Goal: Book appointment/travel/reservation

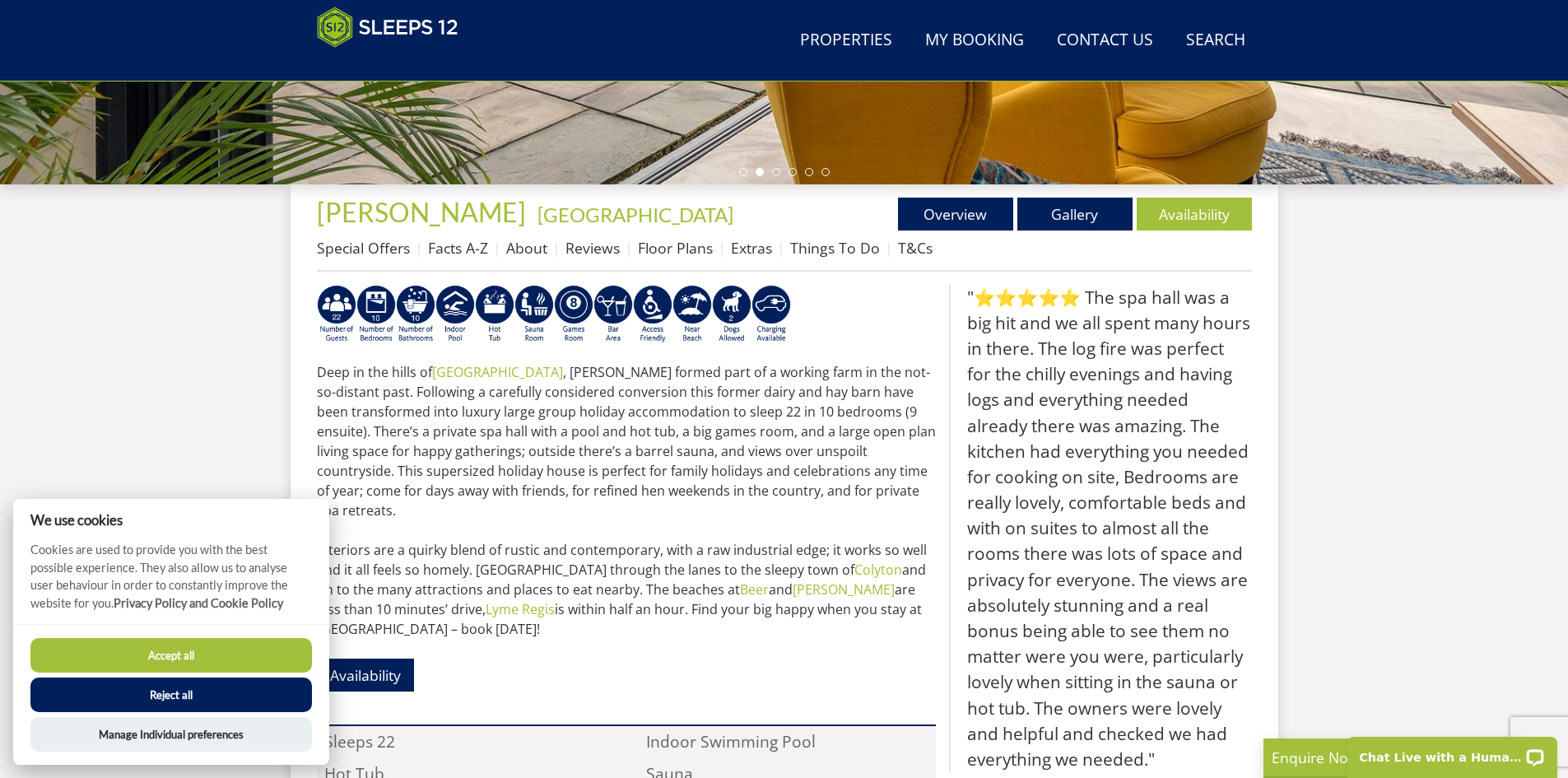
scroll to position [612, 0]
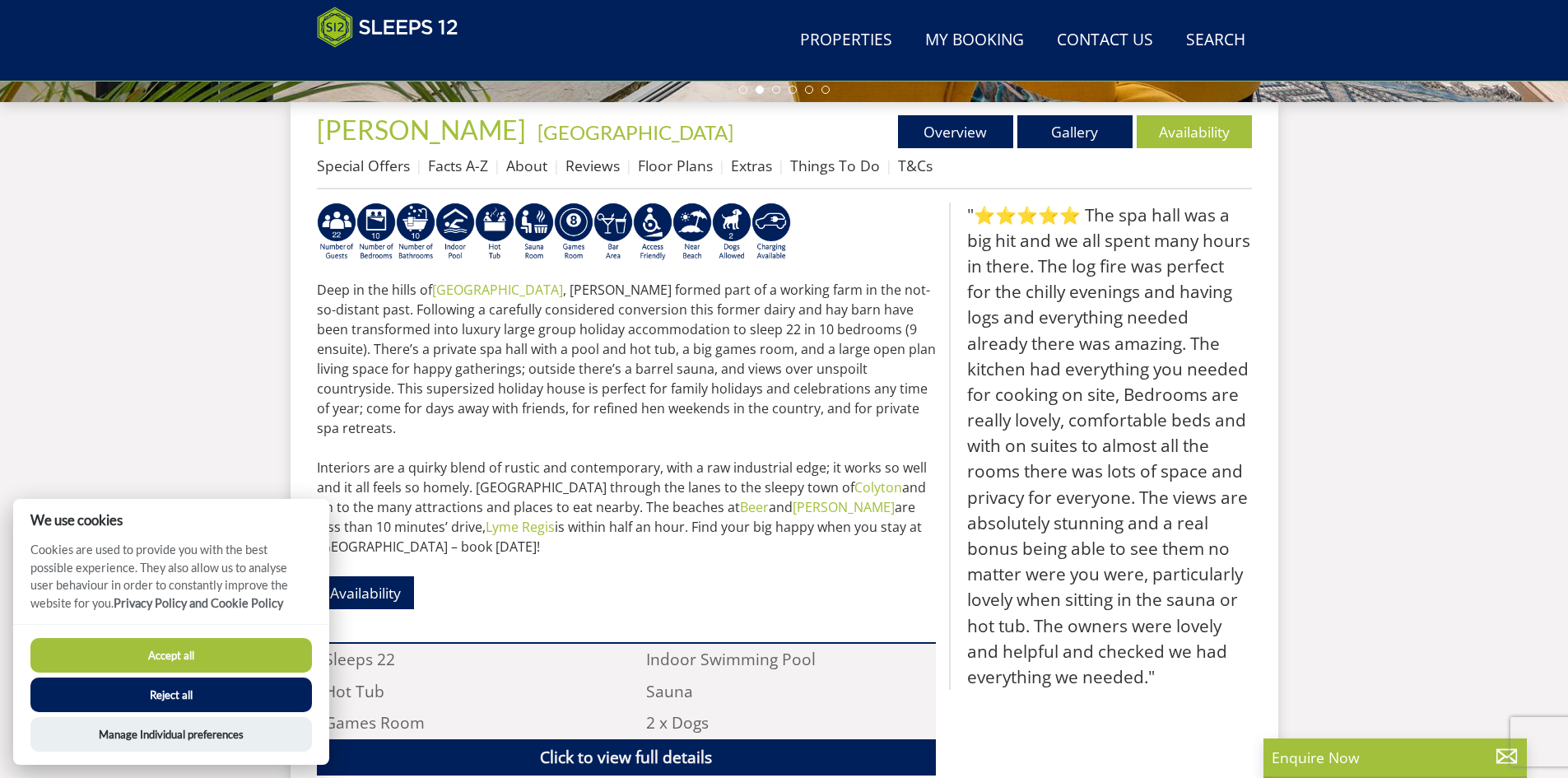
click at [215, 657] on button "Accept all" at bounding box center [171, 655] width 281 height 35
checkbox input "true"
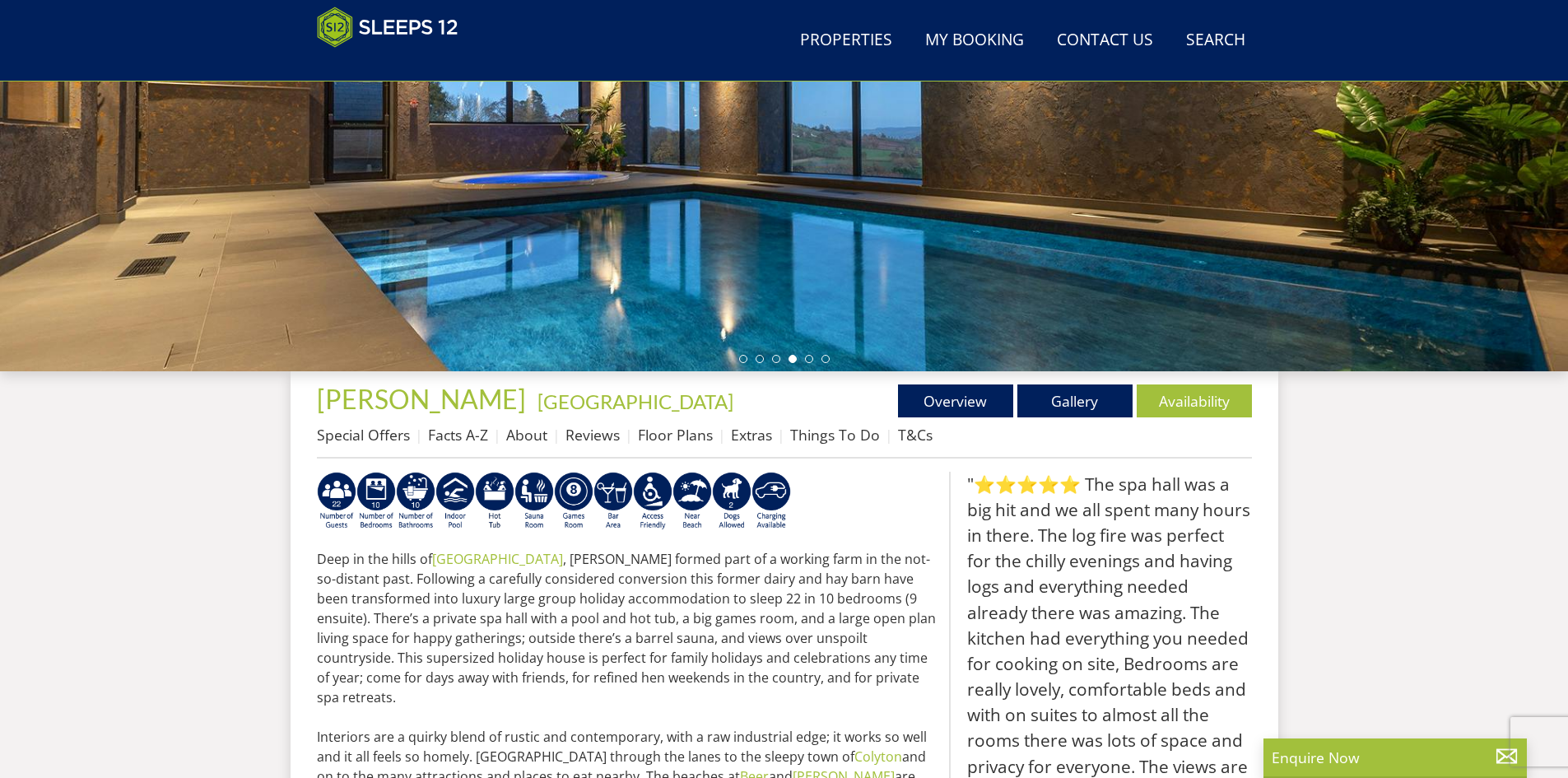
scroll to position [349, 0]
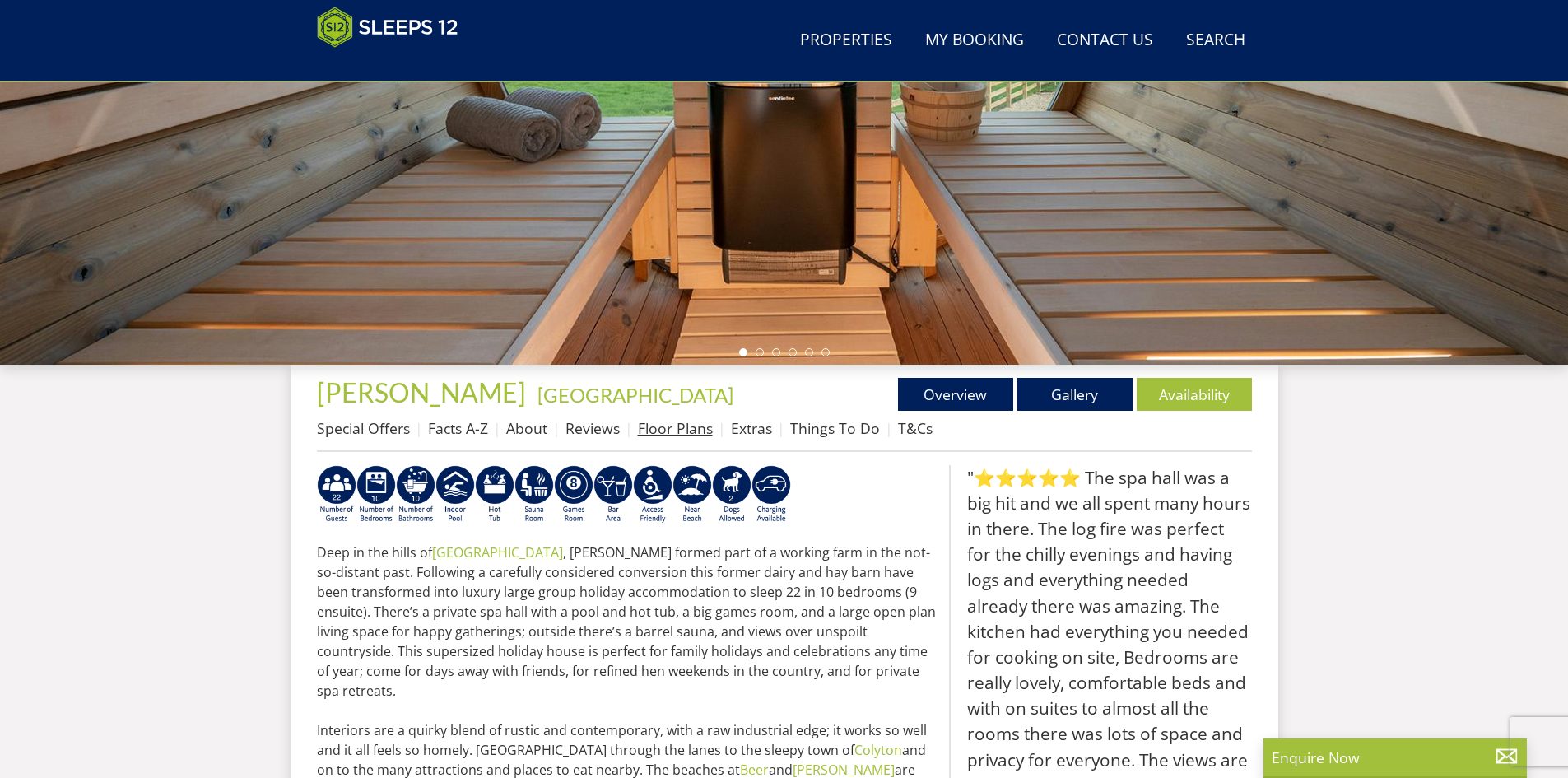
click at [686, 427] on link "Floor Plans" at bounding box center [675, 427] width 75 height 19
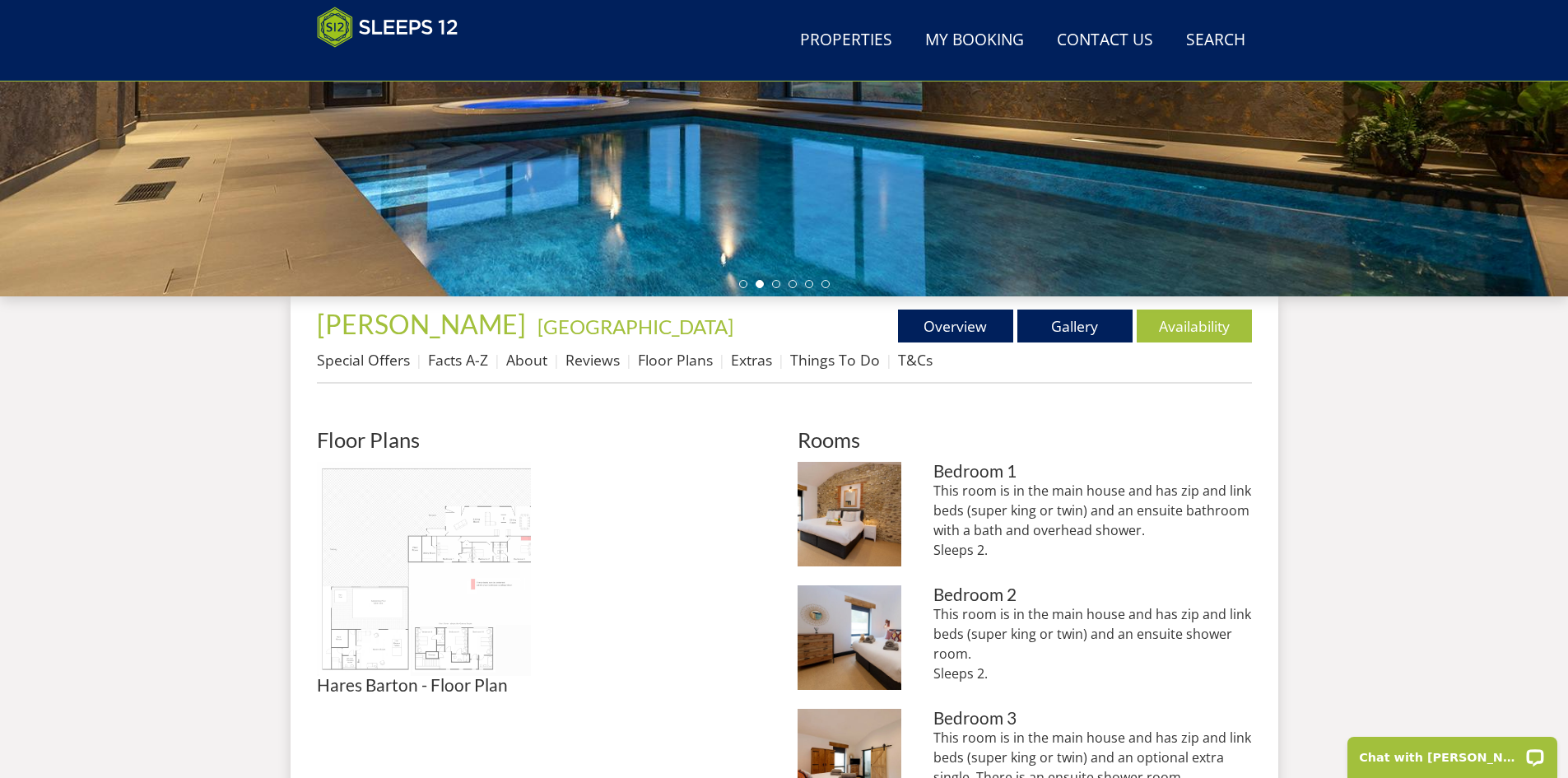
scroll to position [447, 0]
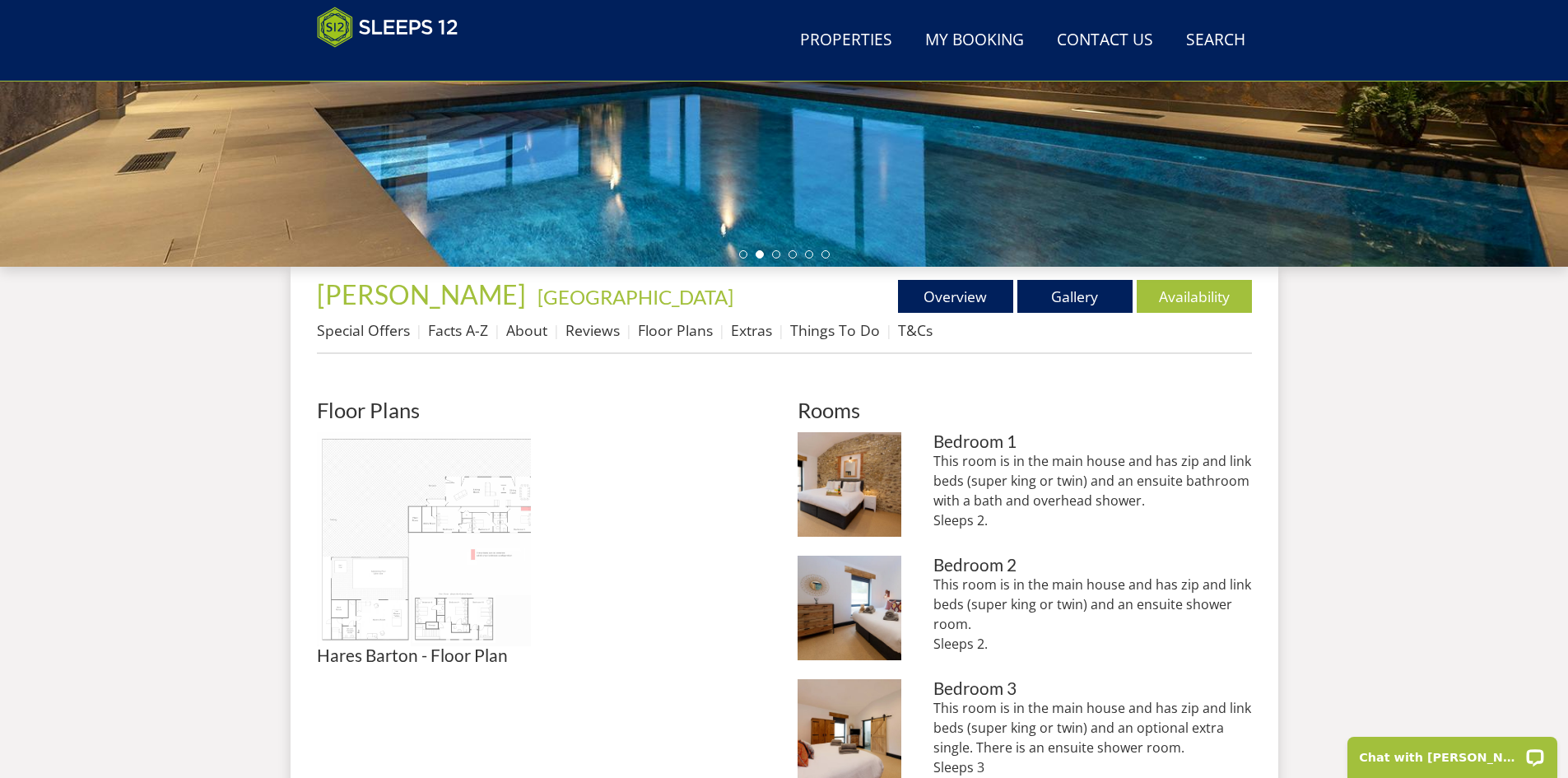
click at [444, 579] on img at bounding box center [423, 538] width 214 height 214
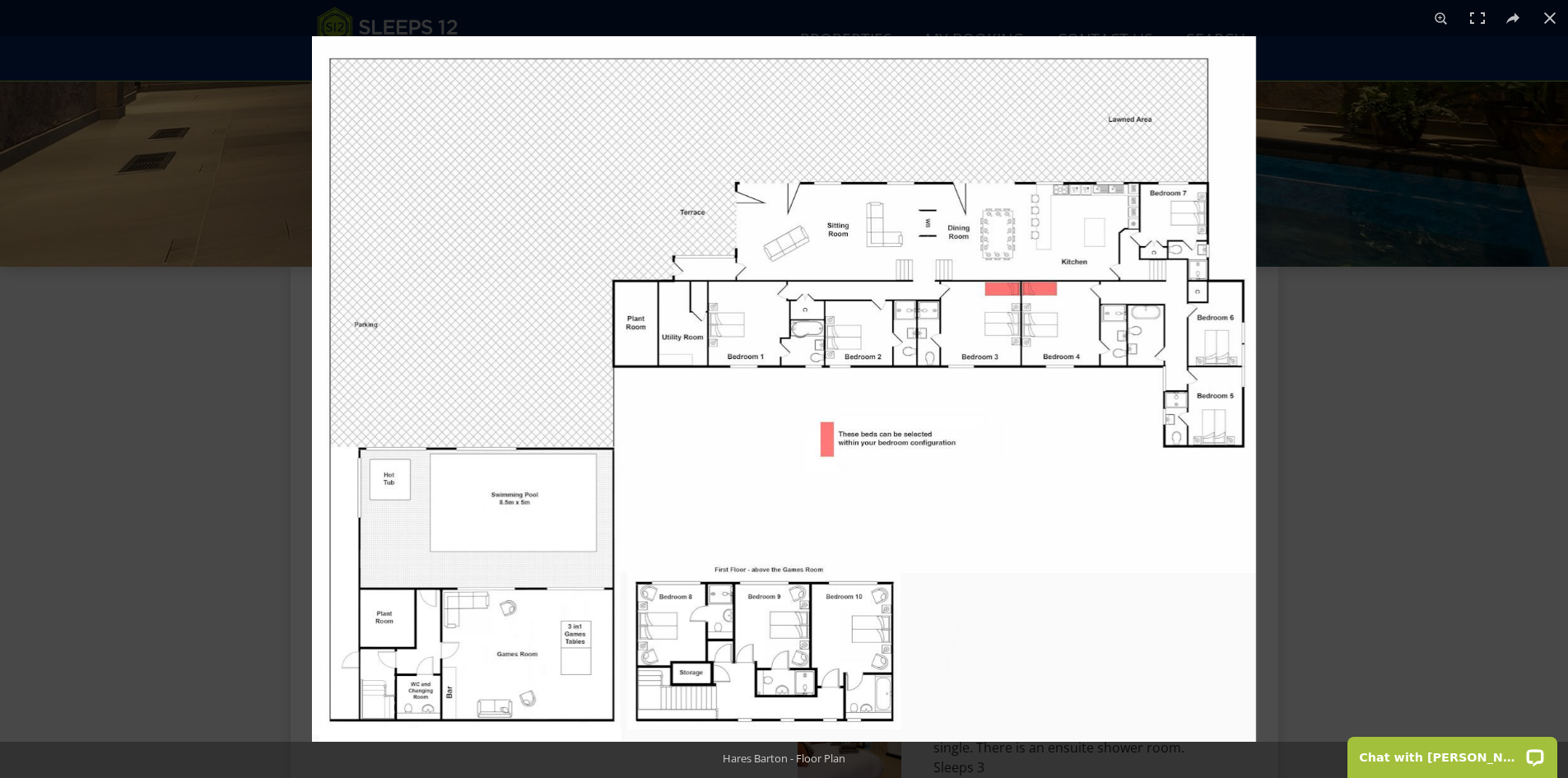
click at [1027, 301] on img at bounding box center [783, 389] width 944 height 705
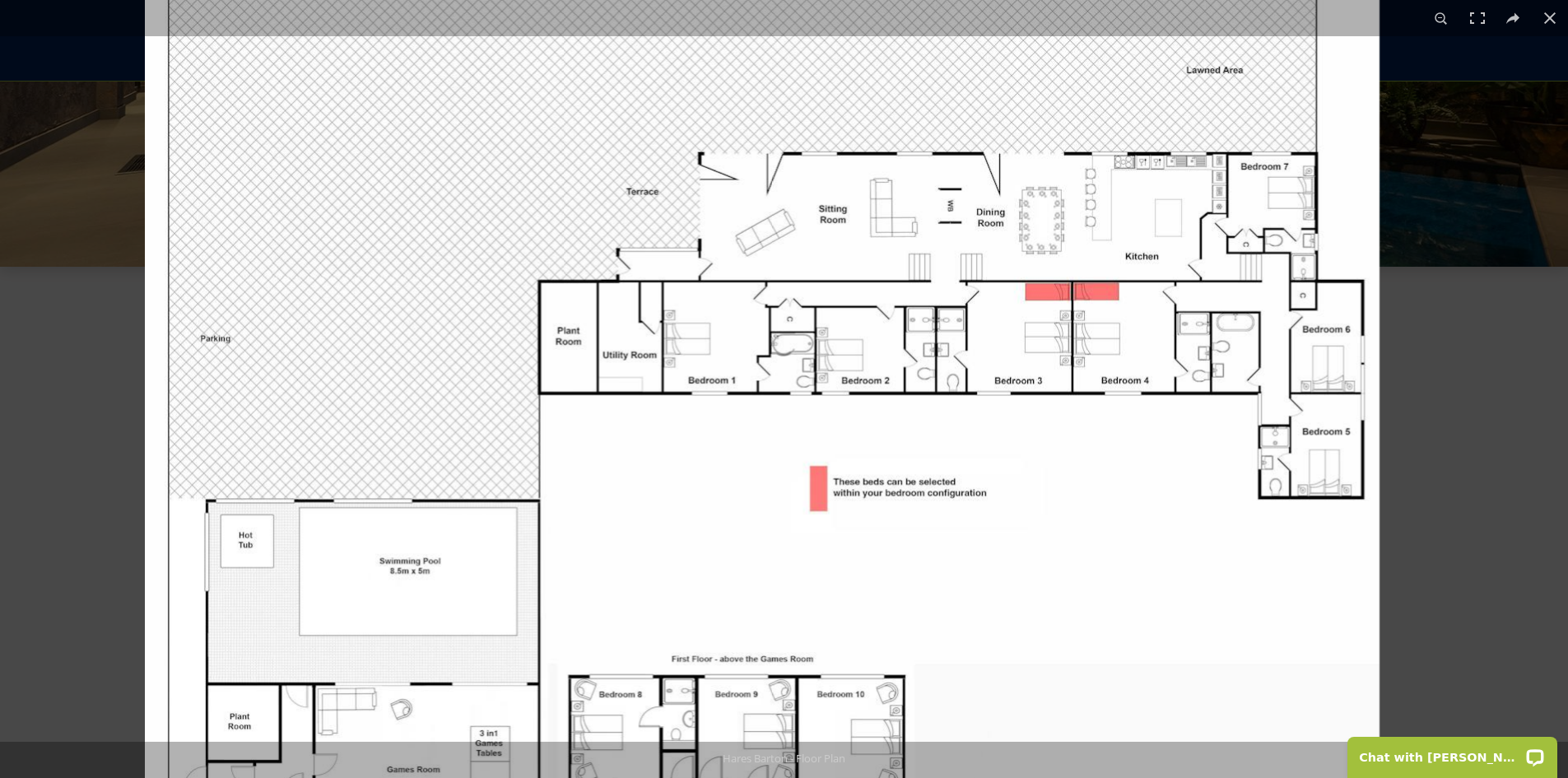
drag, startPoint x: 1129, startPoint y: 362, endPoint x: 1015, endPoint y: 330, distance: 118.4
click at [1015, 330] on img at bounding box center [761, 422] width 1234 height 922
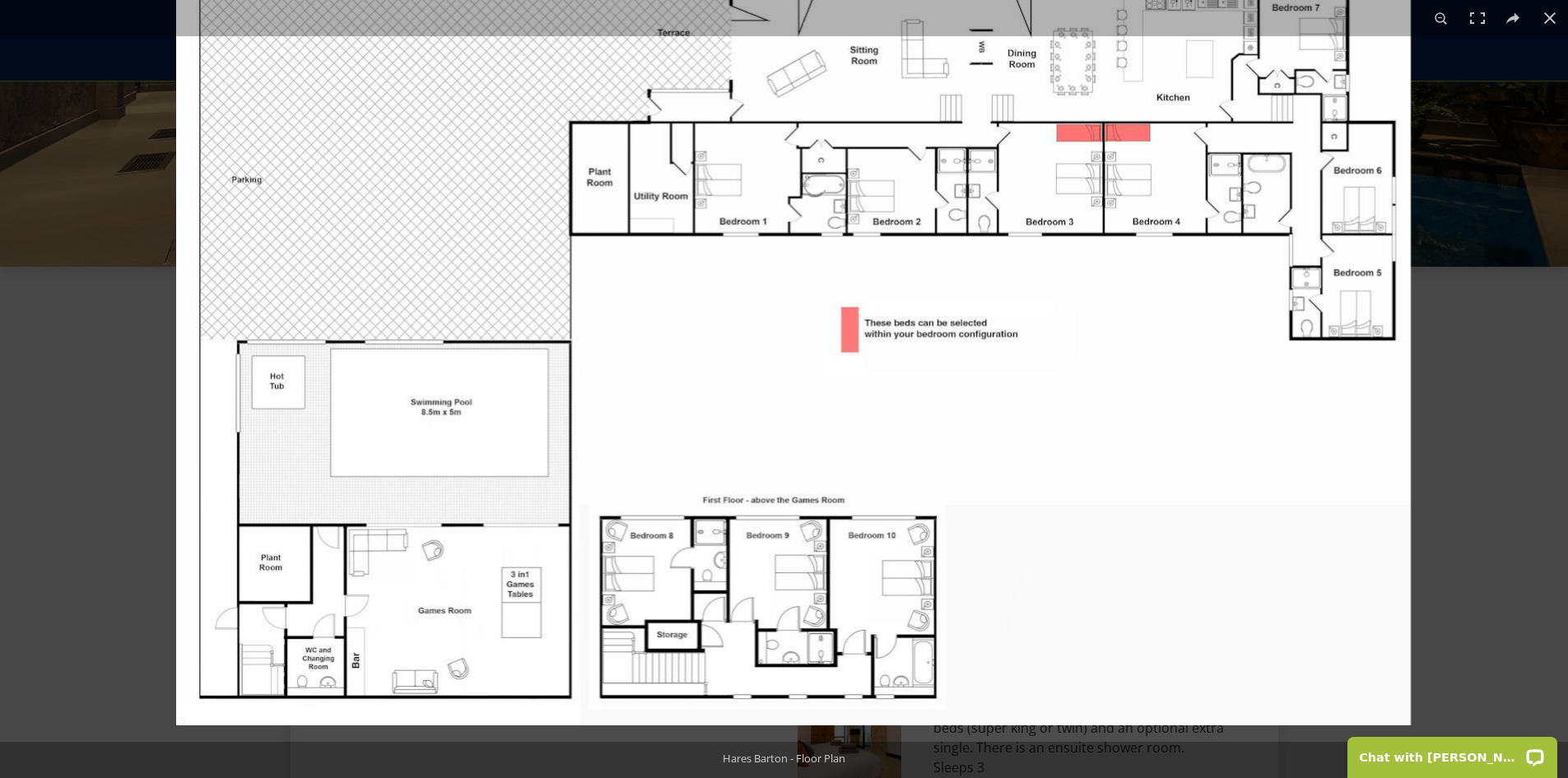
drag, startPoint x: 1078, startPoint y: 541, endPoint x: 1101, endPoint y: 321, distance: 221.2
click at [1101, 321] on img at bounding box center [792, 264] width 1234 height 922
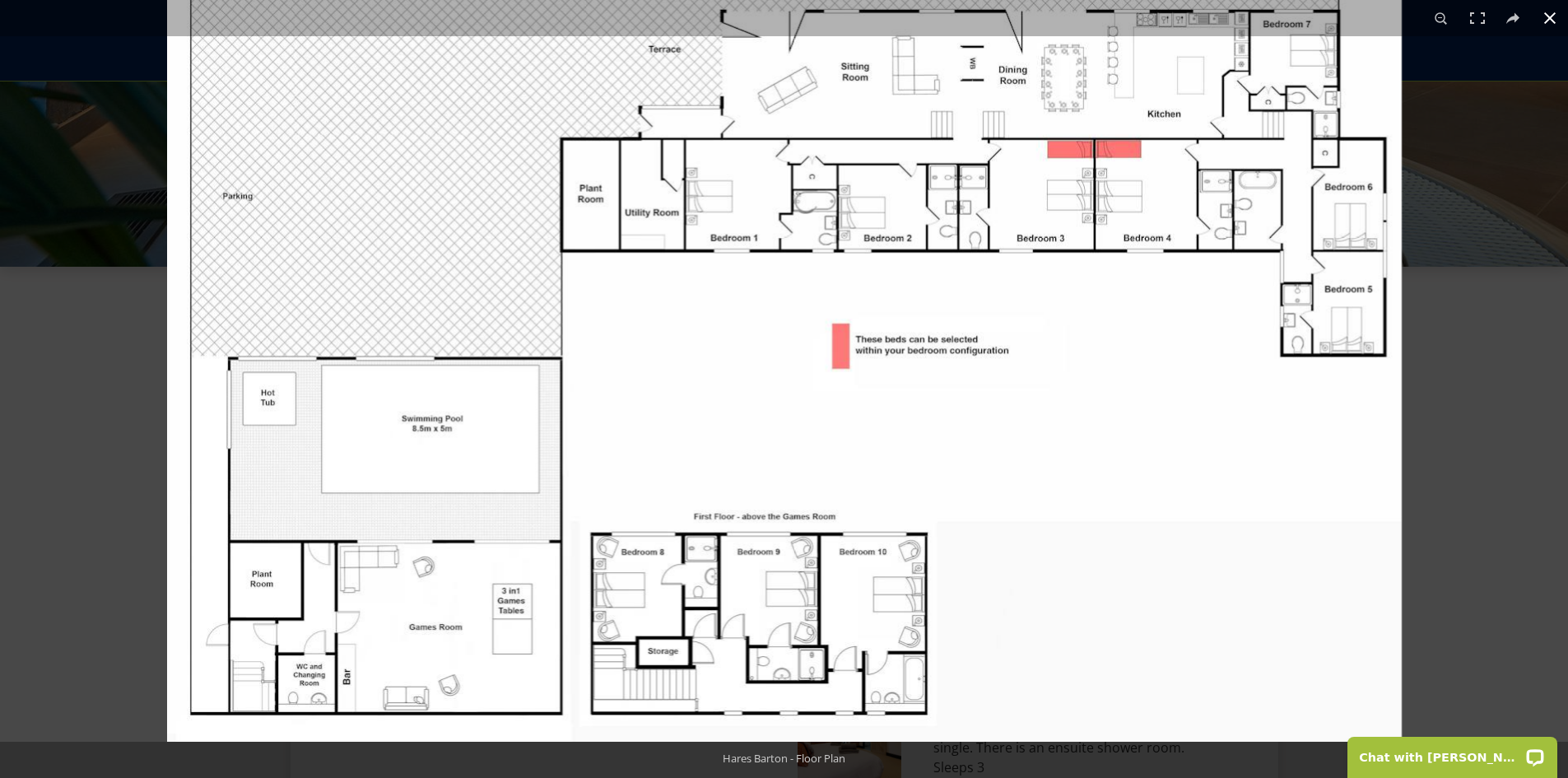
click at [1551, 15] on button at bounding box center [1549, 18] width 36 height 36
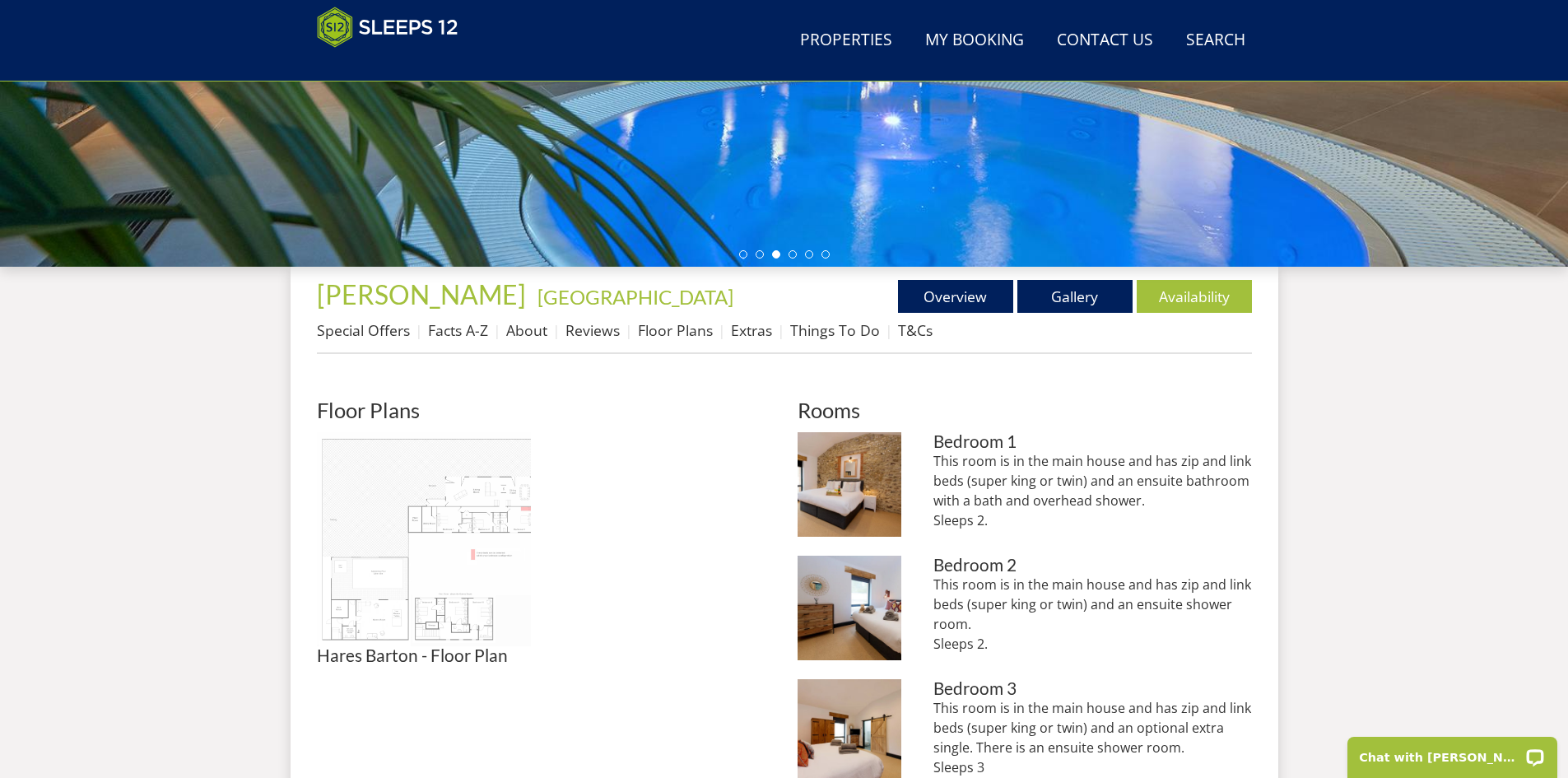
click at [476, 496] on img at bounding box center [423, 538] width 214 height 214
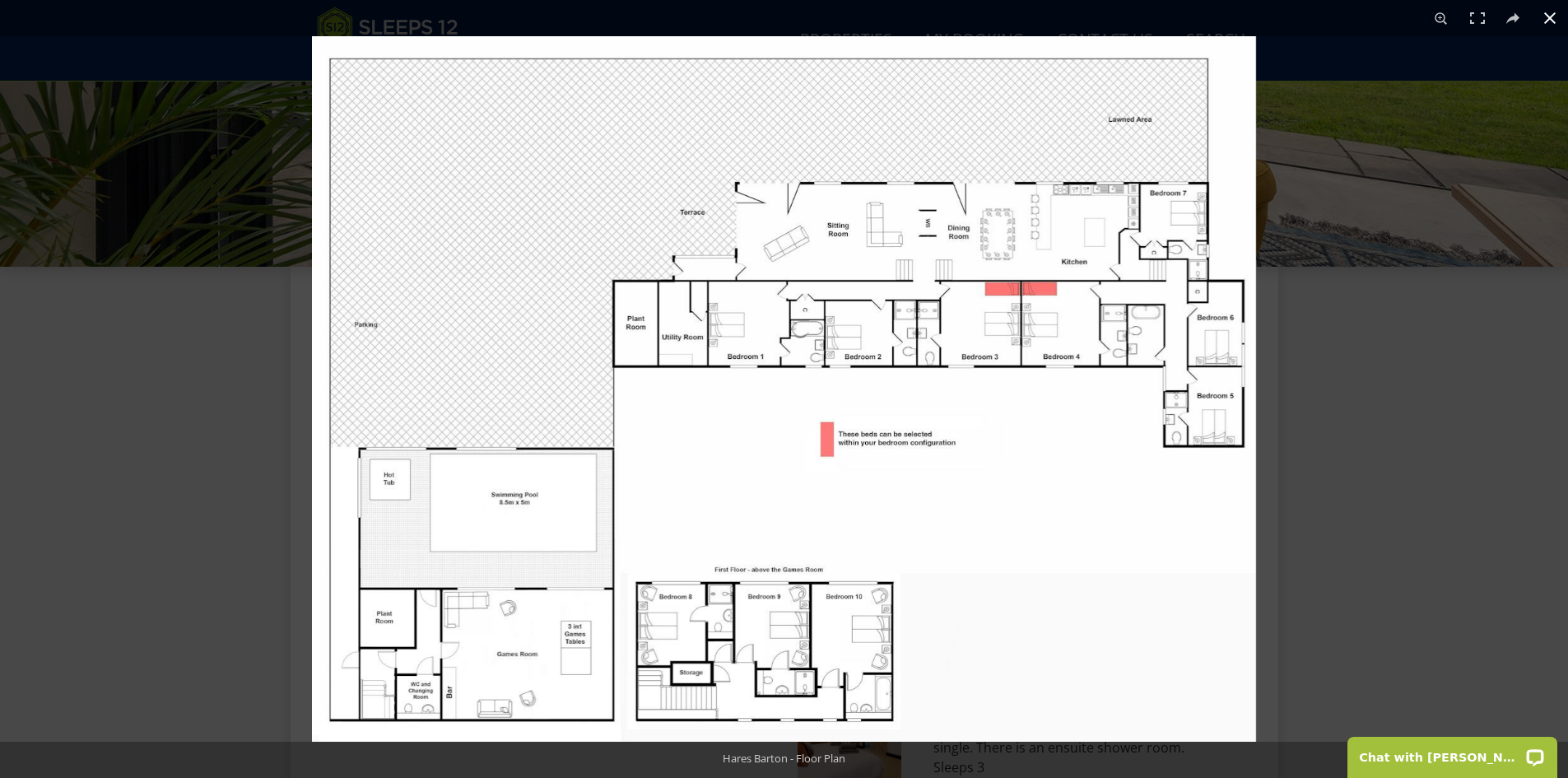
click at [1547, 19] on button at bounding box center [1549, 18] width 36 height 36
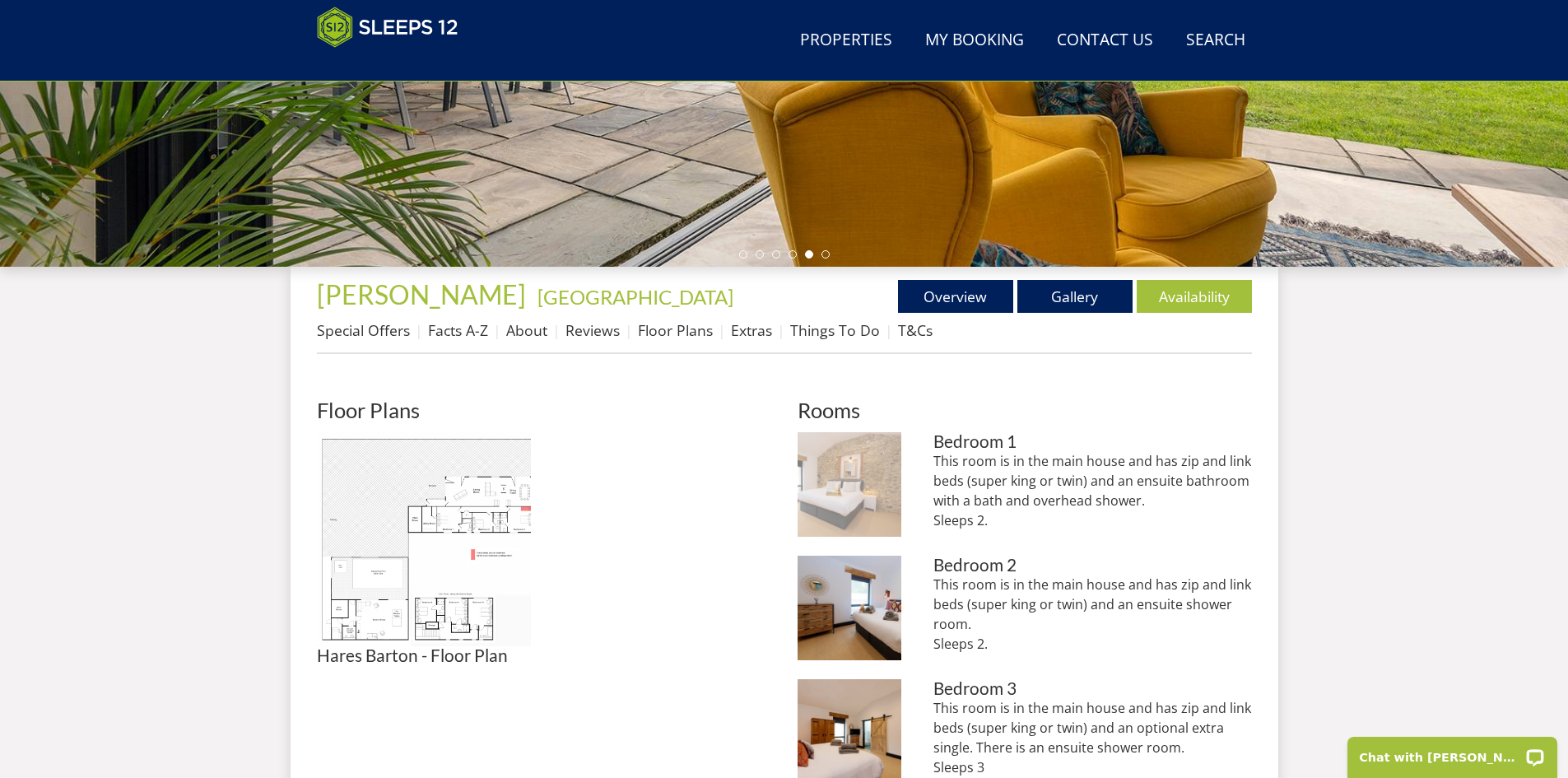
click at [863, 480] on img at bounding box center [850, 484] width 105 height 105
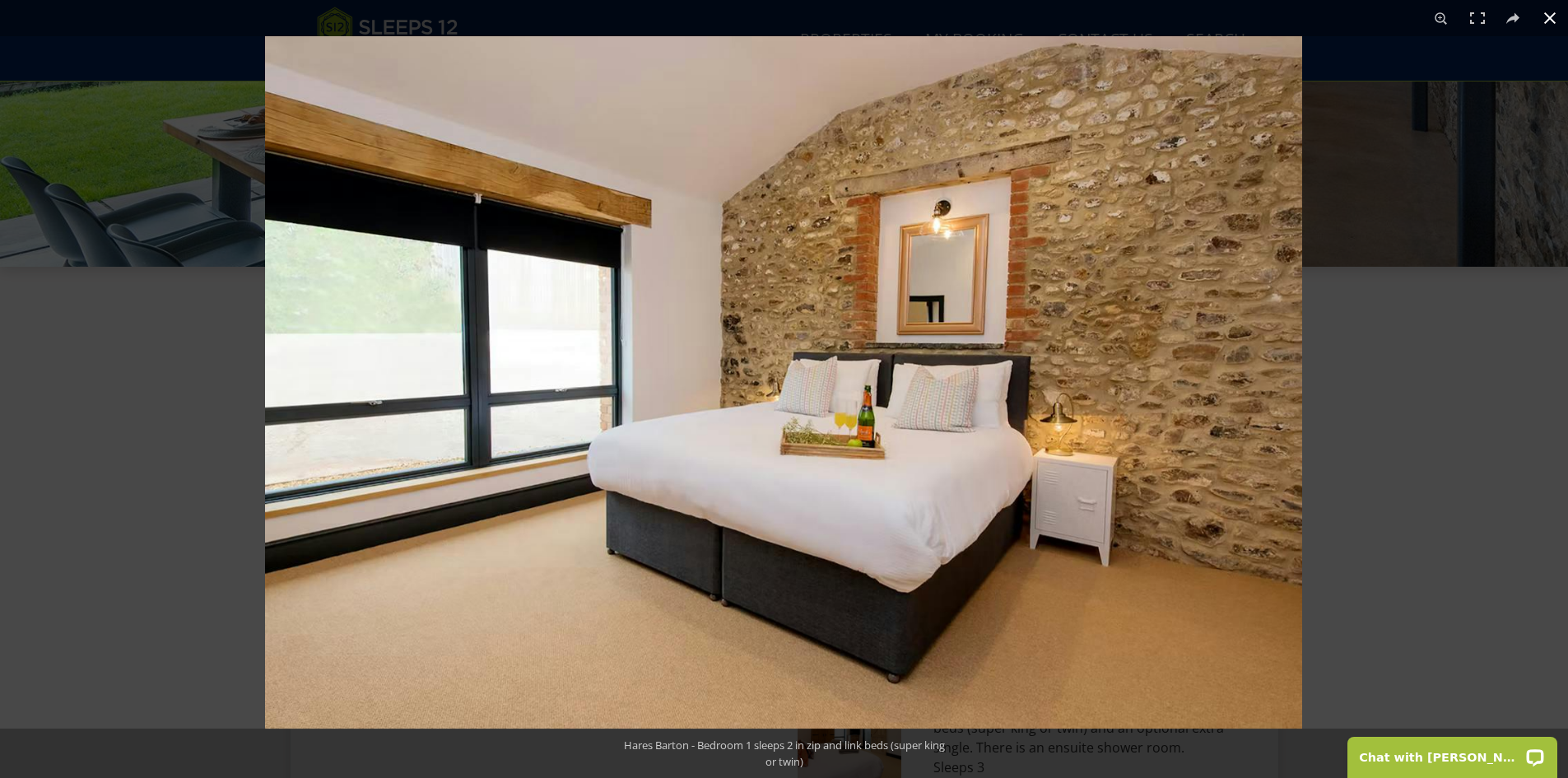
click at [1549, 16] on button at bounding box center [1549, 18] width 36 height 36
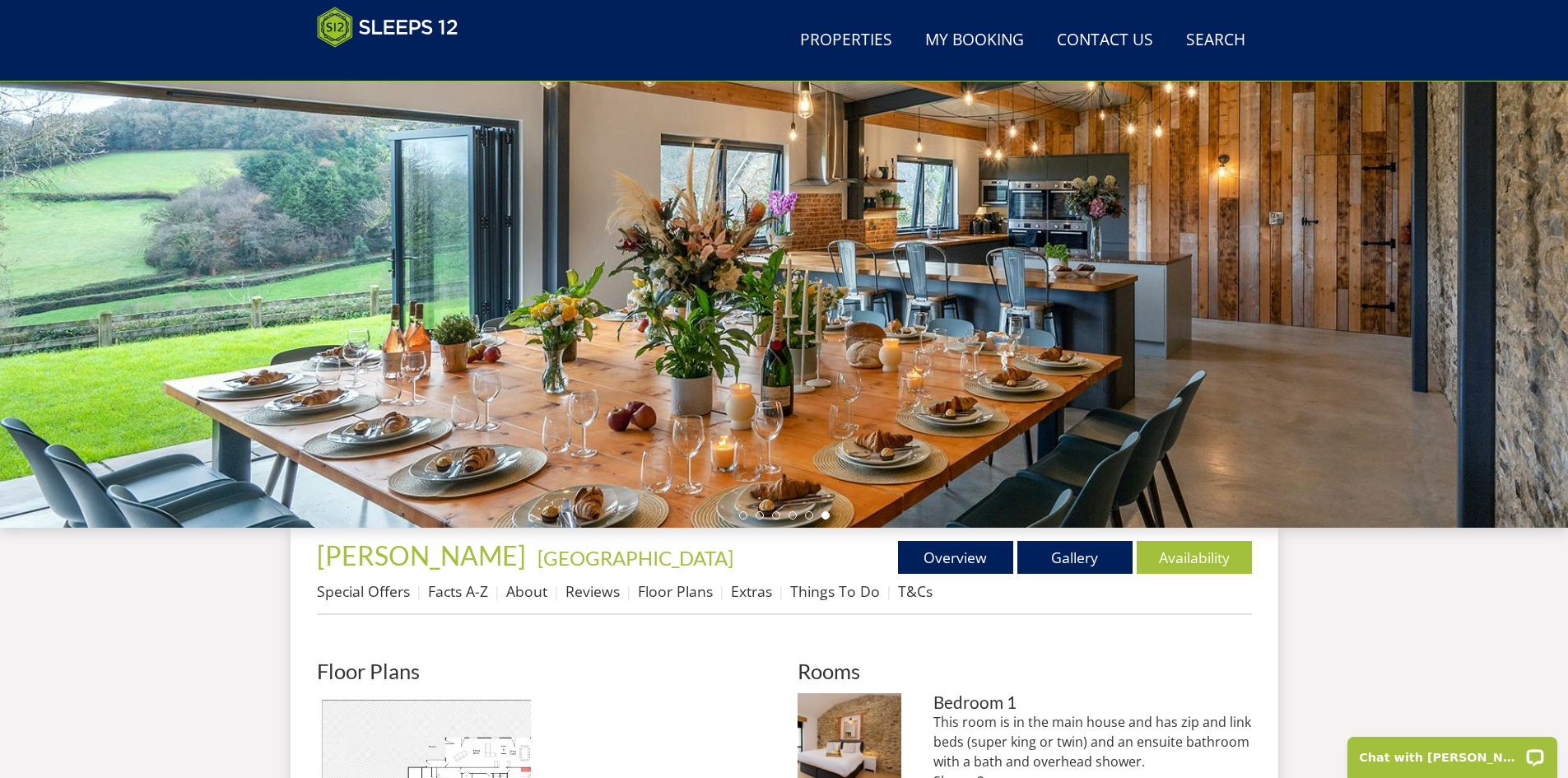
scroll to position [204, 0]
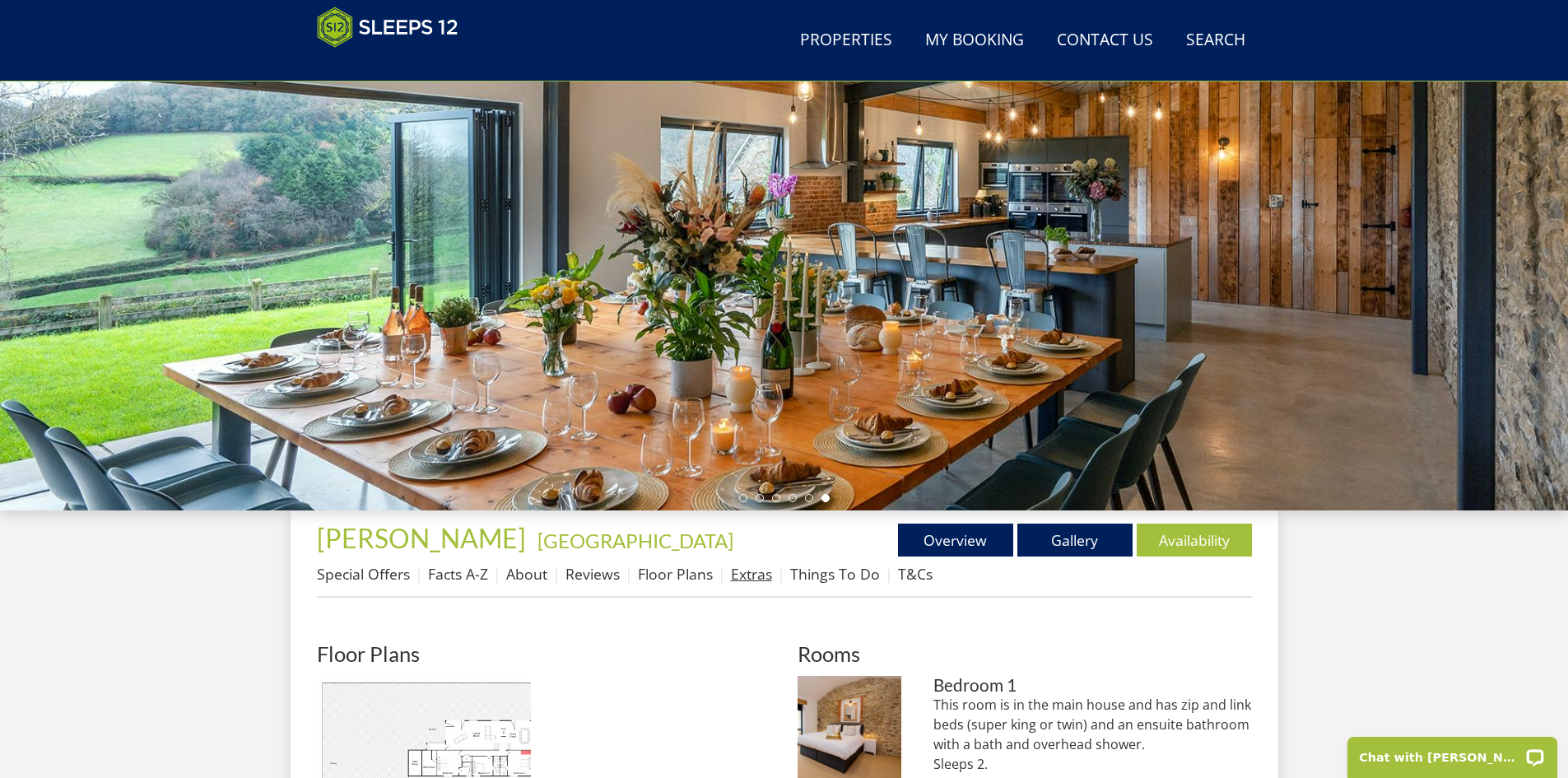
click at [735, 572] on link "Extras" at bounding box center [751, 573] width 41 height 19
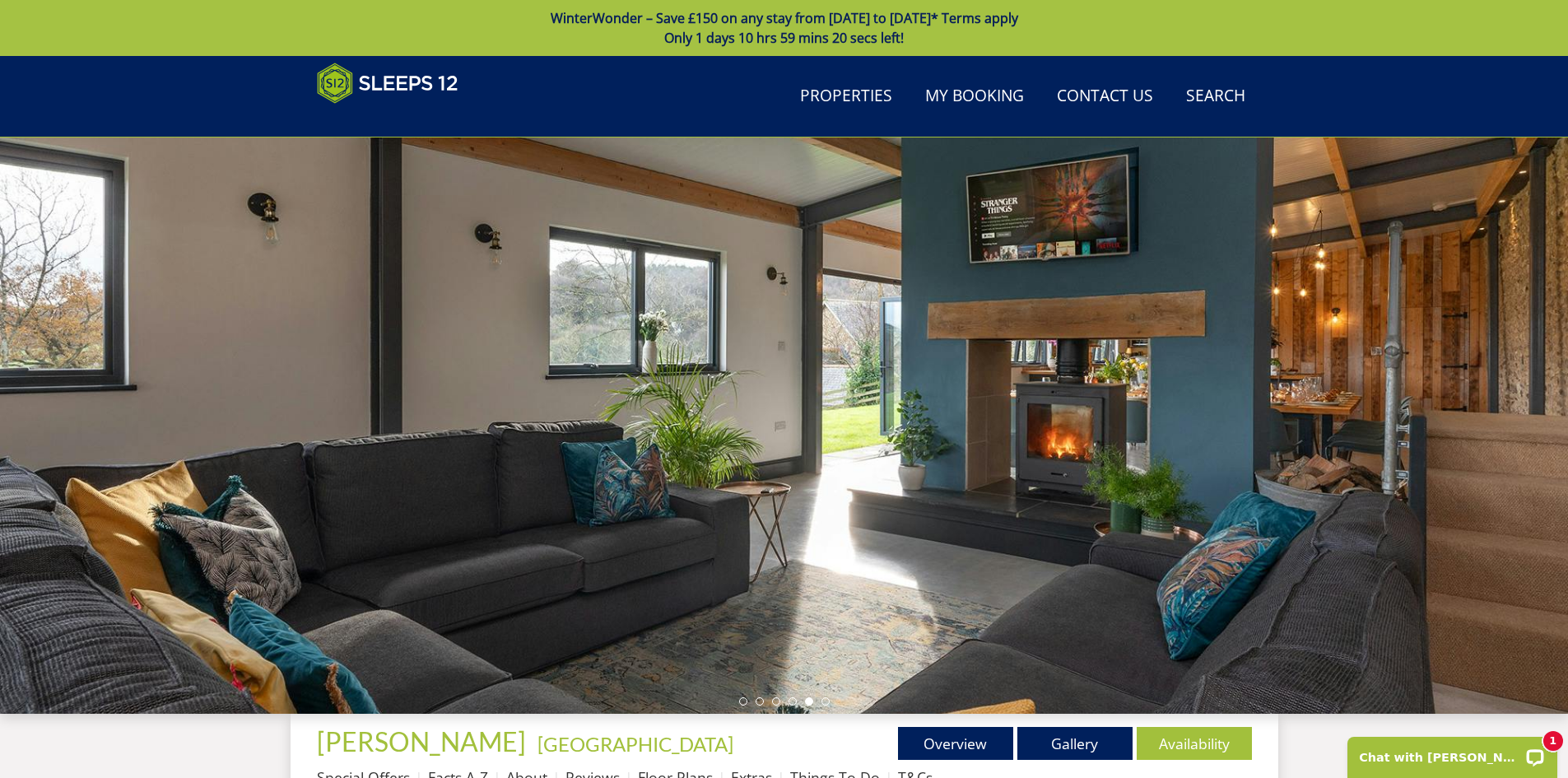
scroll to position [367, 0]
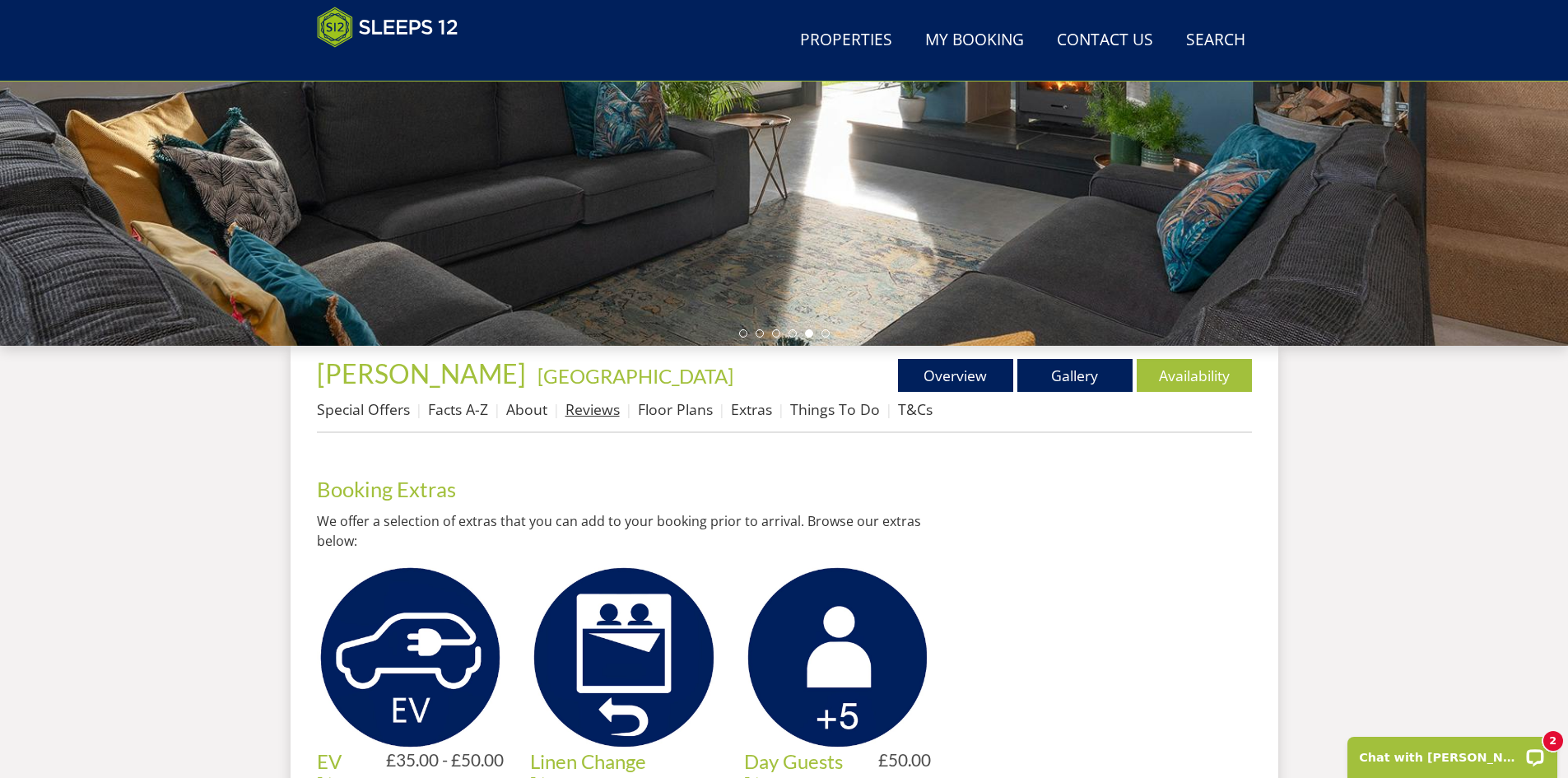
click at [591, 410] on link "Reviews" at bounding box center [592, 408] width 54 height 19
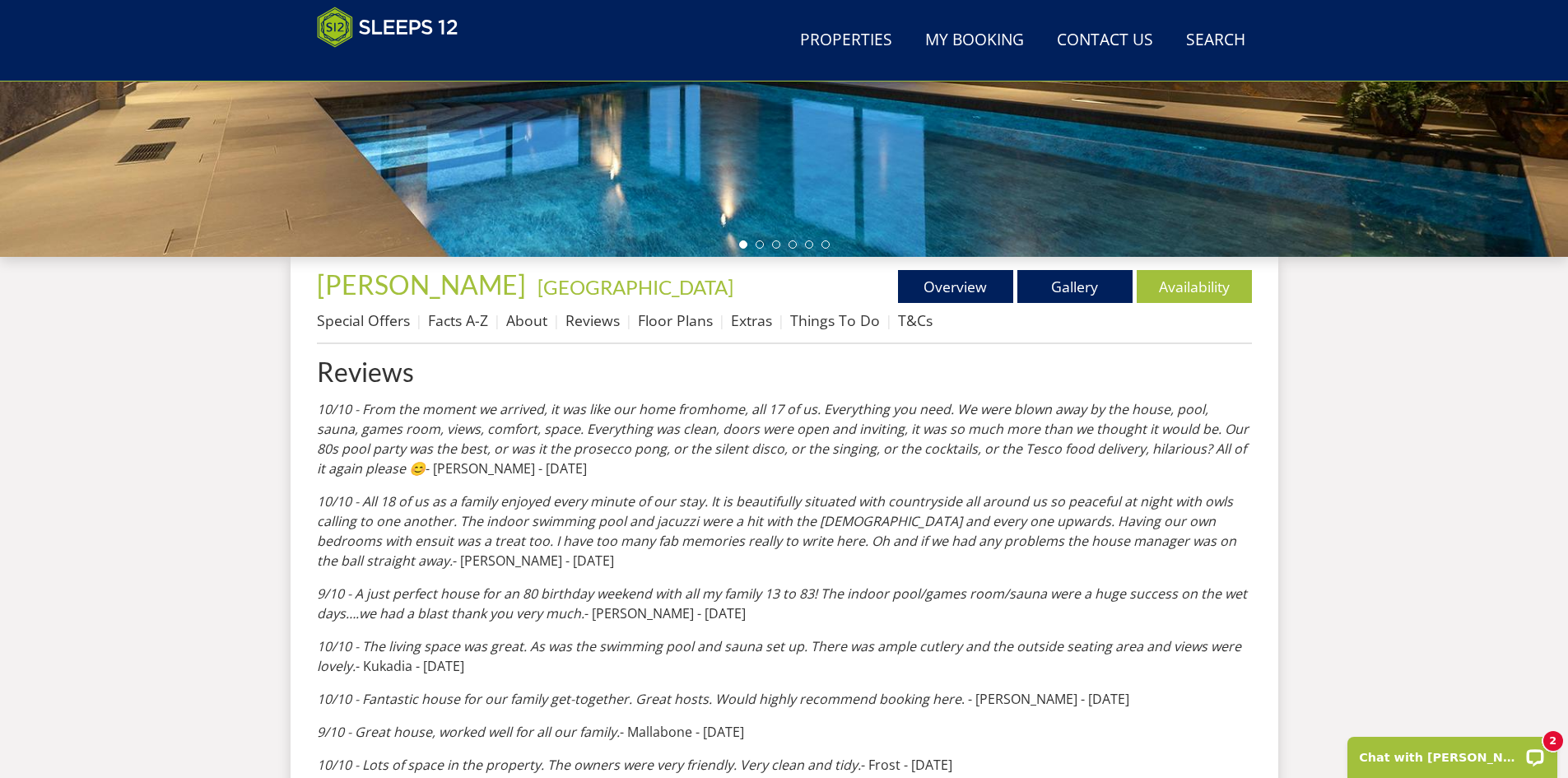
scroll to position [443, 0]
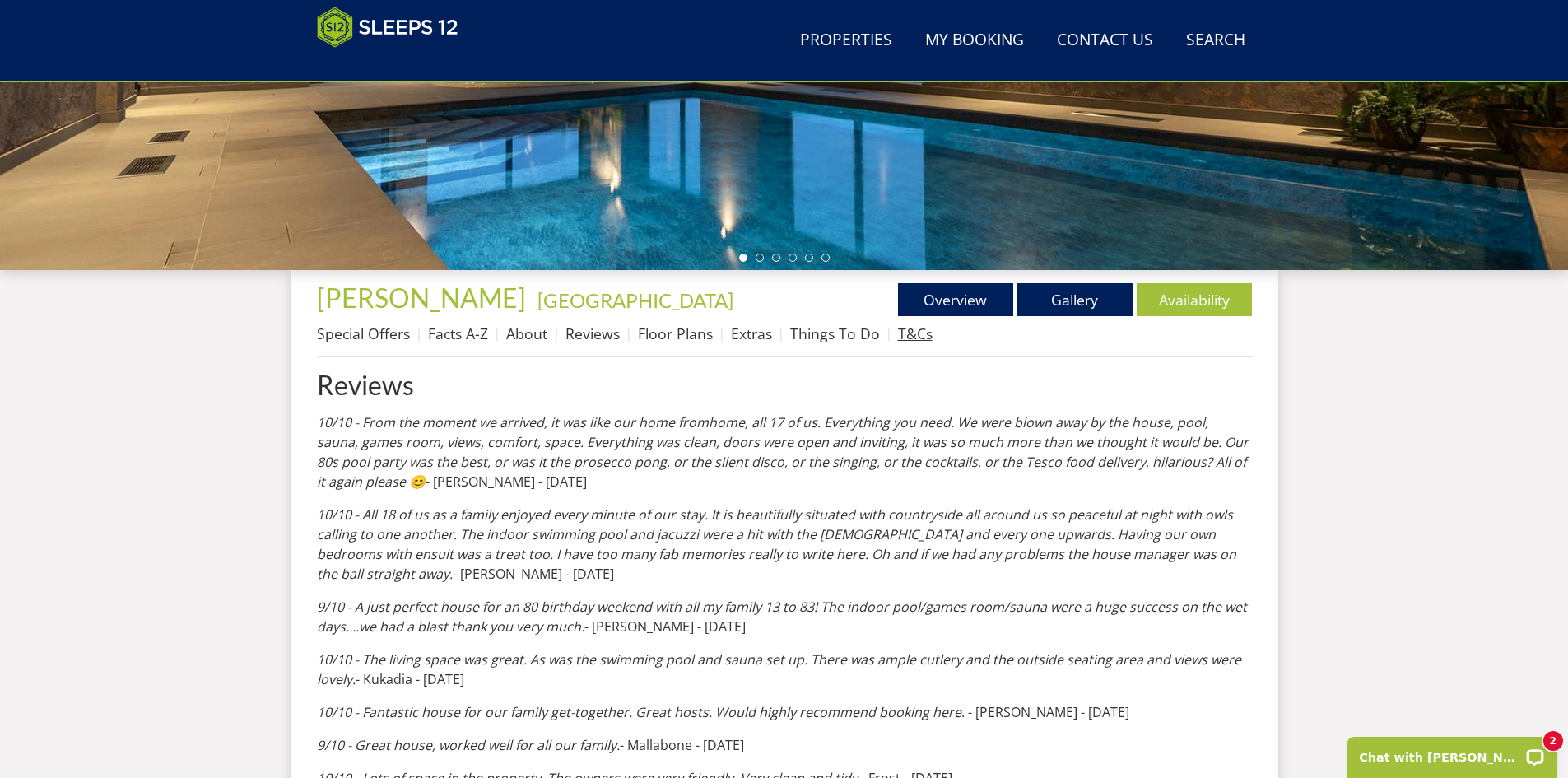
click at [898, 337] on link "T&Cs" at bounding box center [915, 333] width 35 height 19
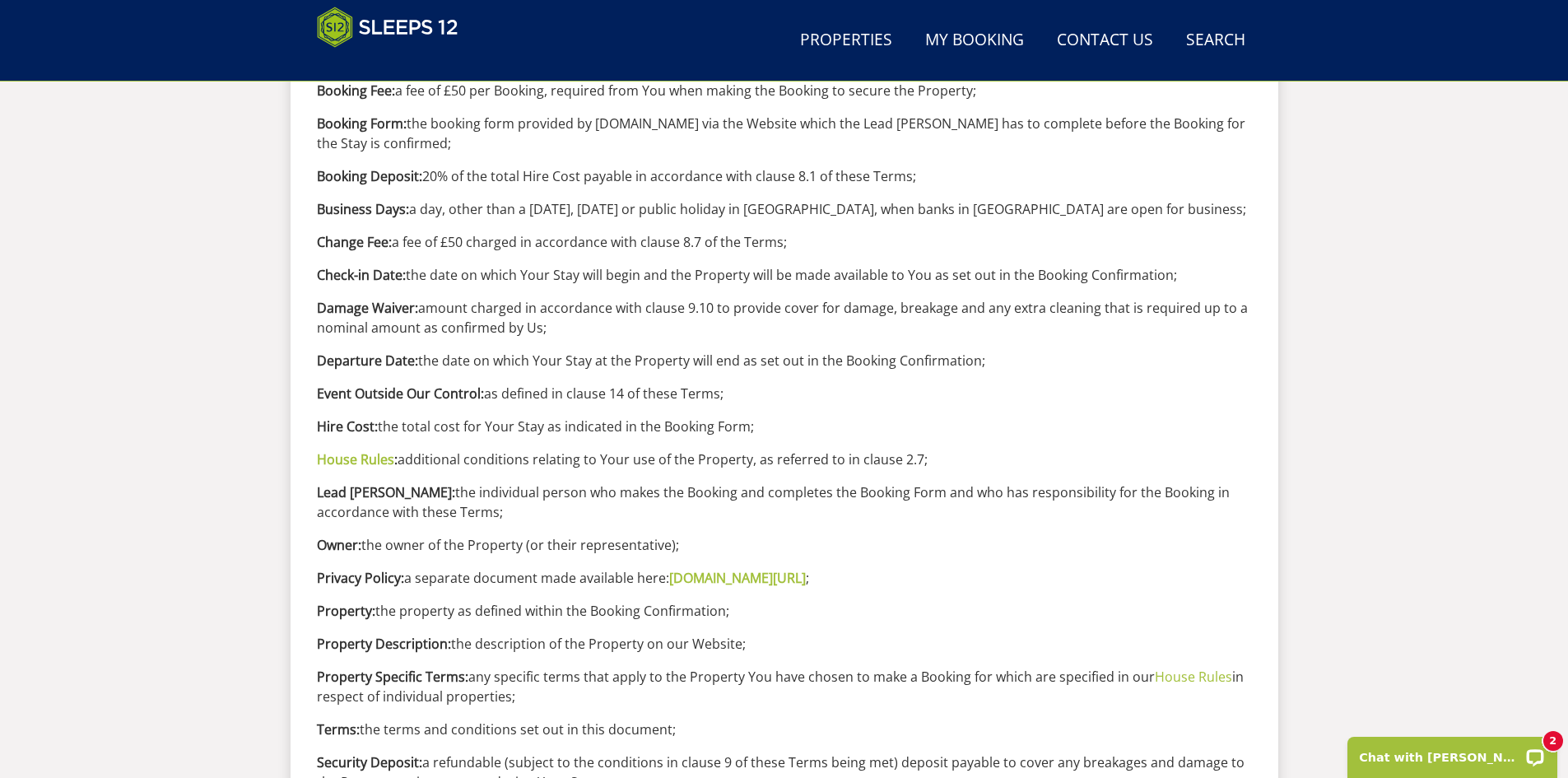
scroll to position [769, 0]
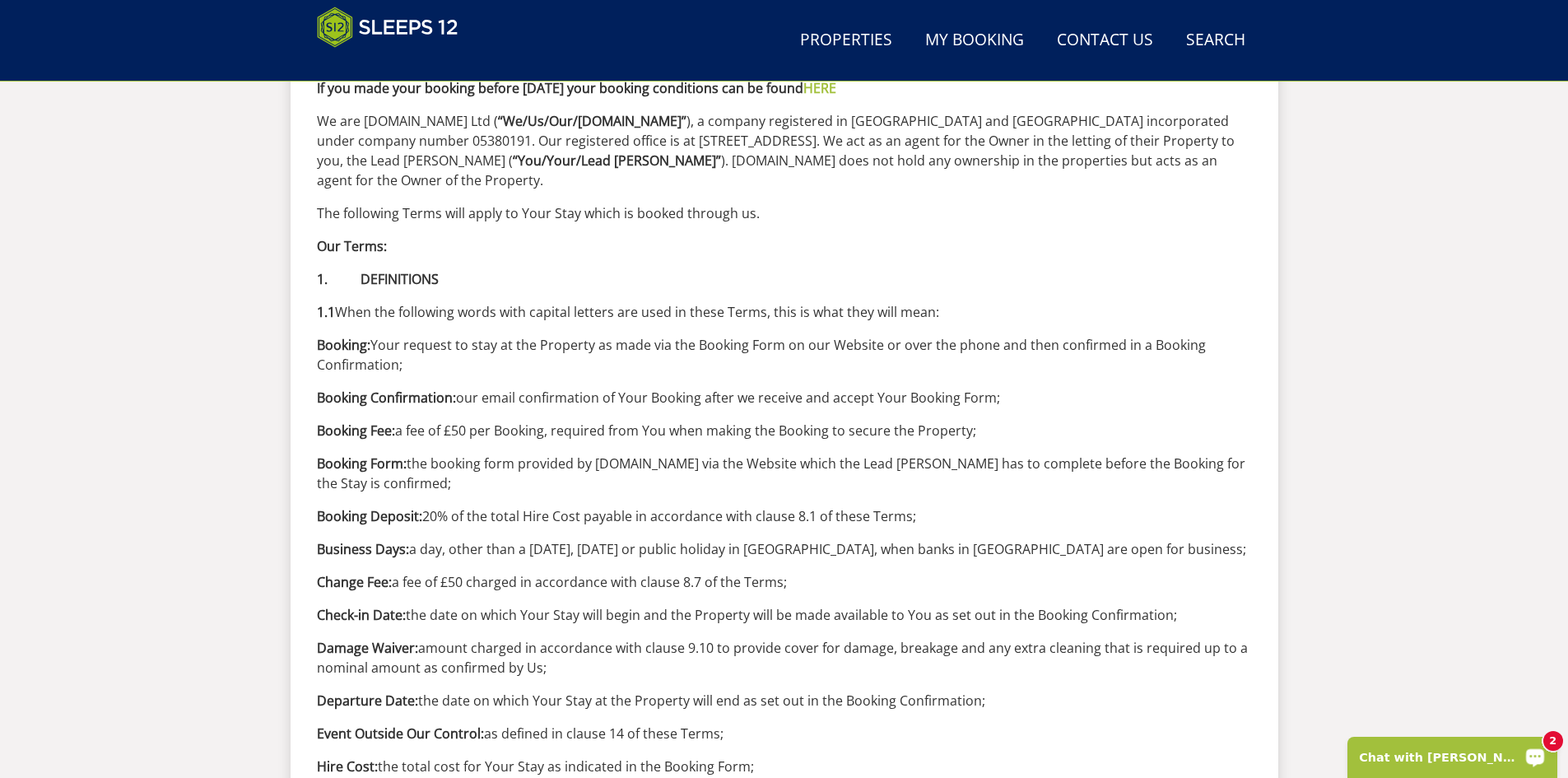
click at [1460, 759] on p "Chat with [PERSON_NAME]" at bounding box center [1440, 757] width 163 height 14
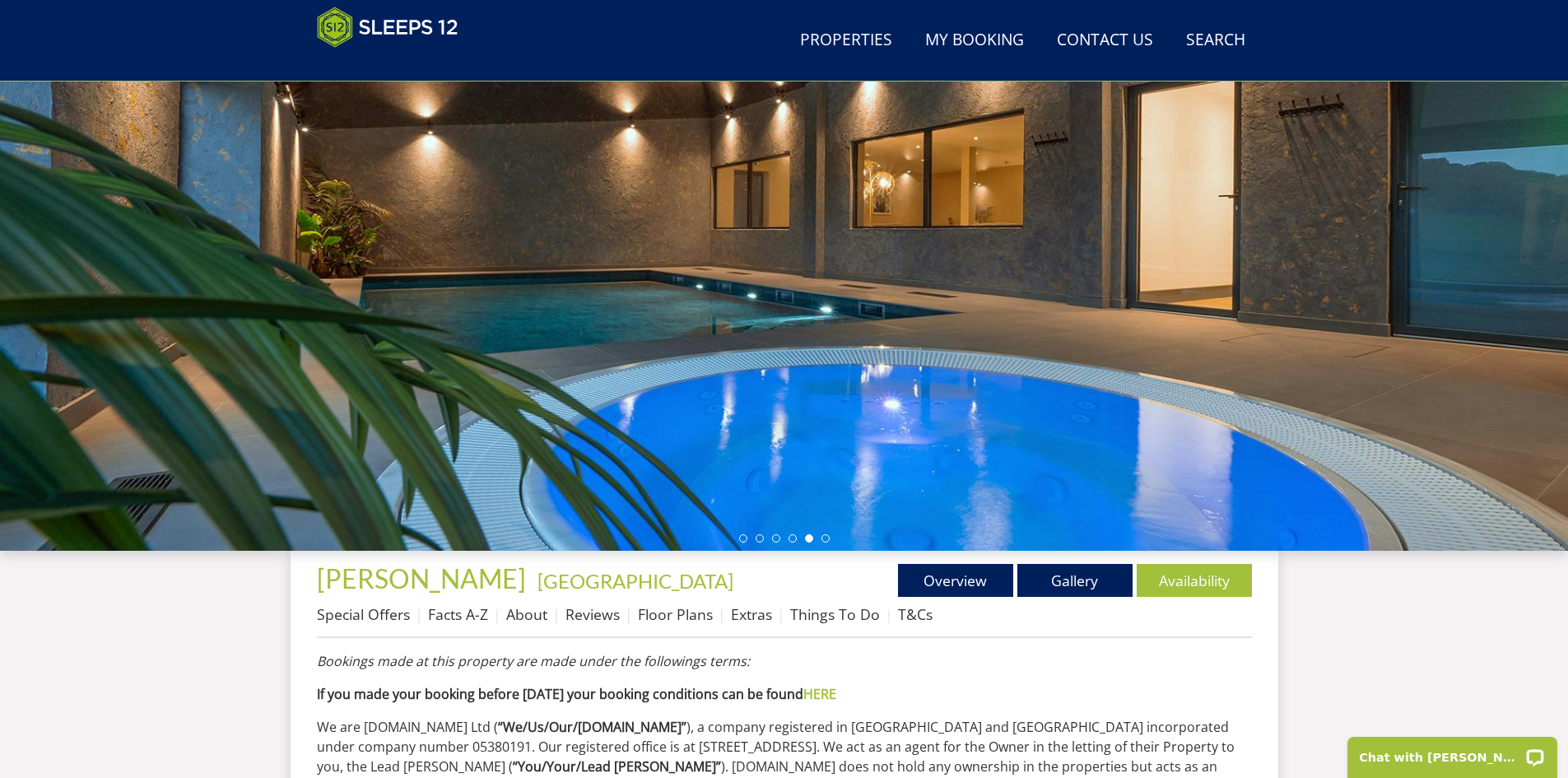
scroll to position [193, 0]
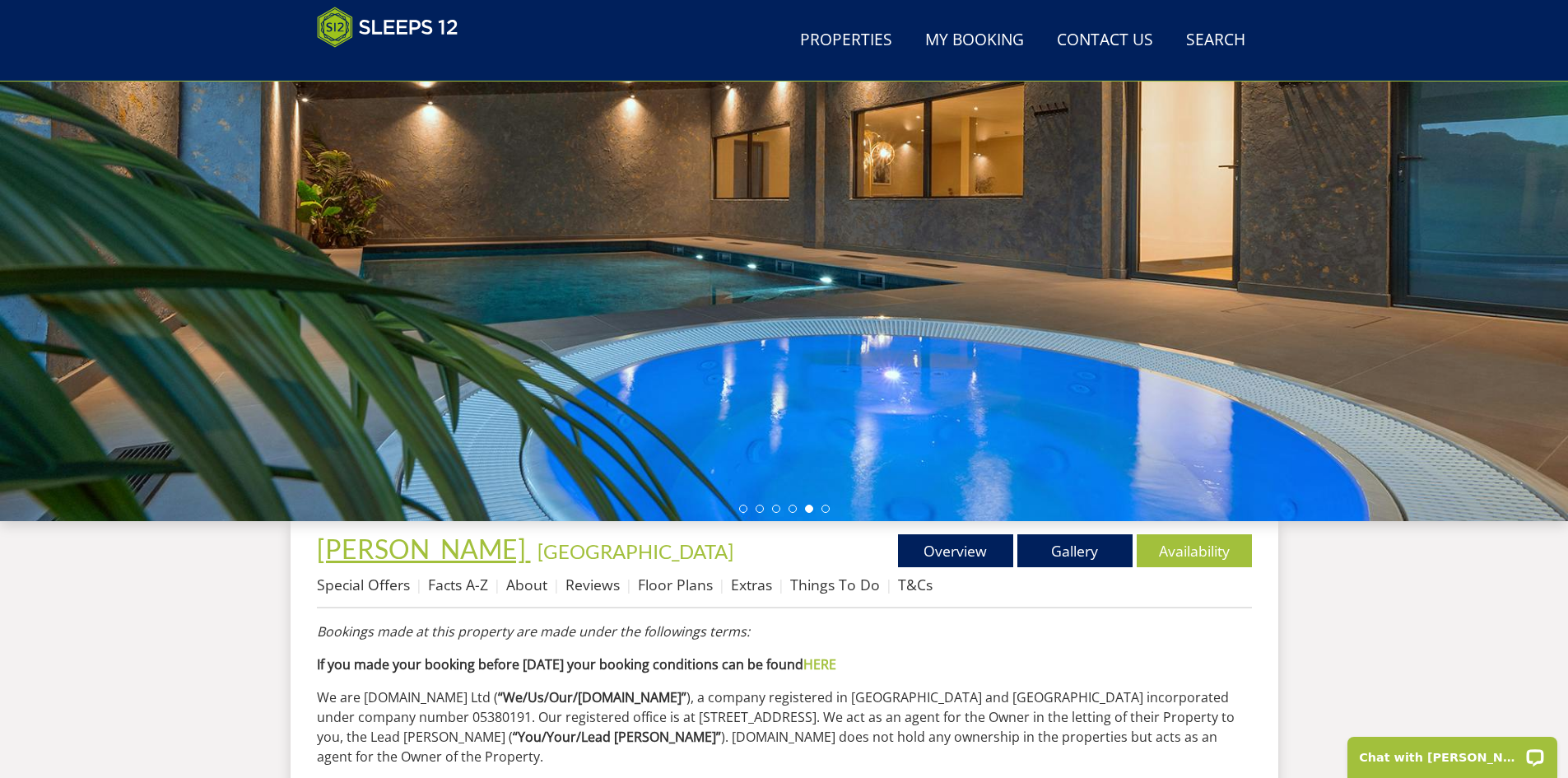
click at [382, 552] on span "[PERSON_NAME]" at bounding box center [421, 548] width 209 height 32
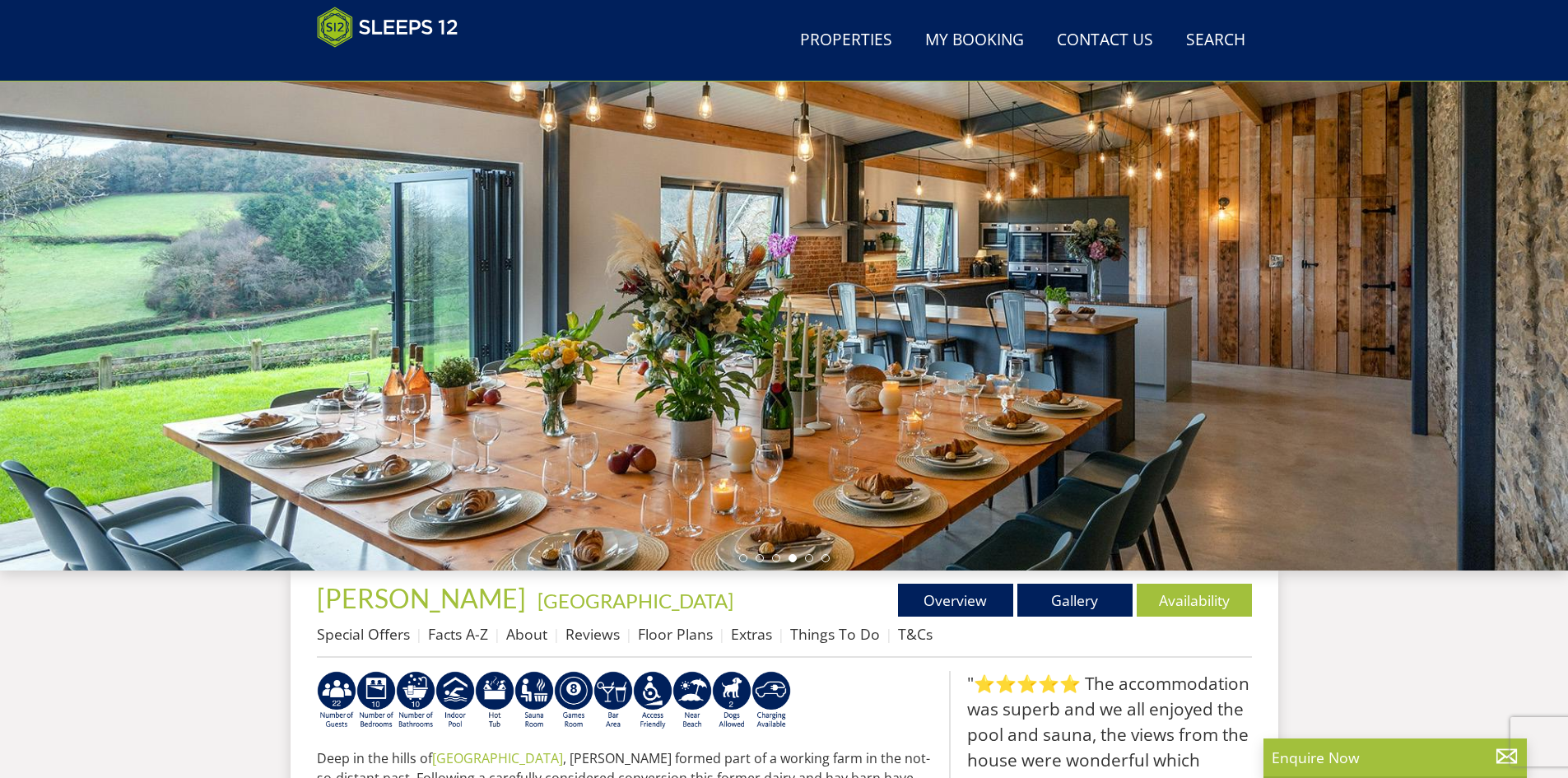
scroll to position [286, 0]
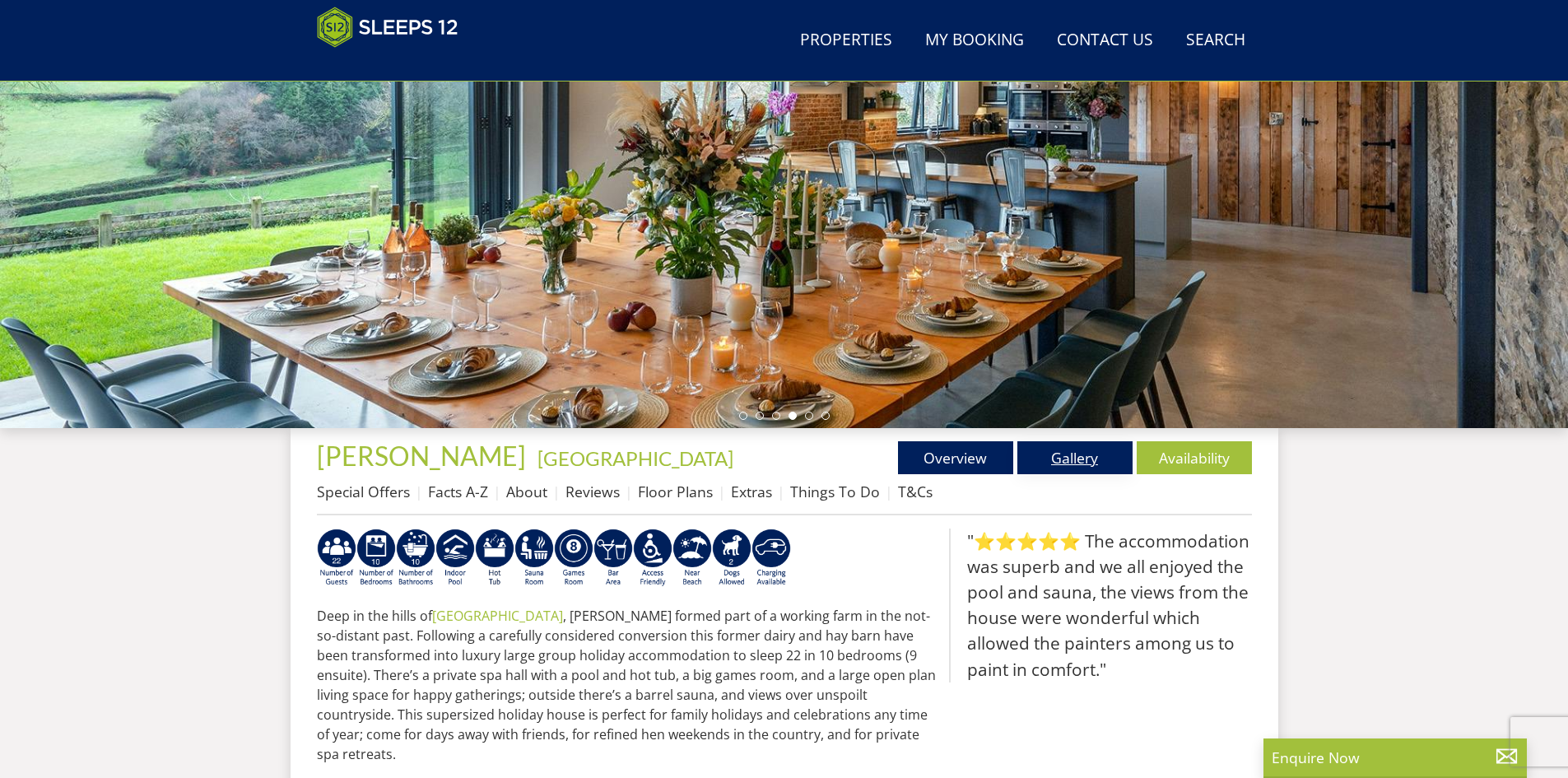
click at [1077, 470] on link "Gallery" at bounding box center [1075, 457] width 115 height 33
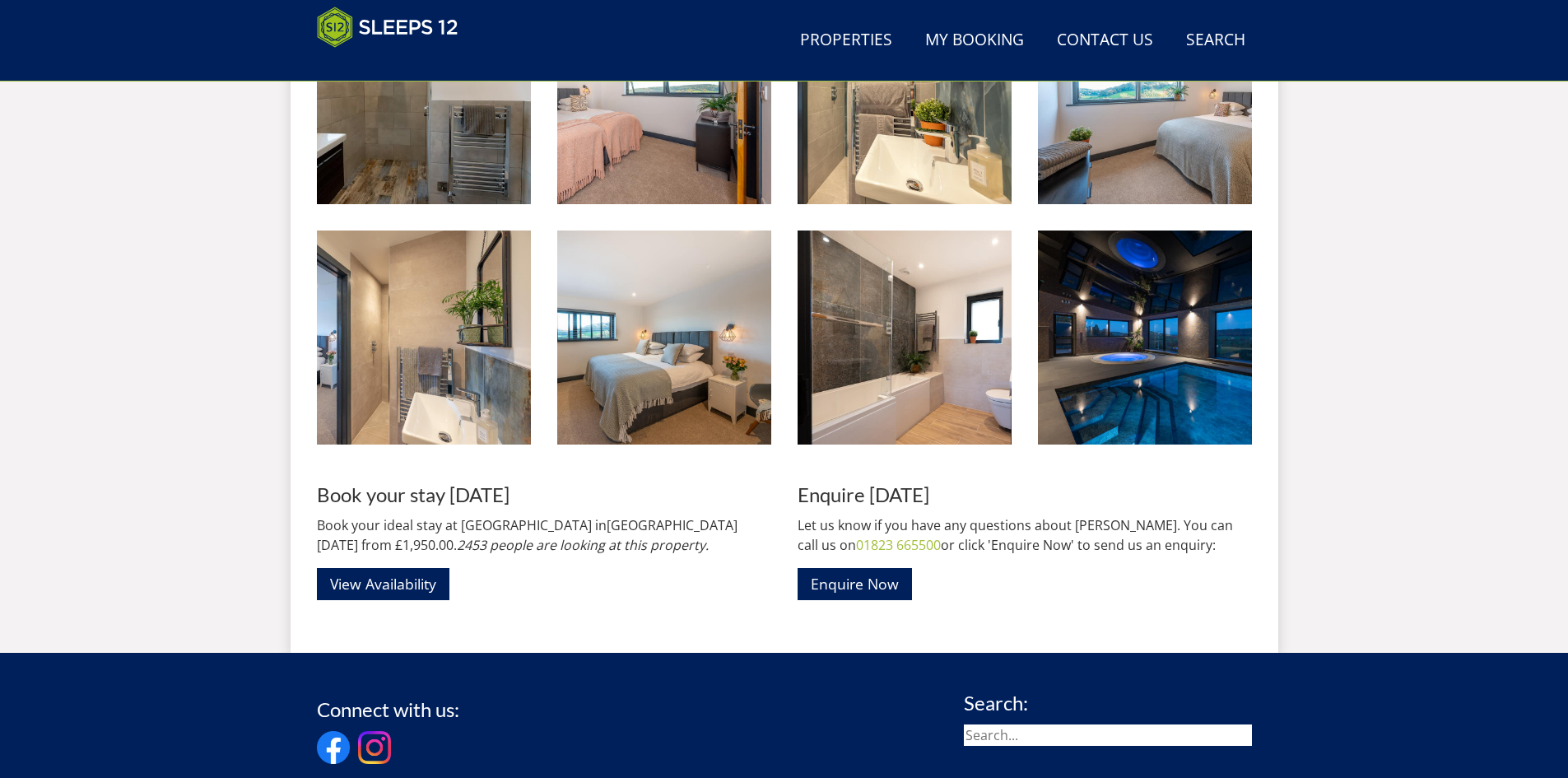
scroll to position [2754, 0]
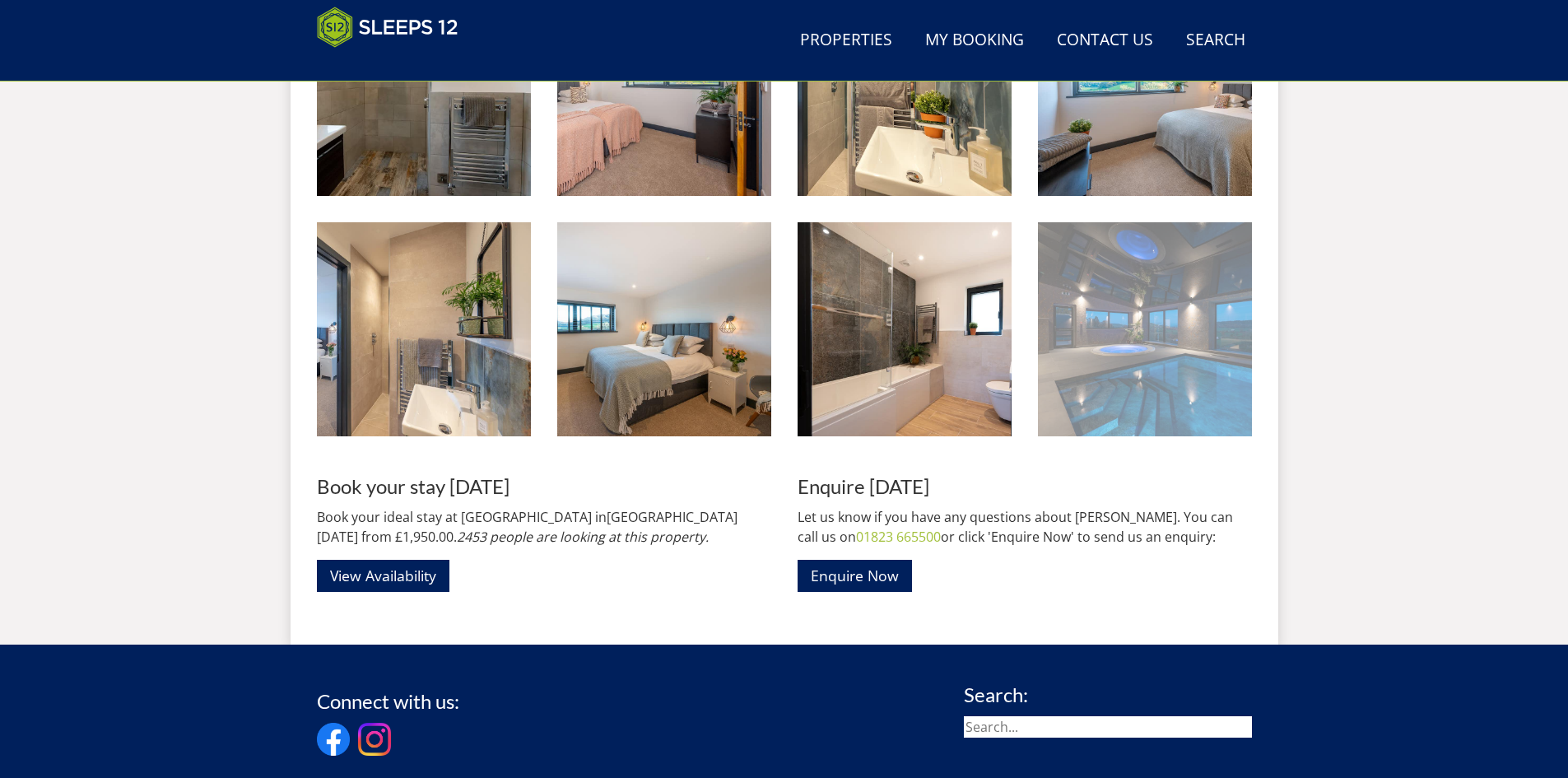
click at [1171, 340] on img at bounding box center [1144, 329] width 214 height 214
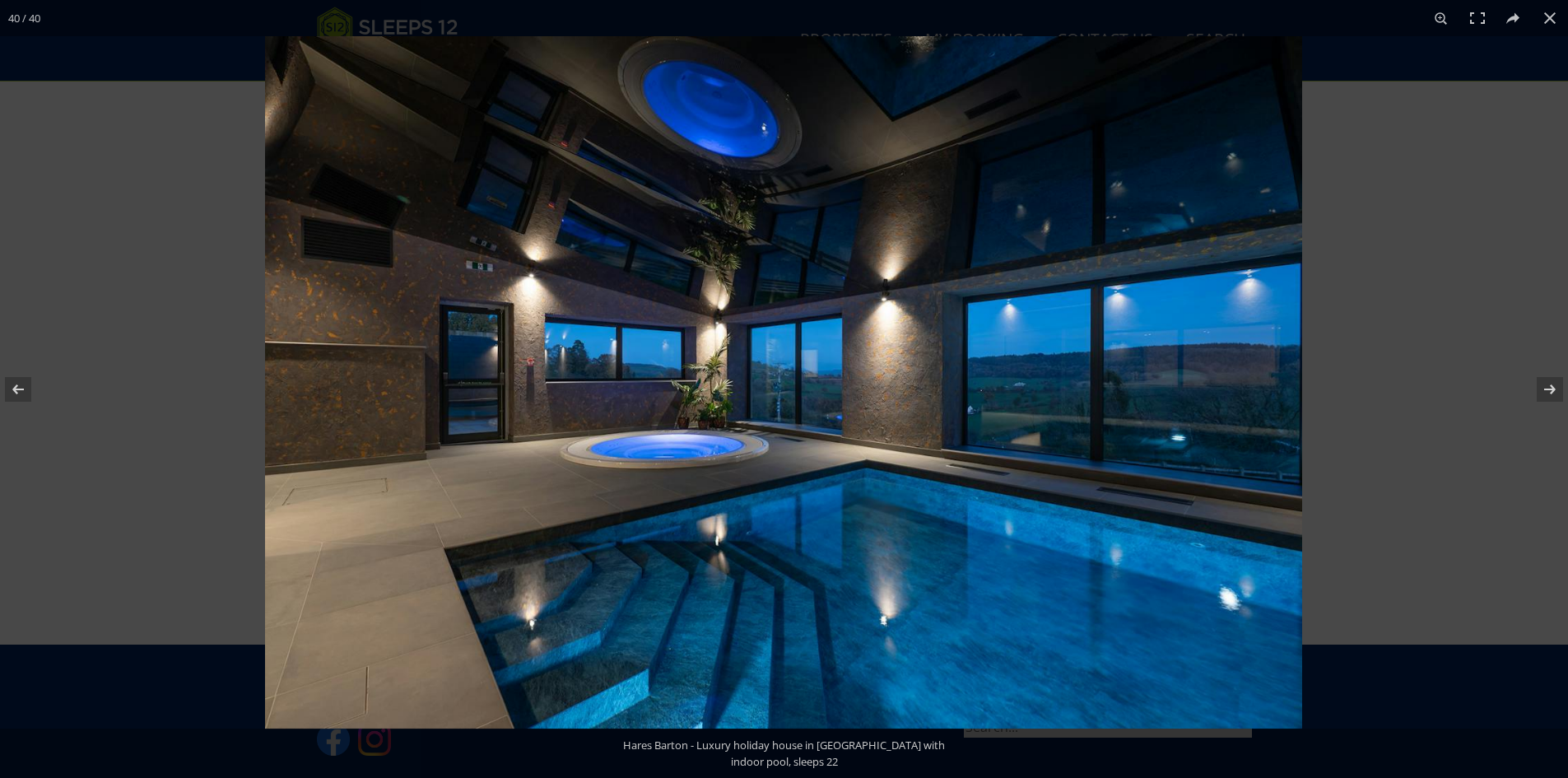
click at [716, 458] on img at bounding box center [783, 382] width 1037 height 692
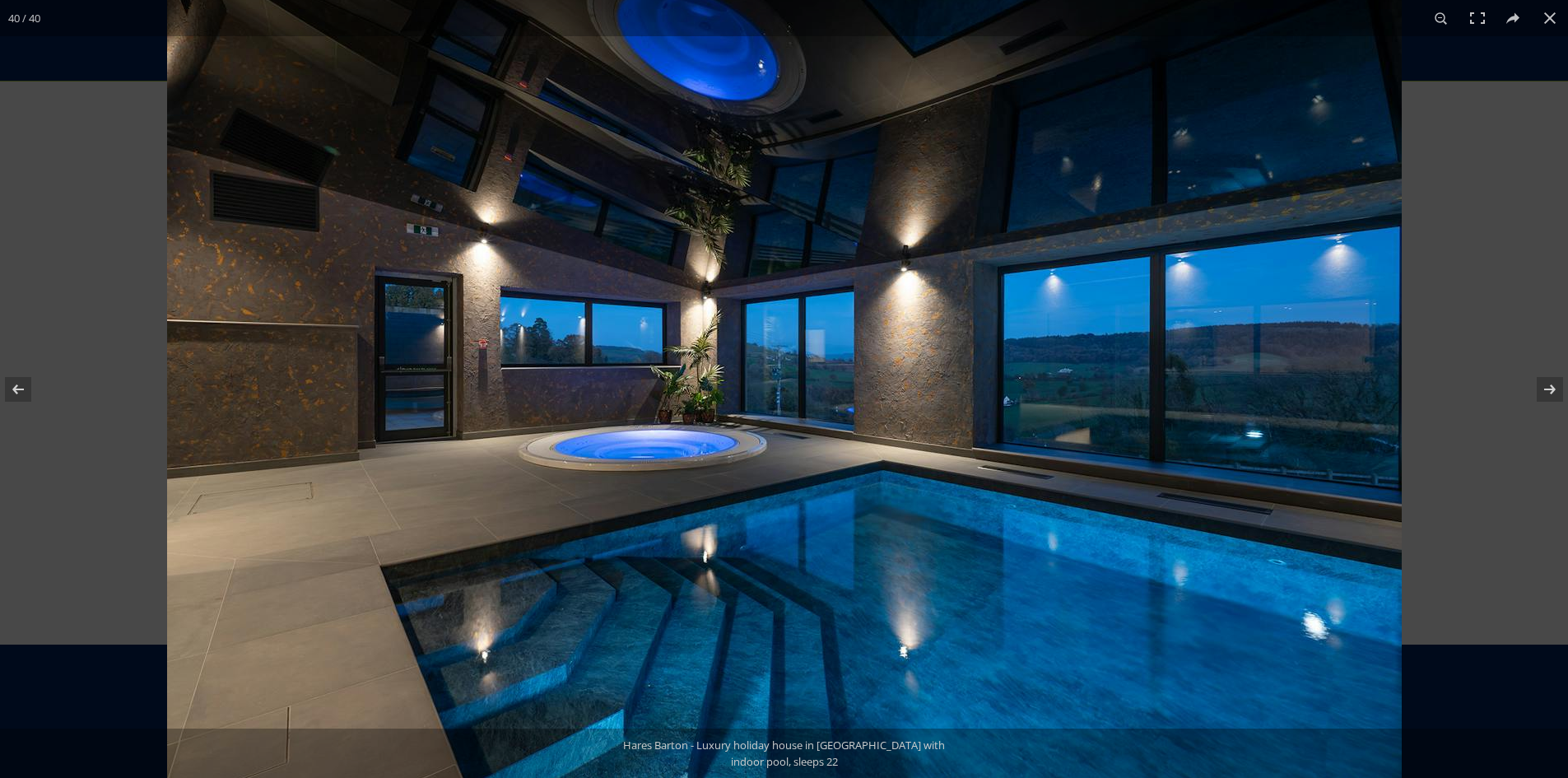
click at [680, 443] on img at bounding box center [784, 367] width 1234 height 824
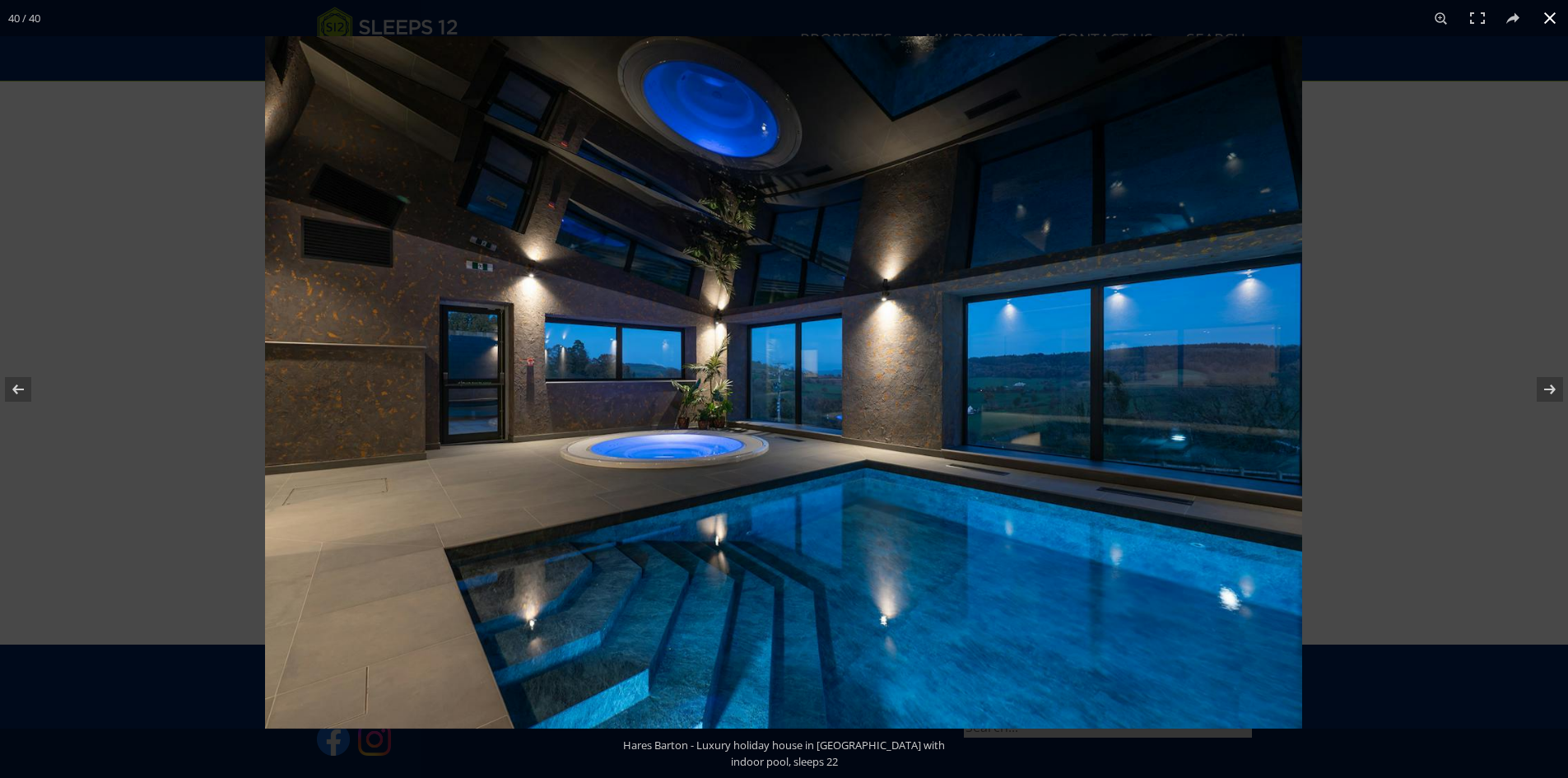
click at [1558, 22] on button at bounding box center [1549, 18] width 36 height 36
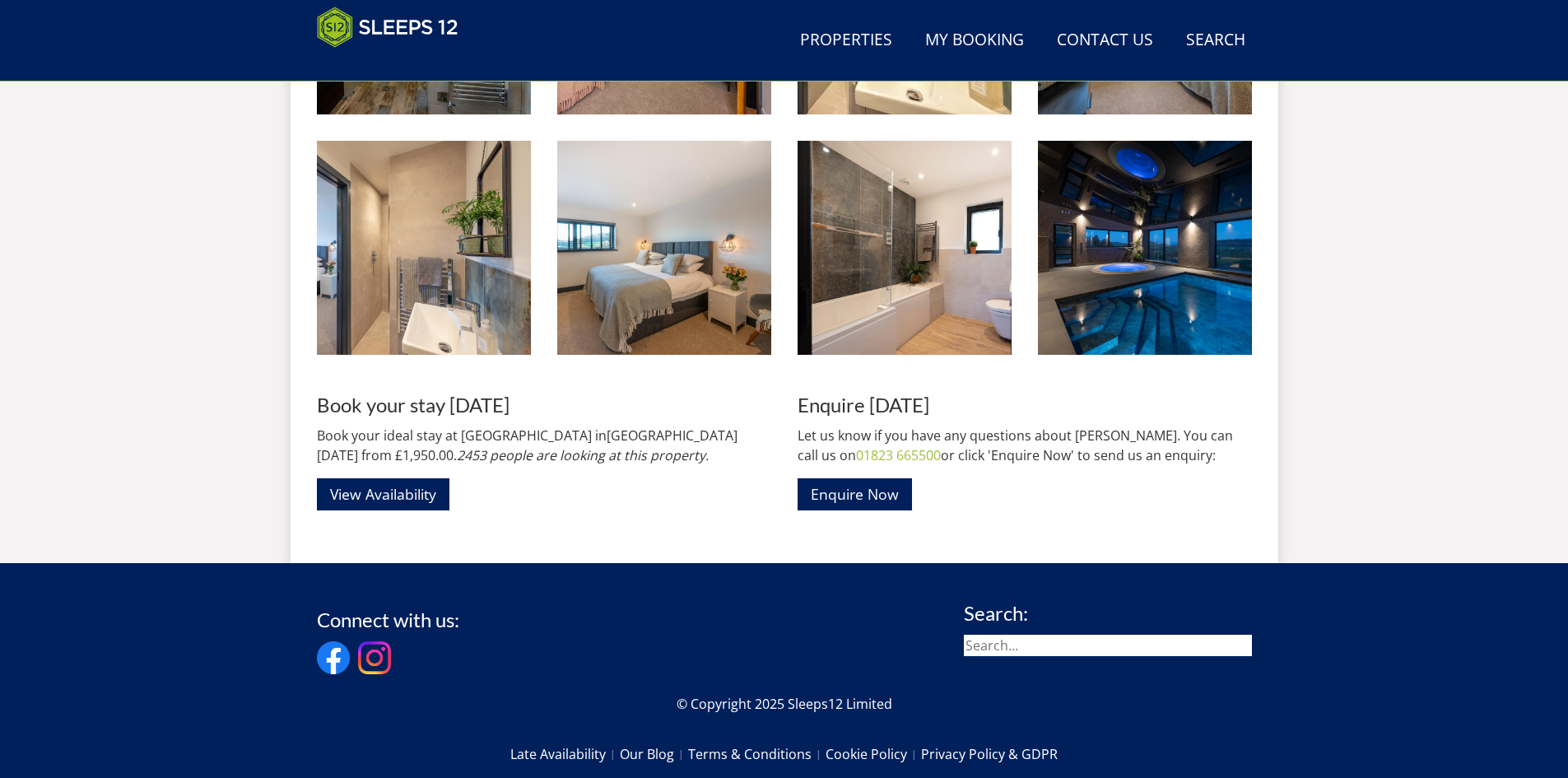
scroll to position [2994, 0]
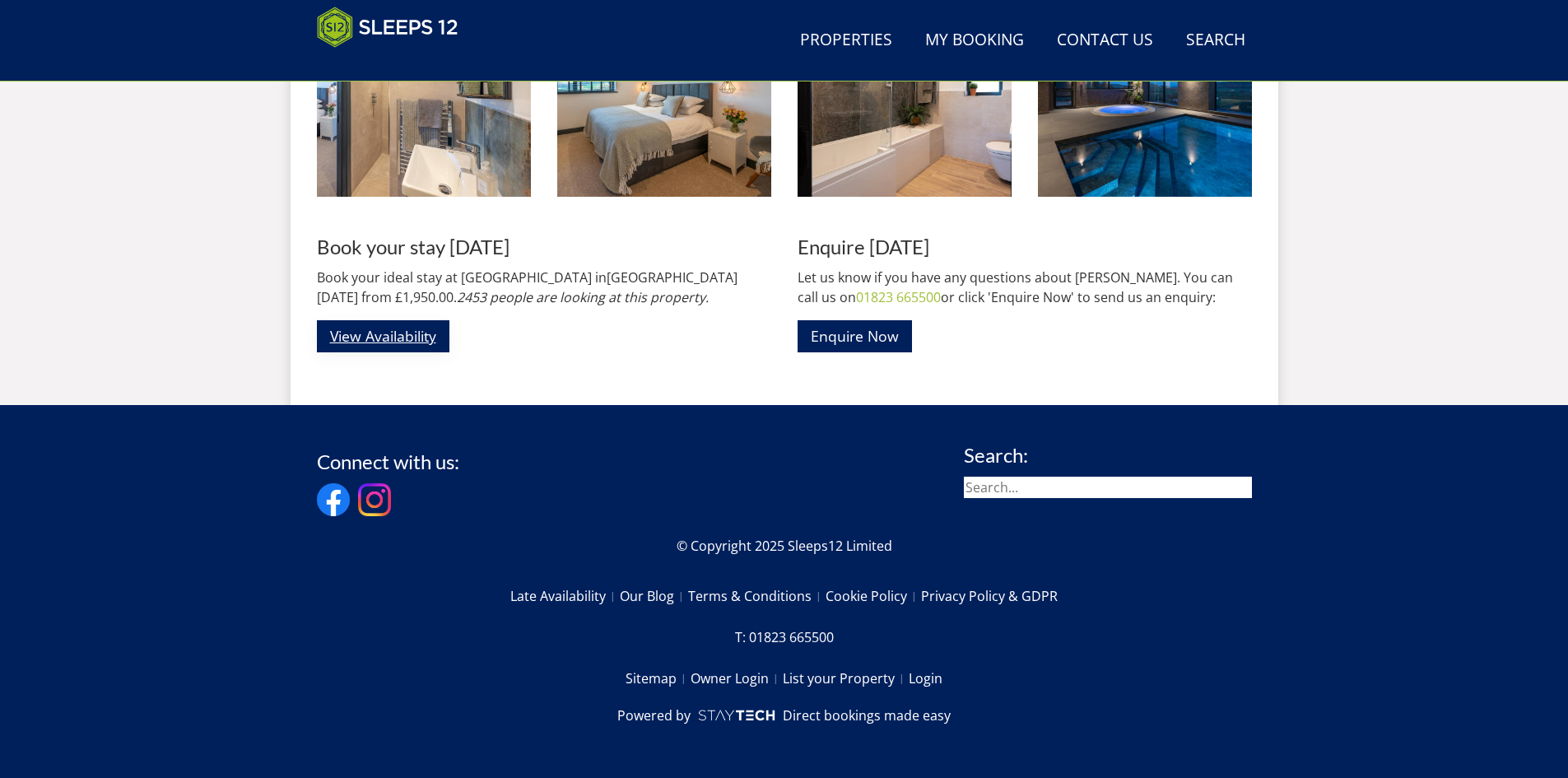
click at [393, 335] on link "View Availability" at bounding box center [383, 336] width 133 height 32
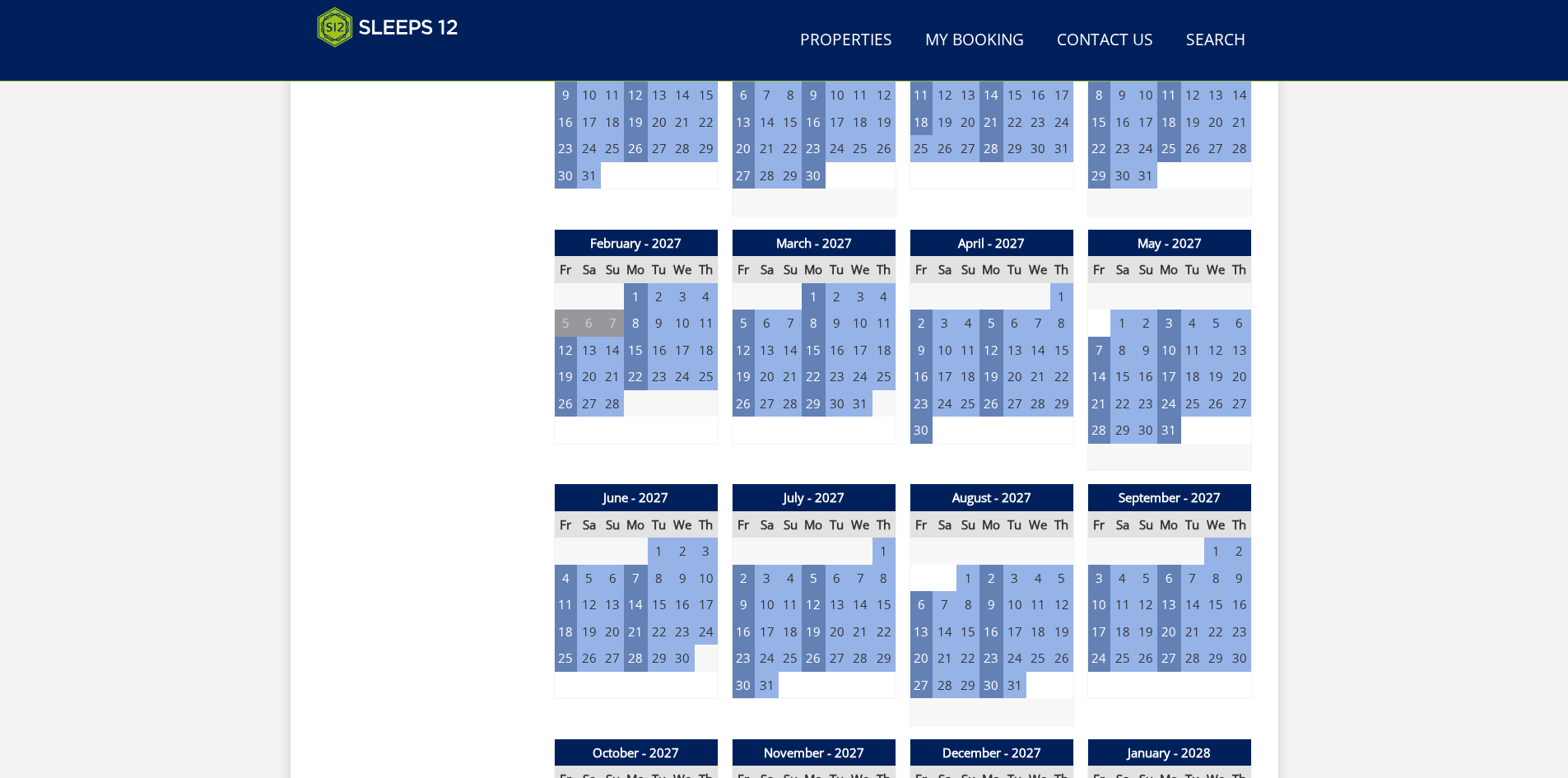
scroll to position [1521, 0]
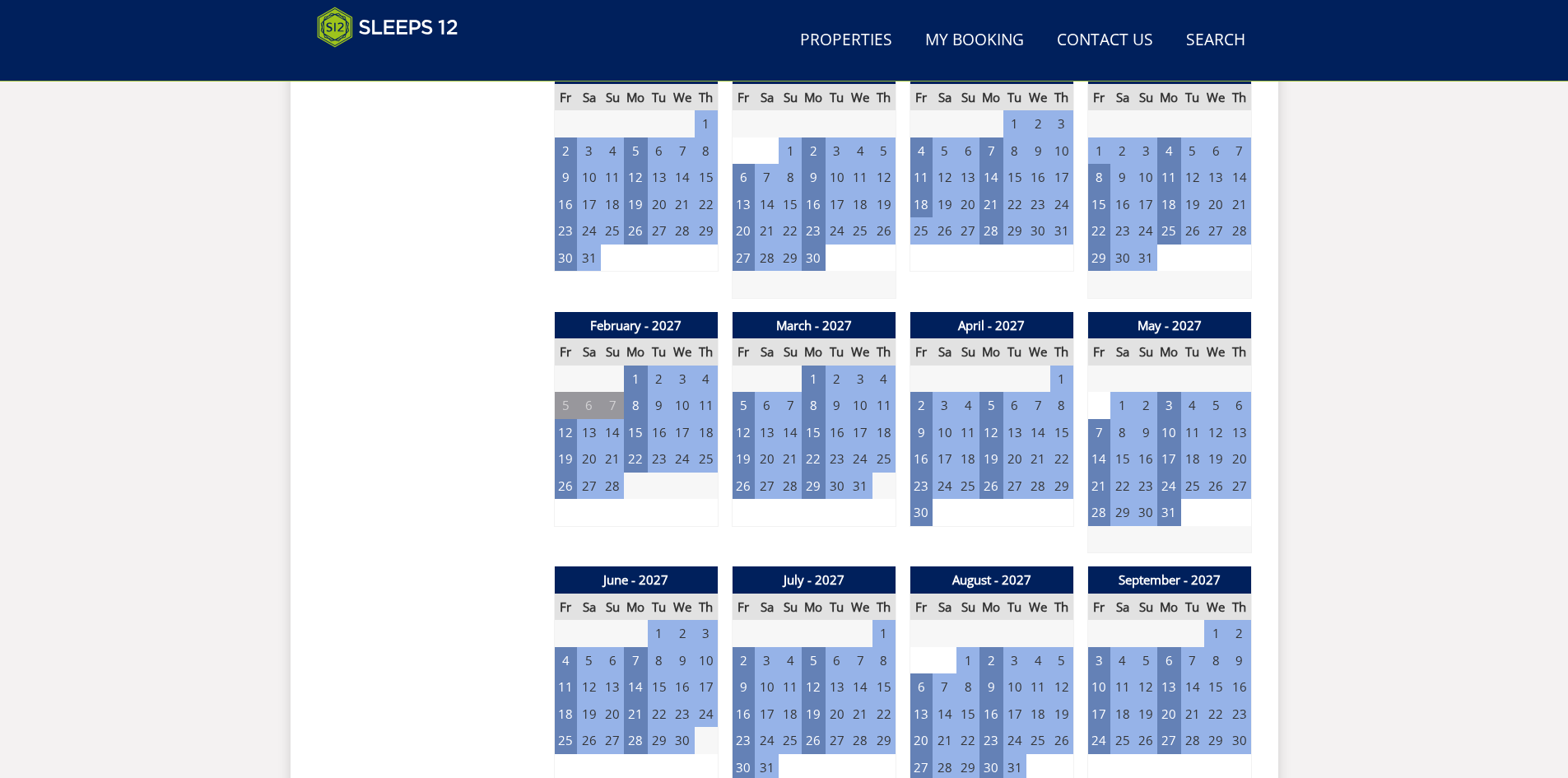
click at [1038, 429] on td "14" at bounding box center [1037, 433] width 23 height 27
click at [993, 434] on td "12" at bounding box center [990, 433] width 23 height 27
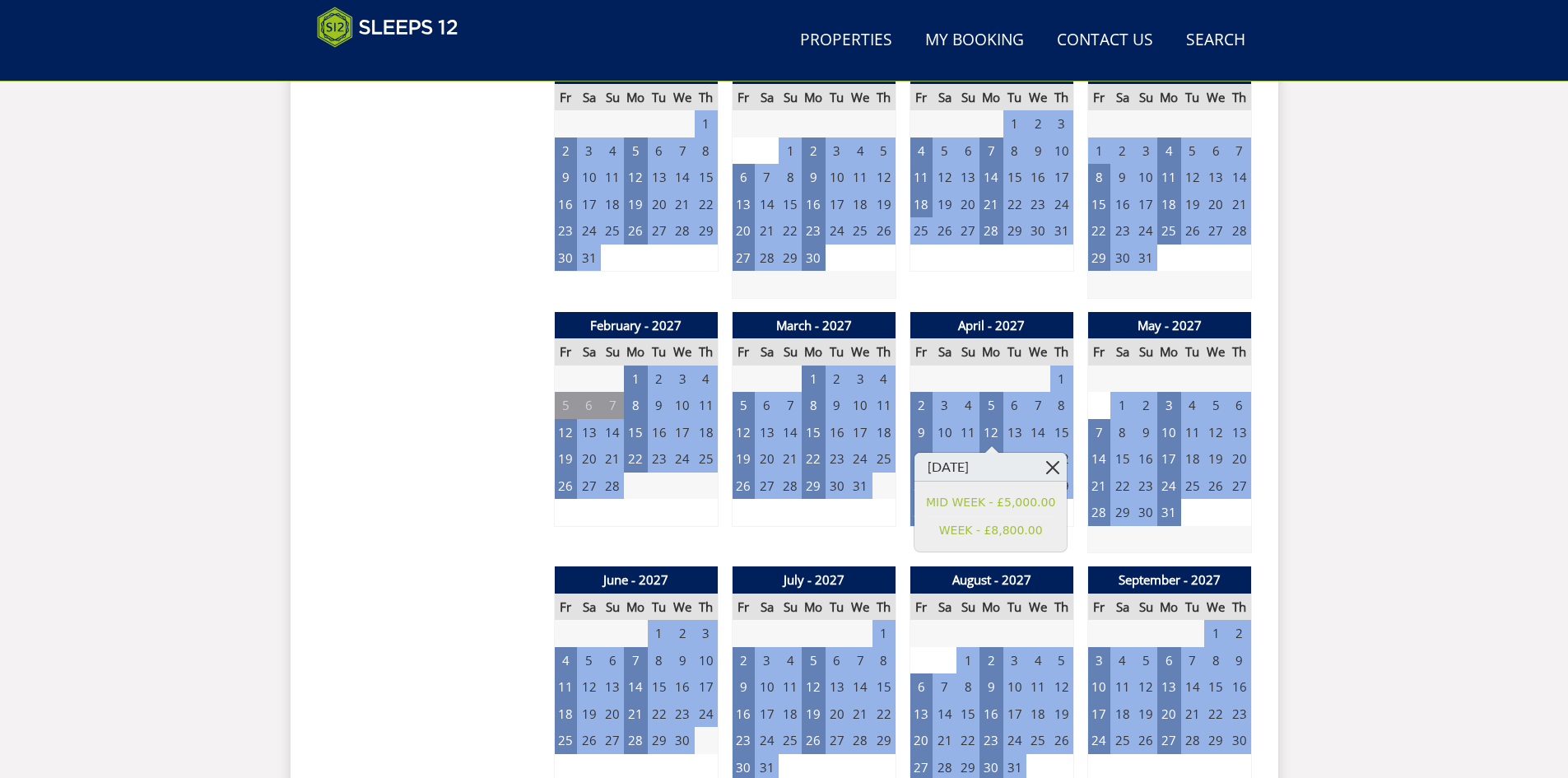
click at [1063, 464] on link at bounding box center [1052, 467] width 29 height 29
click at [924, 462] on td "16" at bounding box center [920, 459] width 23 height 27
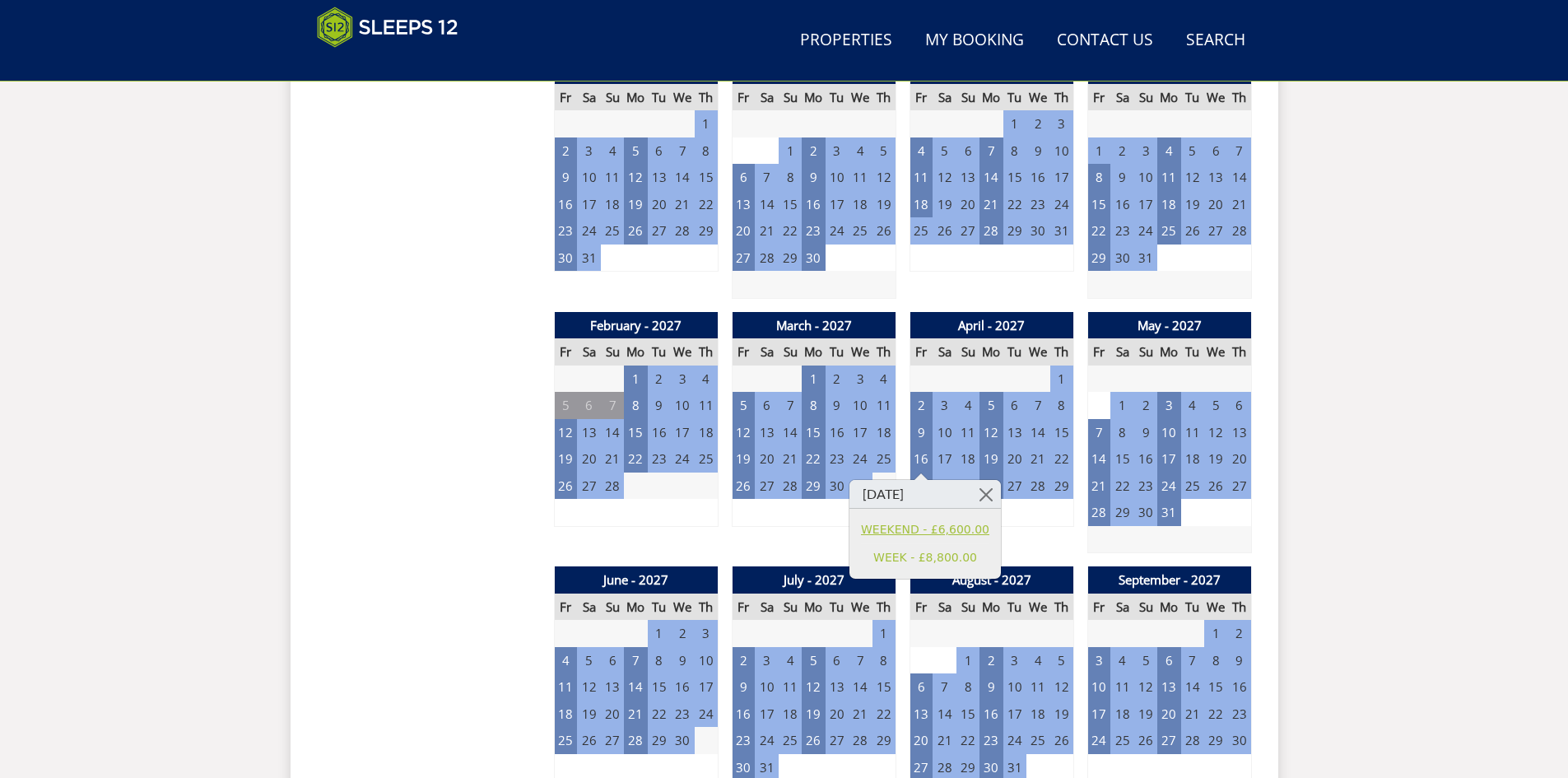
click at [961, 528] on link "WEEKEND - £6,600.00" at bounding box center [925, 530] width 128 height 17
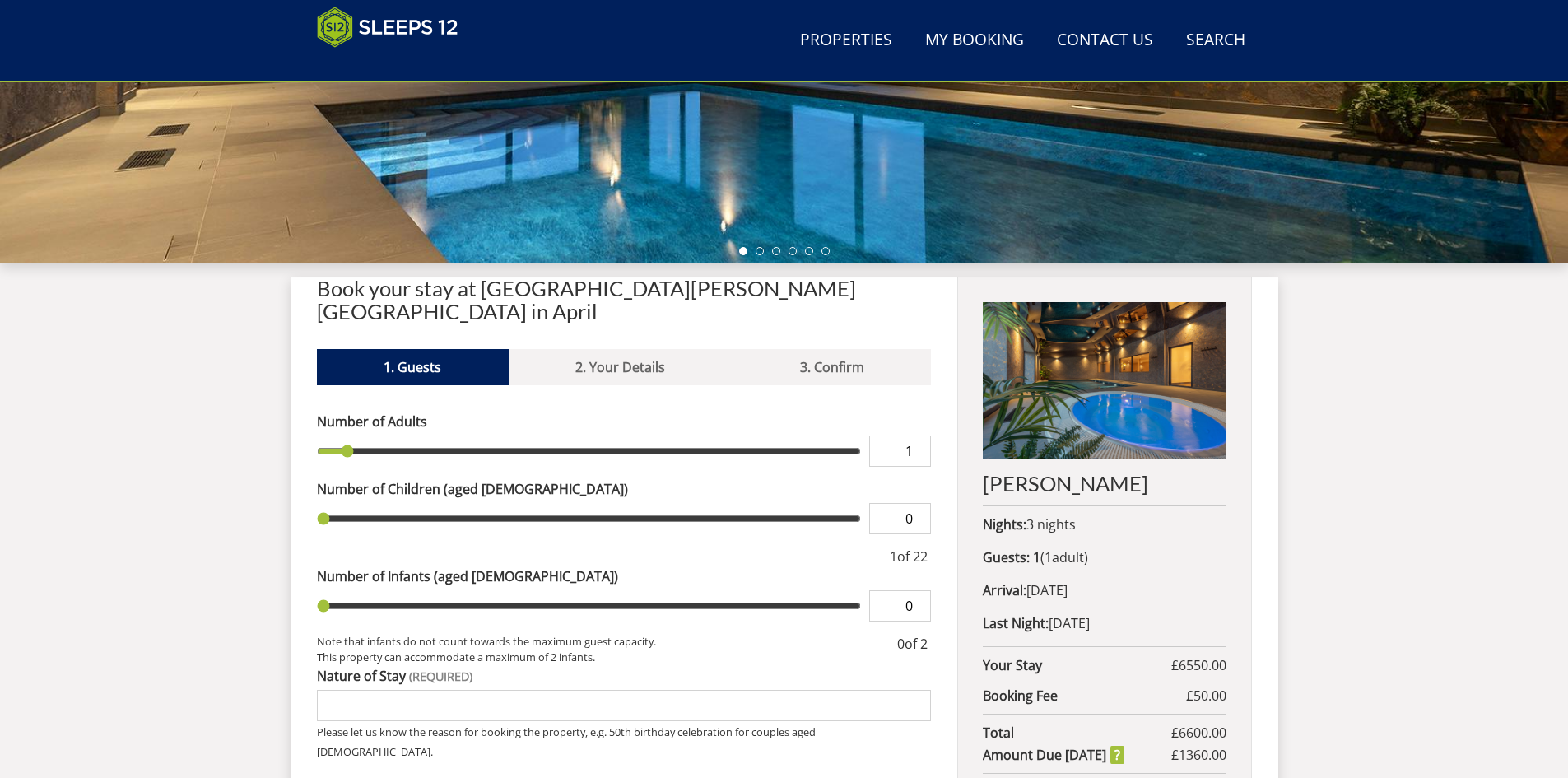
scroll to position [532, 0]
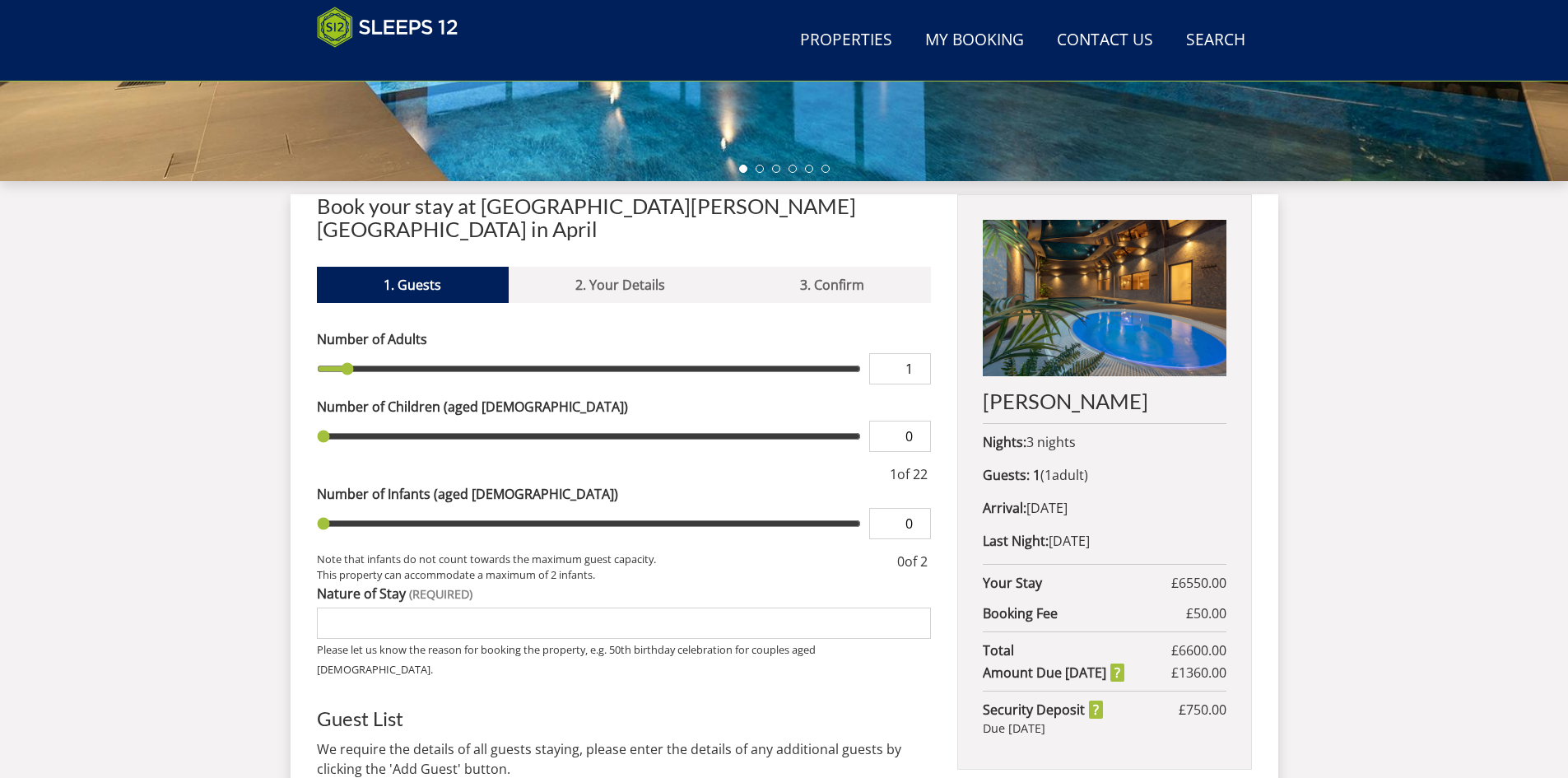
type input "2"
type input "3"
type input "4"
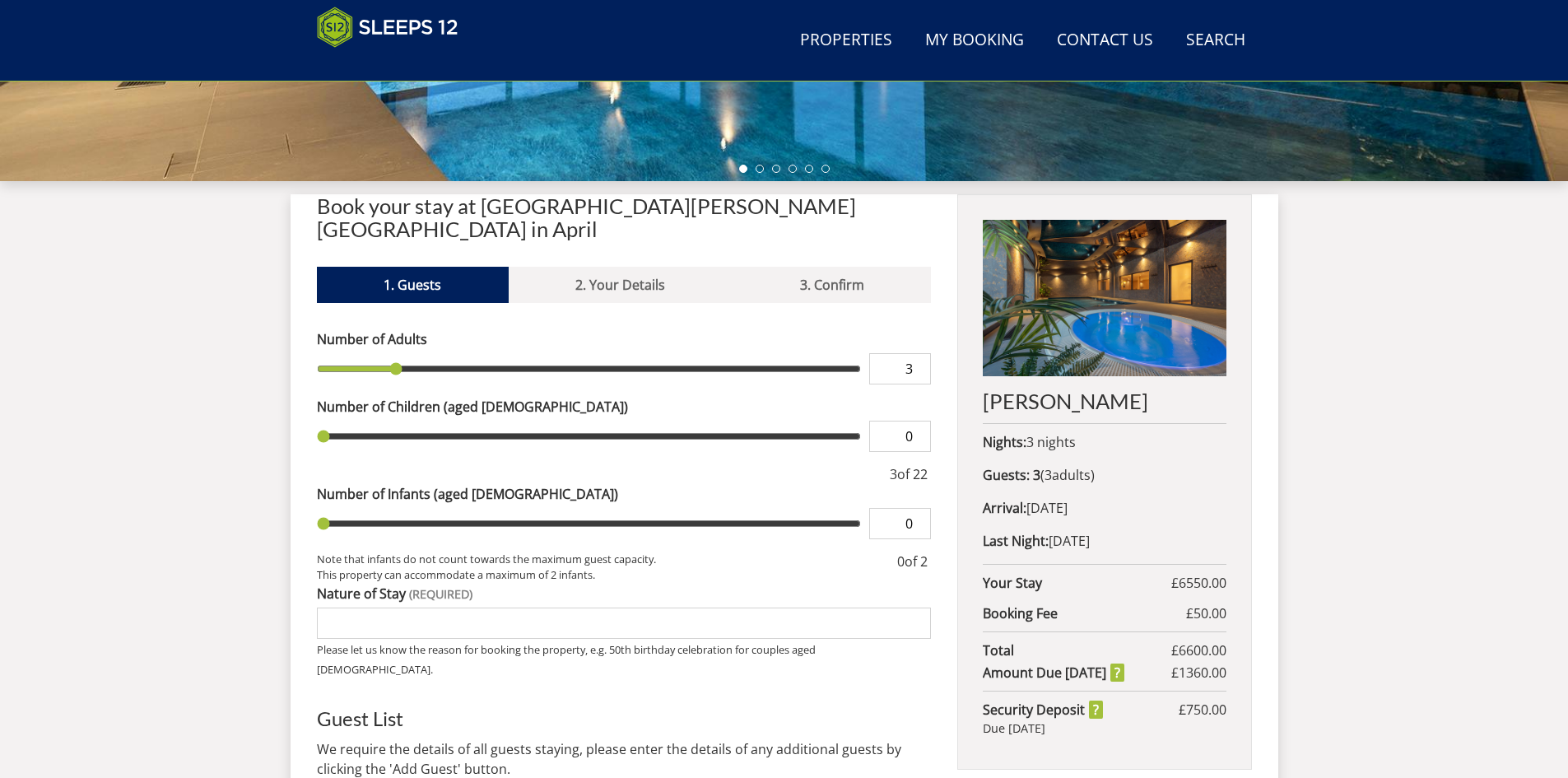
type input "4"
type input "5"
type input "6"
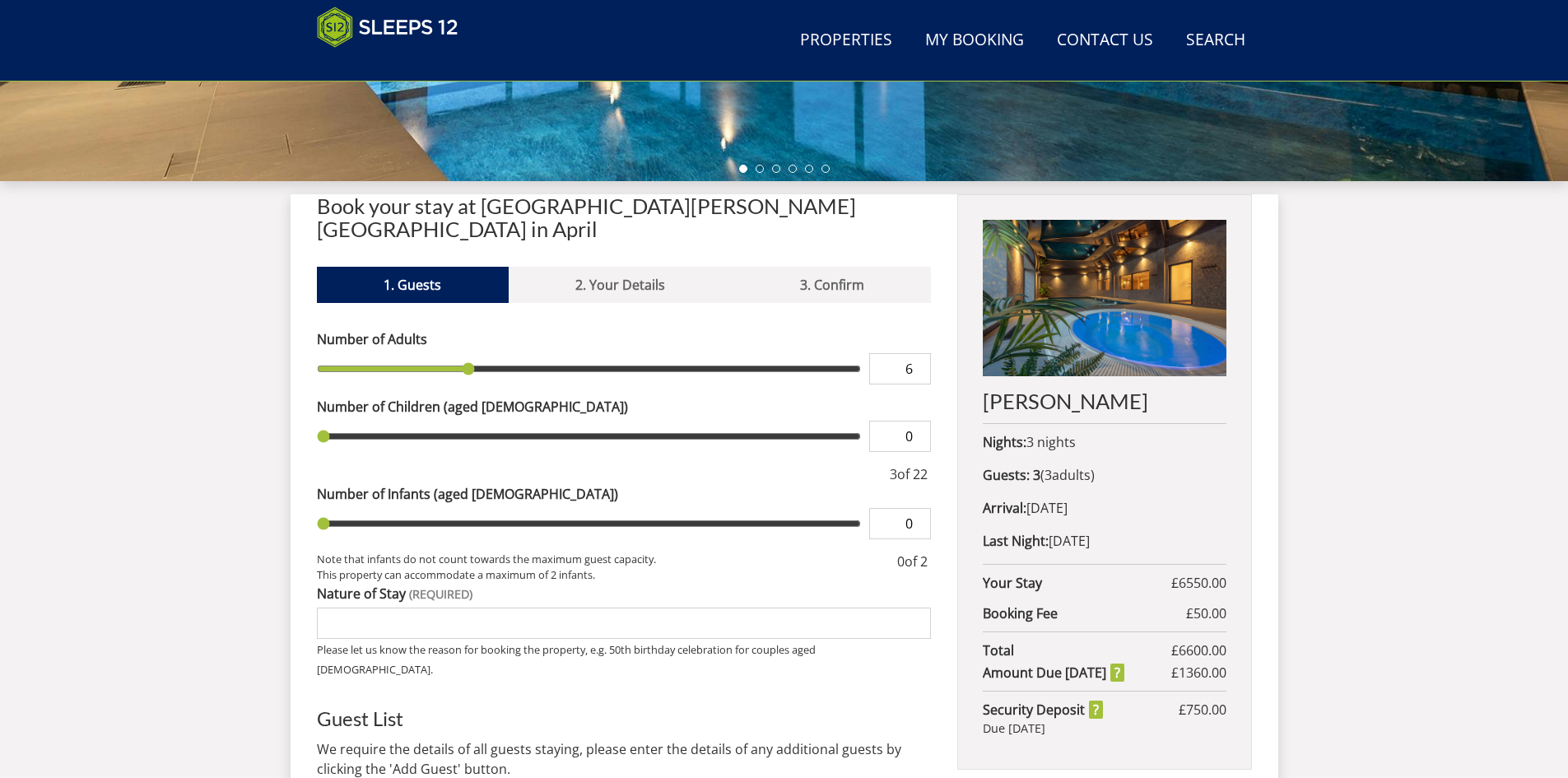
type input "7"
type input "8"
type input "9"
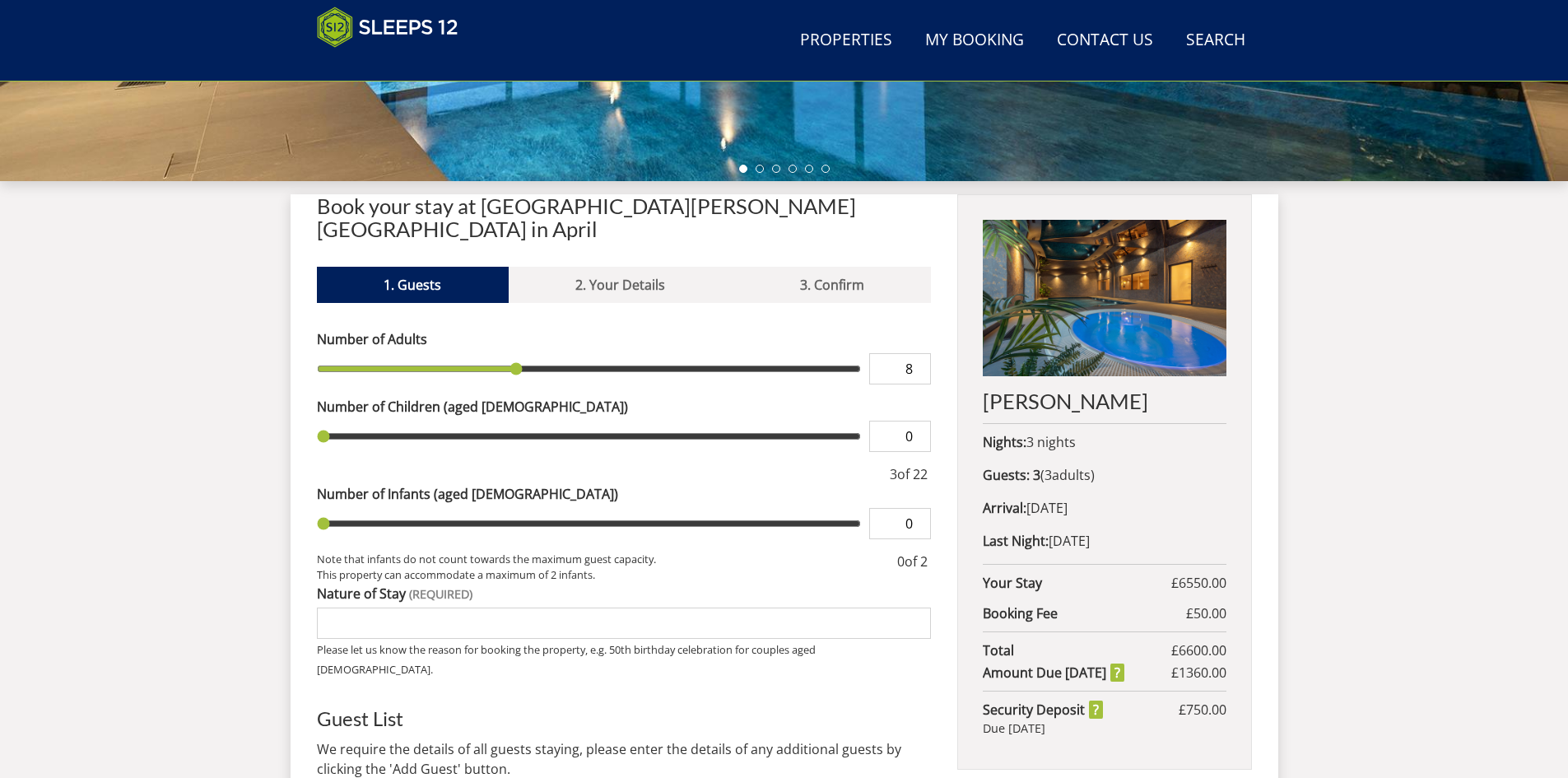
type input "9"
type input "10"
type input "11"
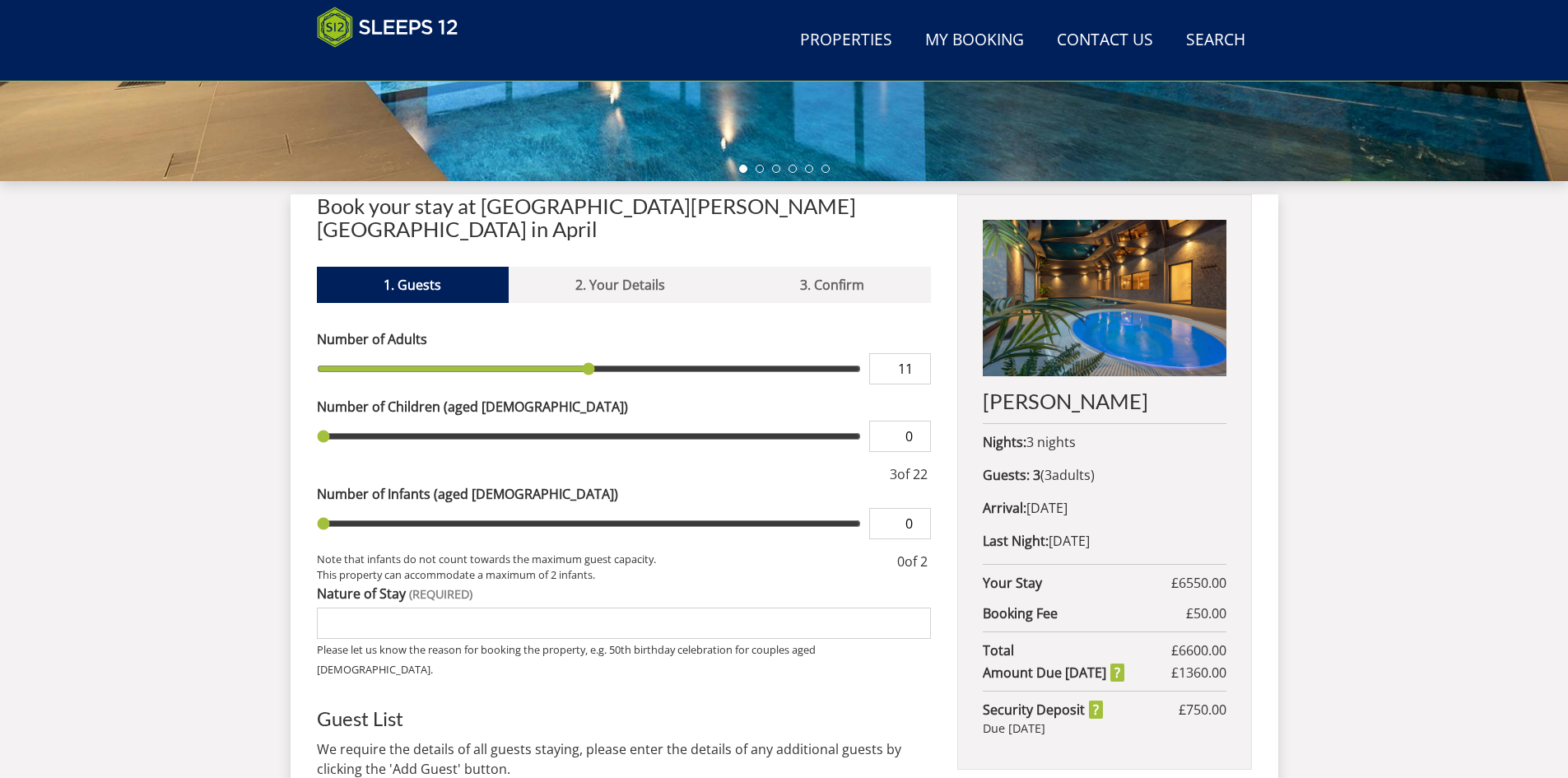
type input "12"
type input "13"
type input "14"
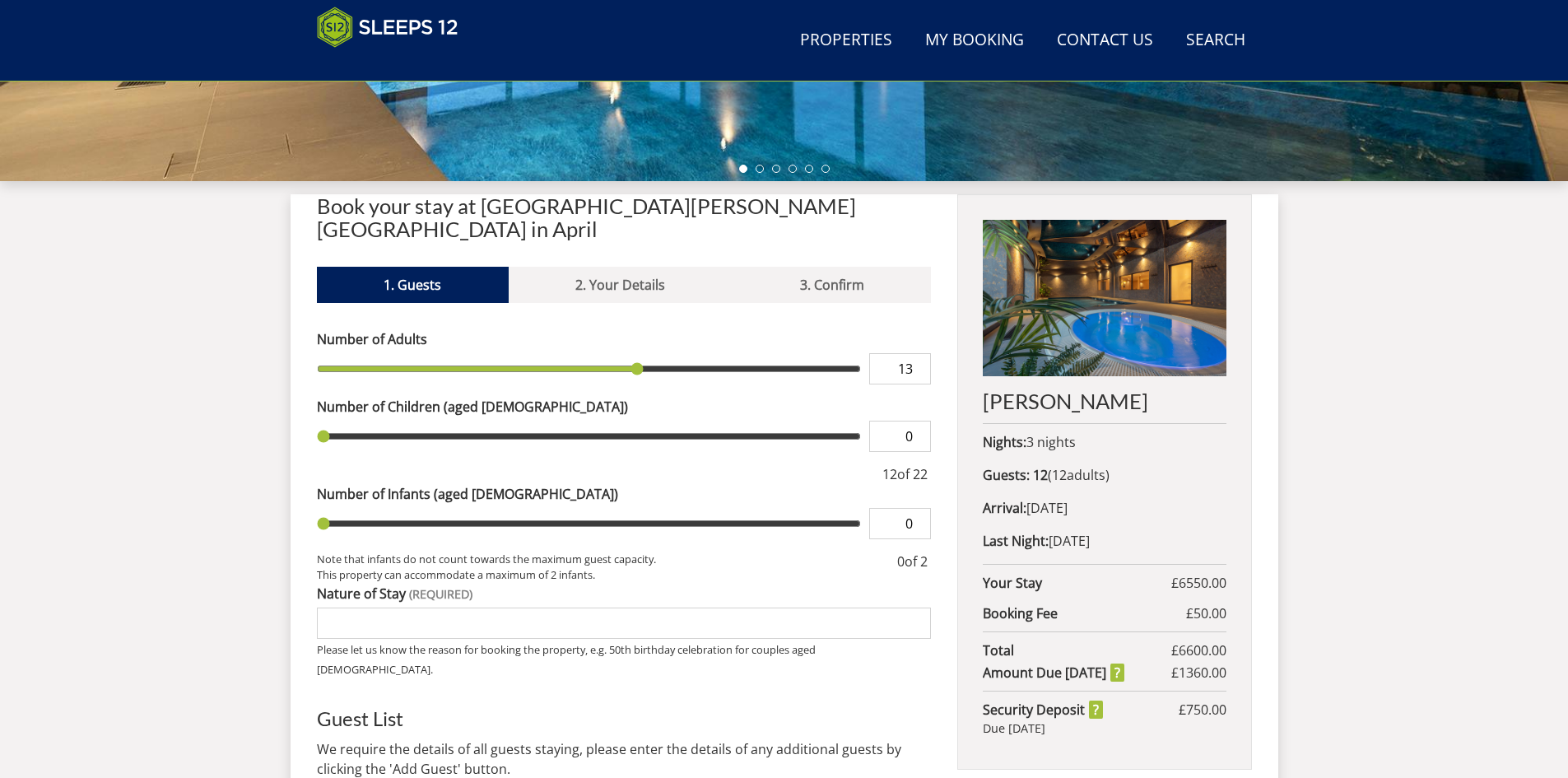
type input "14"
type input "16"
type input "17"
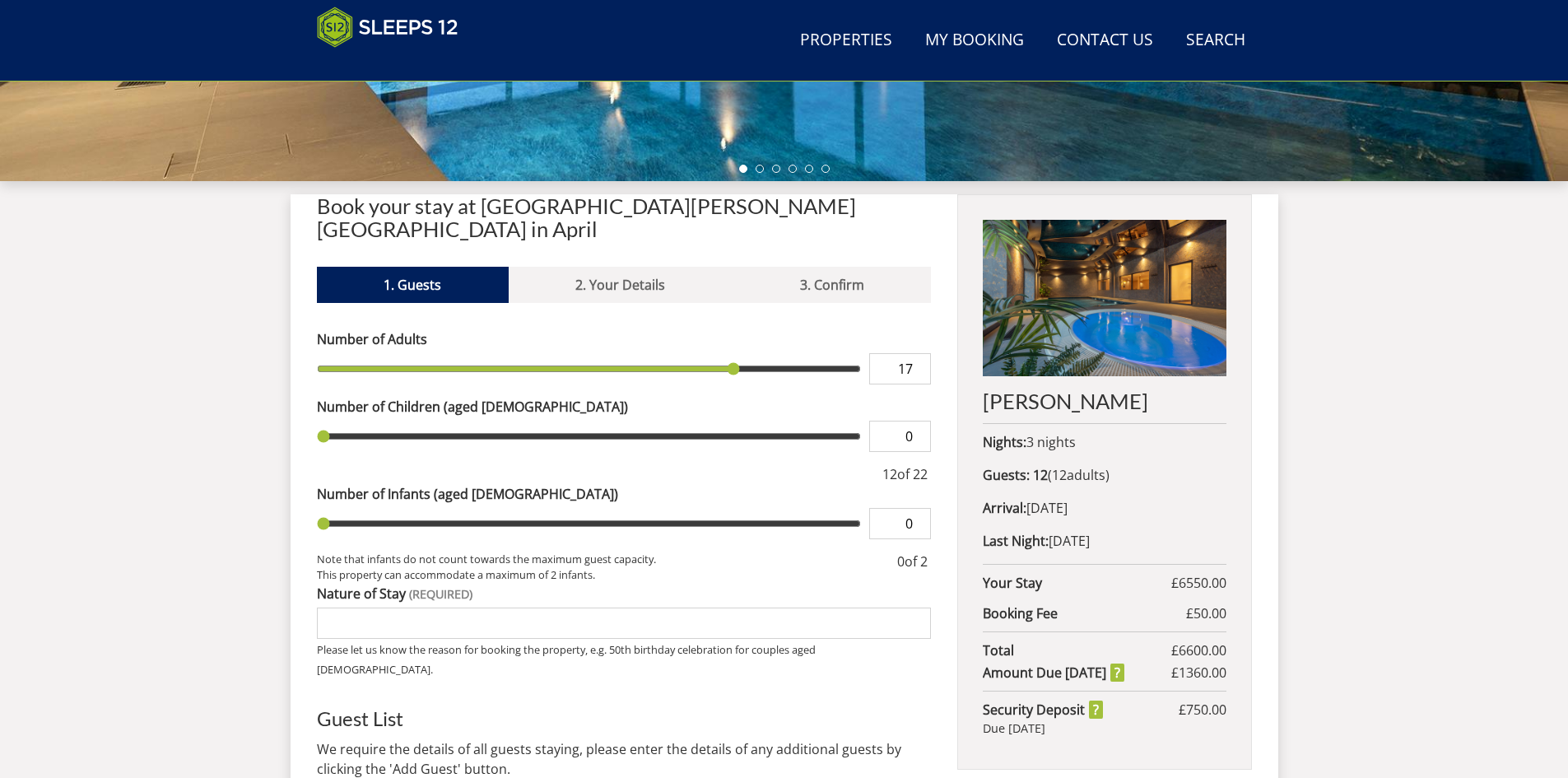
type input "18"
type input "19"
type input "20"
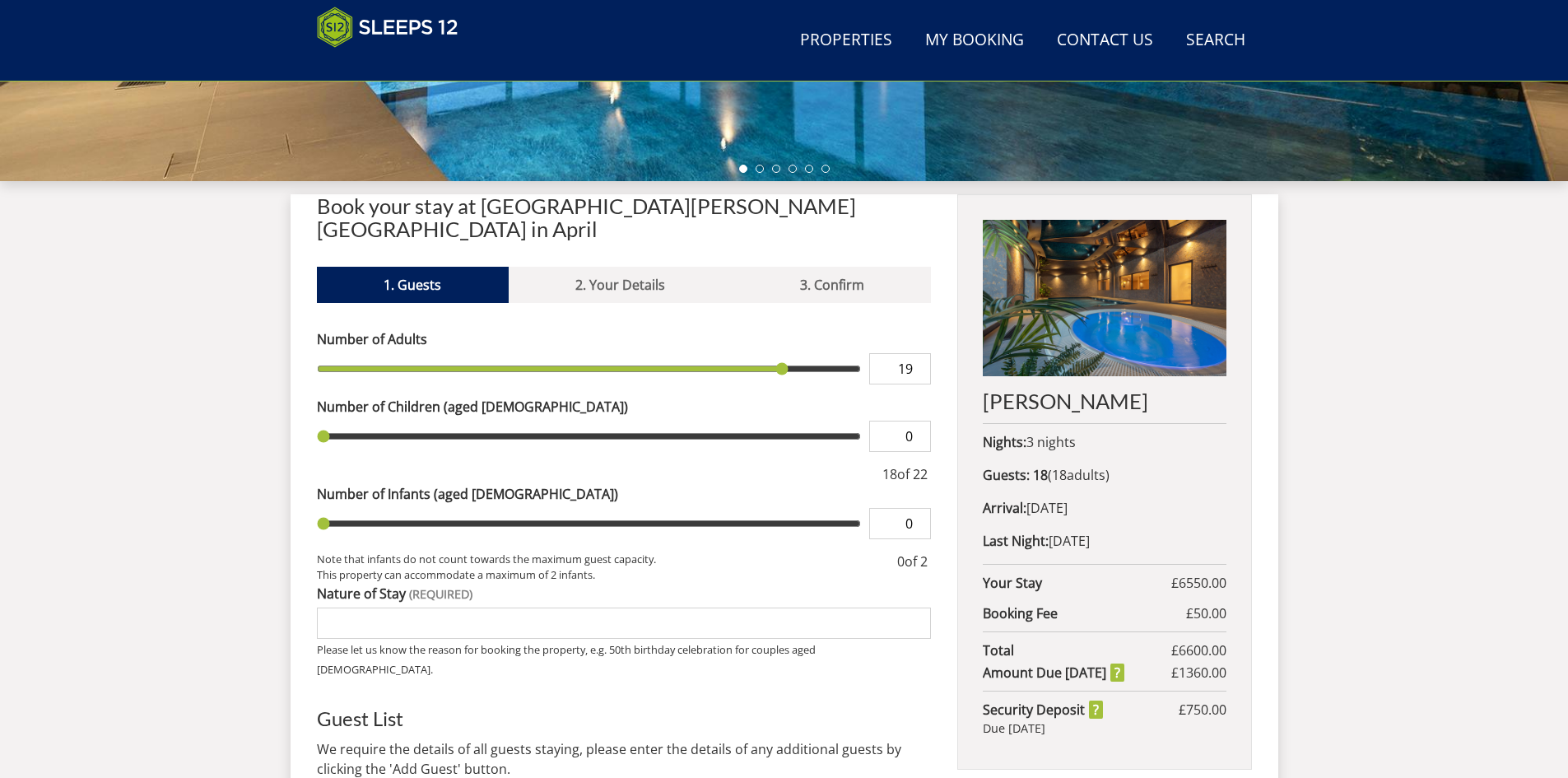
type input "20"
type input "21"
type input "22"
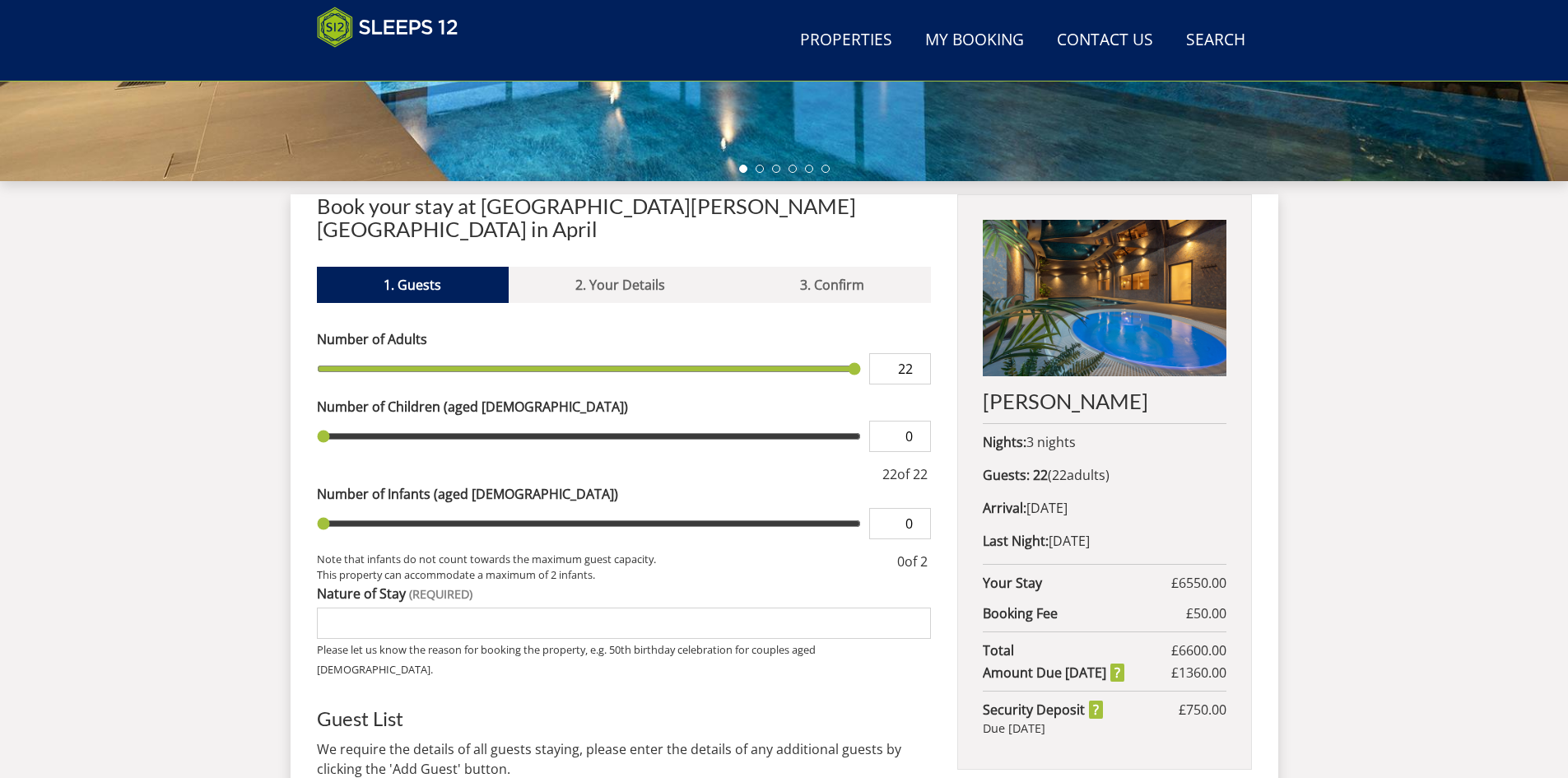
type input "21"
type input "20"
drag, startPoint x: 351, startPoint y: 344, endPoint x: 817, endPoint y: 352, distance: 466.1
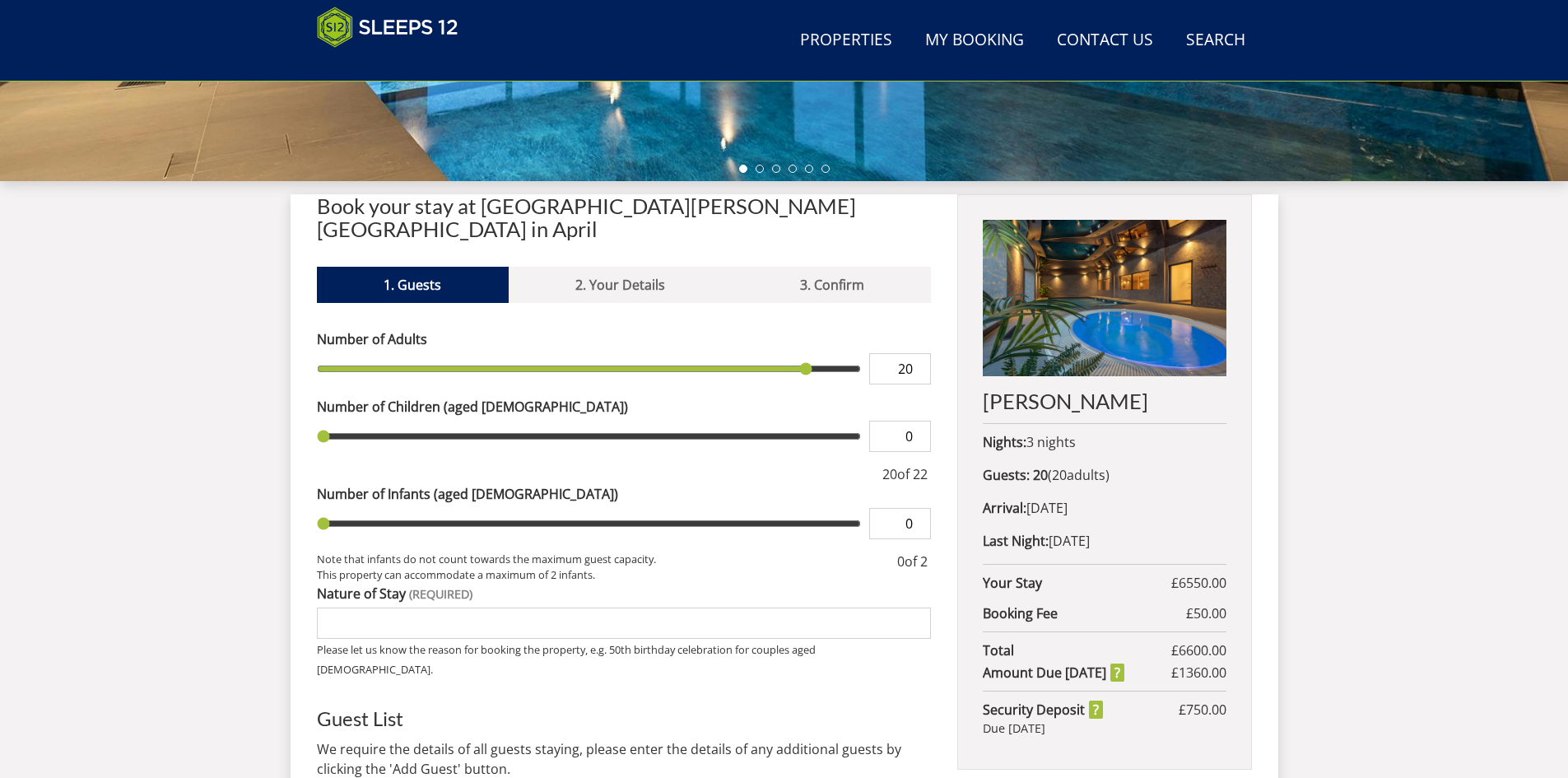
type input "20"
click at [817, 353] on input "range" at bounding box center [589, 368] width 545 height 31
type input "1"
type input "2"
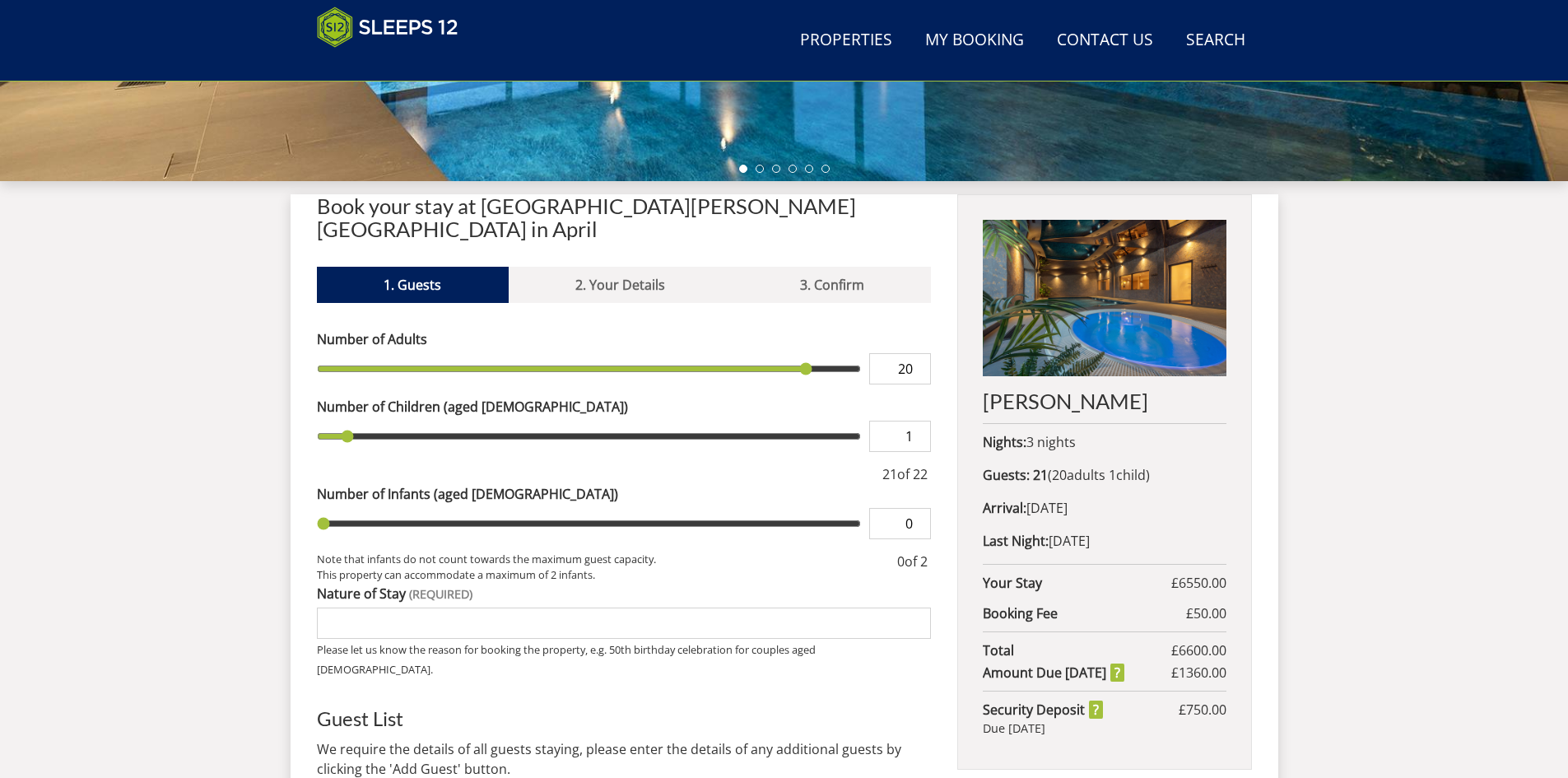
type input "2"
drag, startPoint x: 323, startPoint y: 416, endPoint x: 364, endPoint y: 415, distance: 41.0
type input "2"
click at [364, 421] on input "range" at bounding box center [589, 436] width 545 height 31
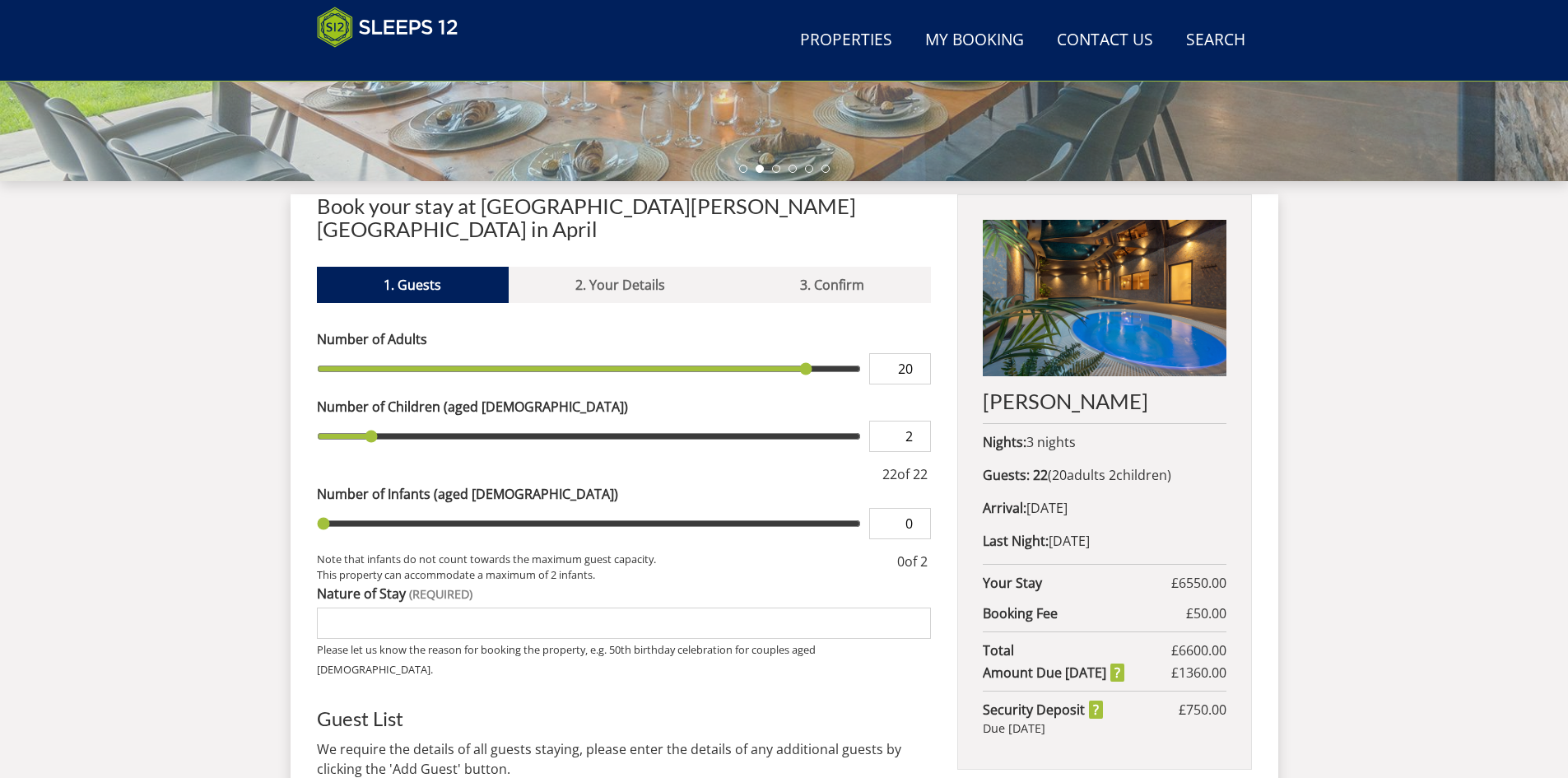
type input "19"
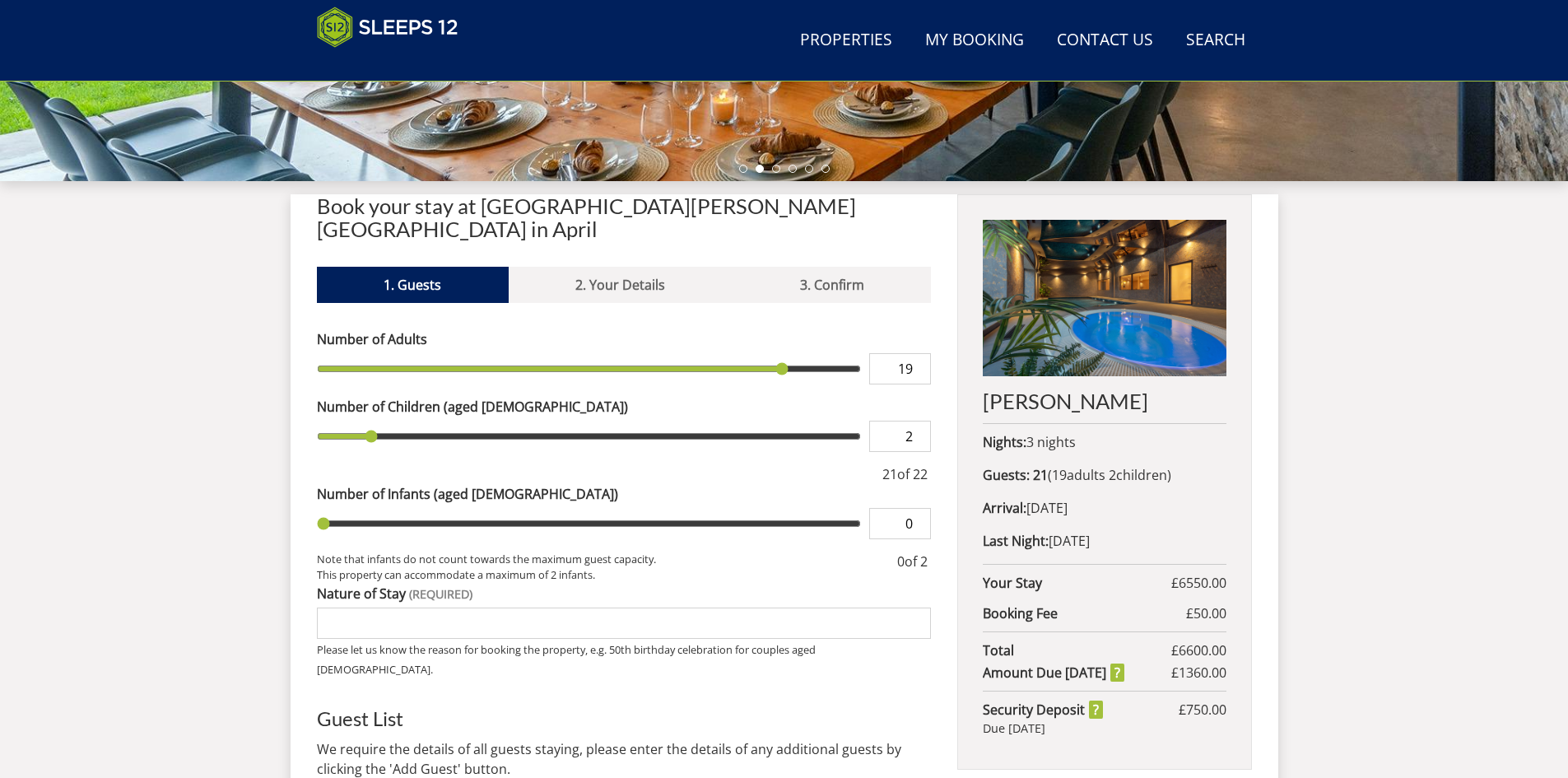
type input "18"
drag, startPoint x: 809, startPoint y: 346, endPoint x: 769, endPoint y: 350, distance: 40.2
type input "18"
click at [769, 353] on input "range" at bounding box center [589, 368] width 545 height 31
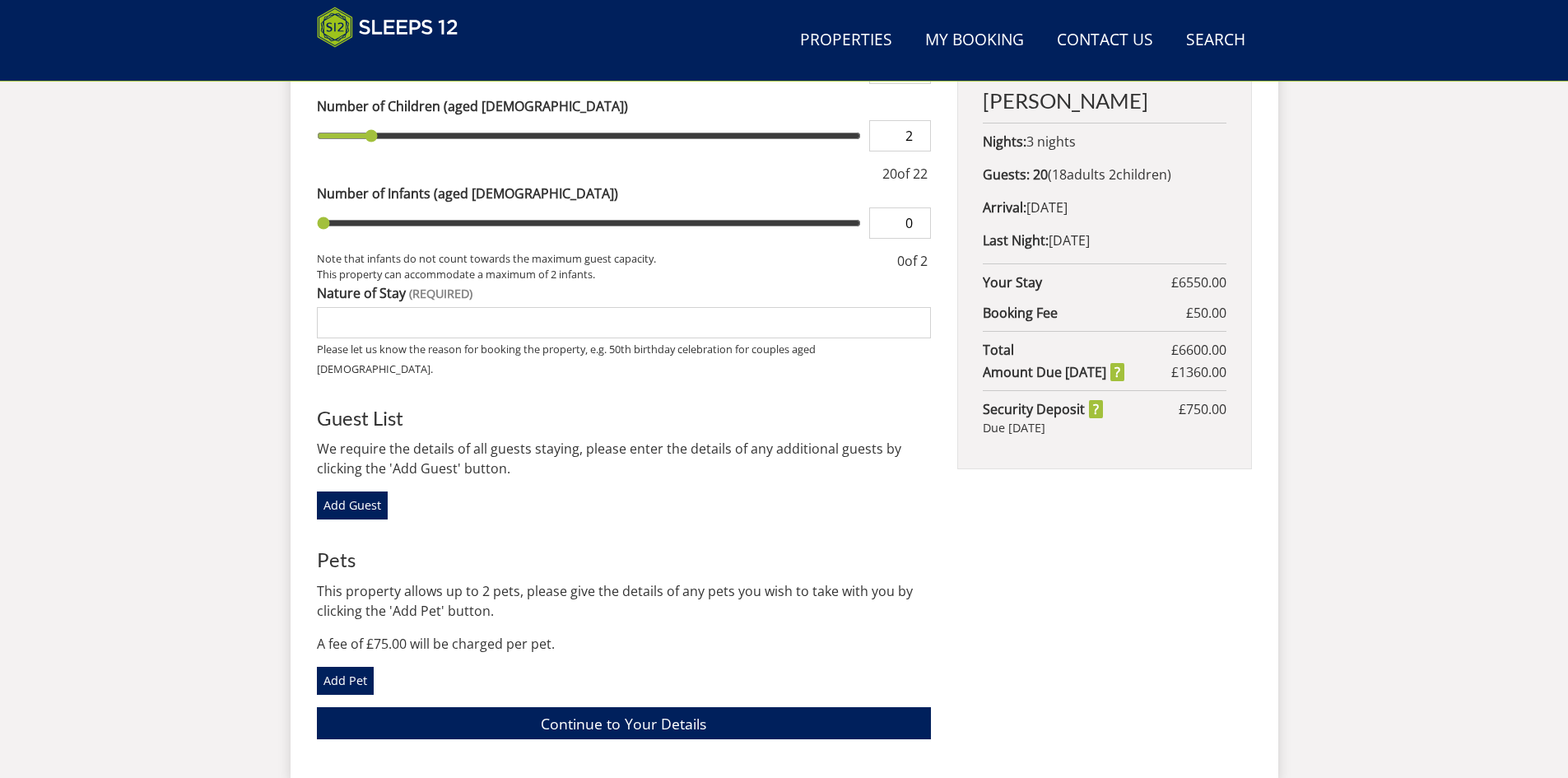
scroll to position [862, 0]
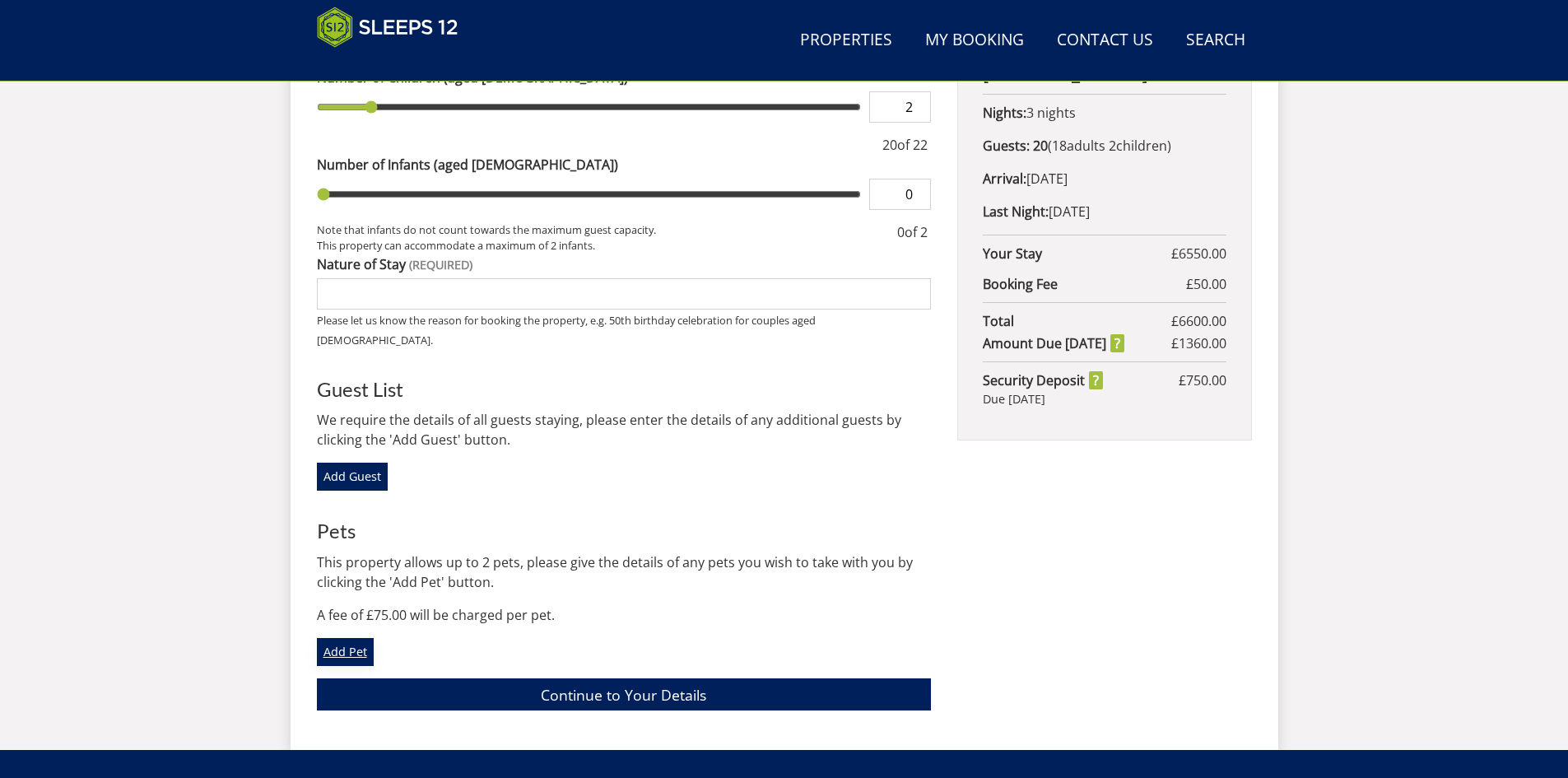
click at [365, 638] on link "Add Pet" at bounding box center [345, 651] width 57 height 28
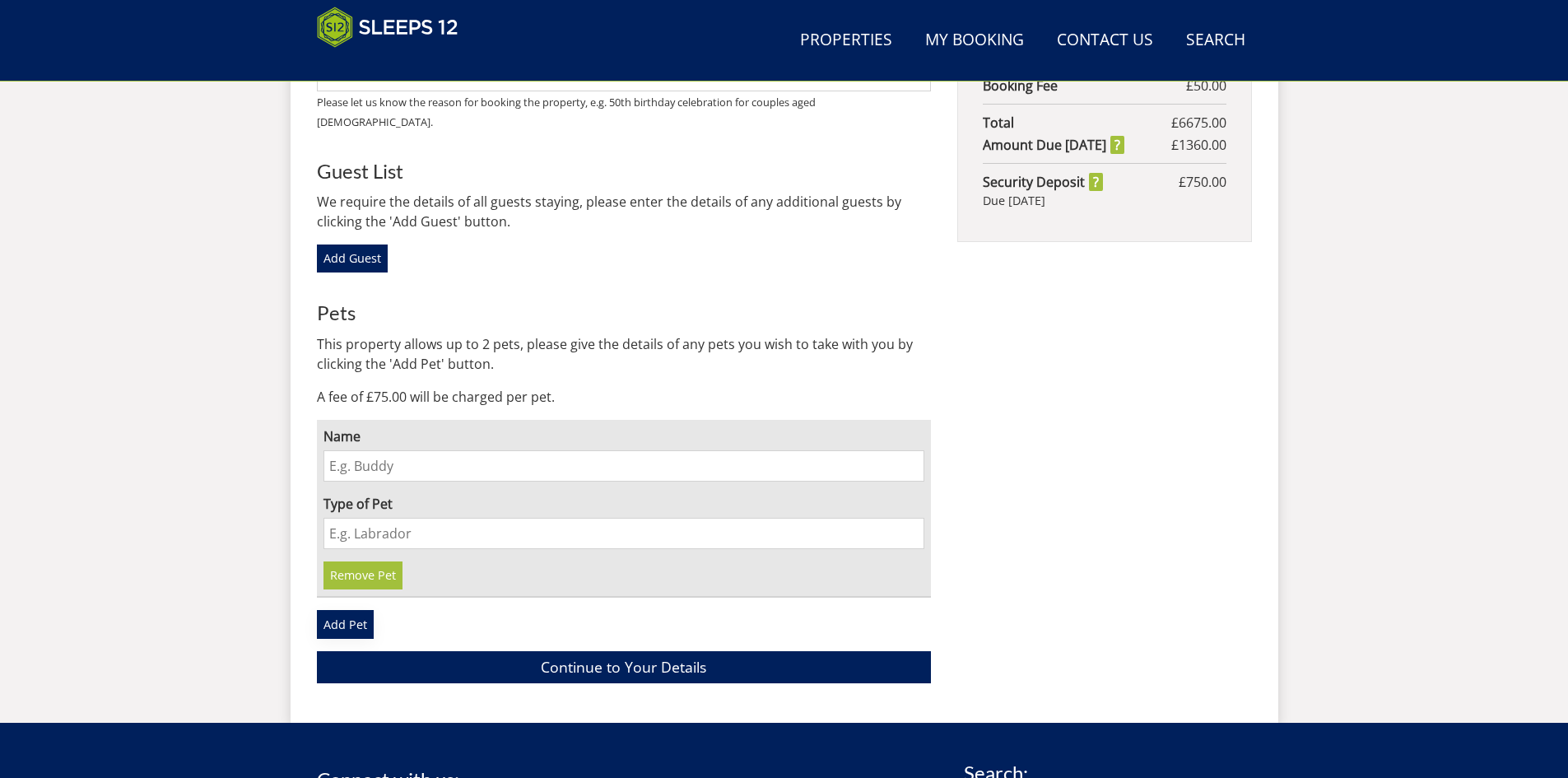
scroll to position [1108, 0]
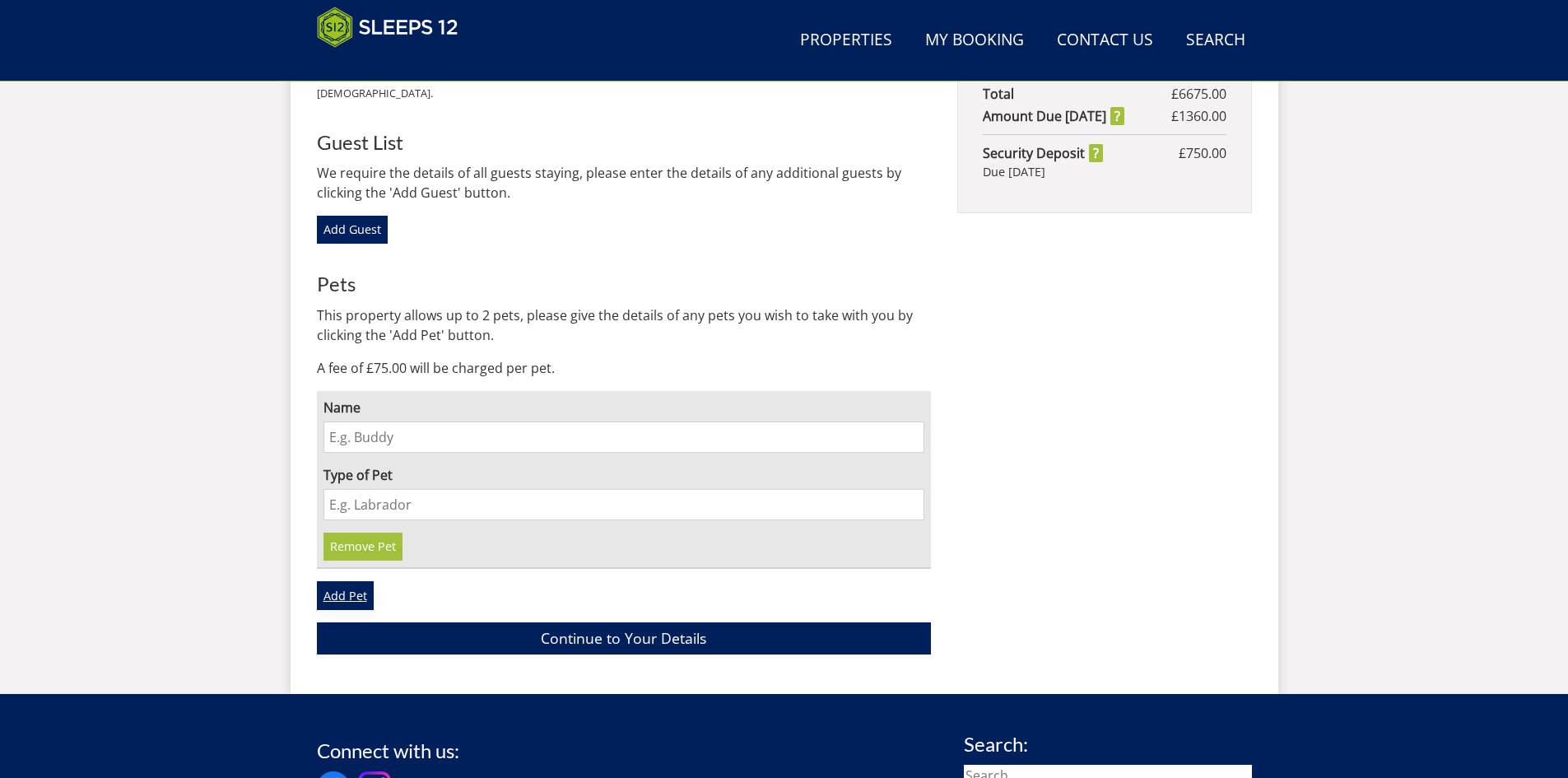
click at [355, 581] on link "Add Pet" at bounding box center [345, 595] width 57 height 28
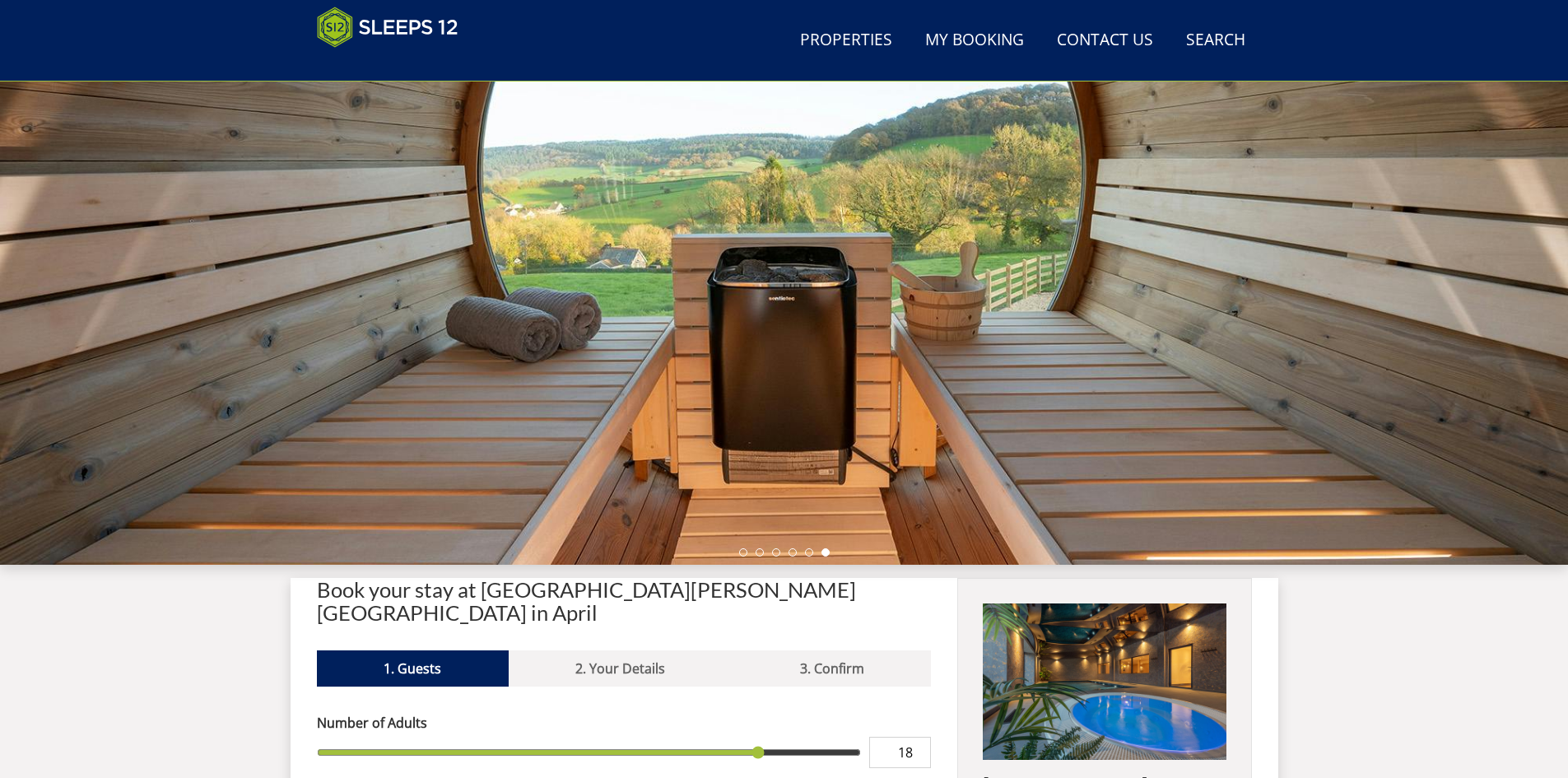
scroll to position [35, 0]
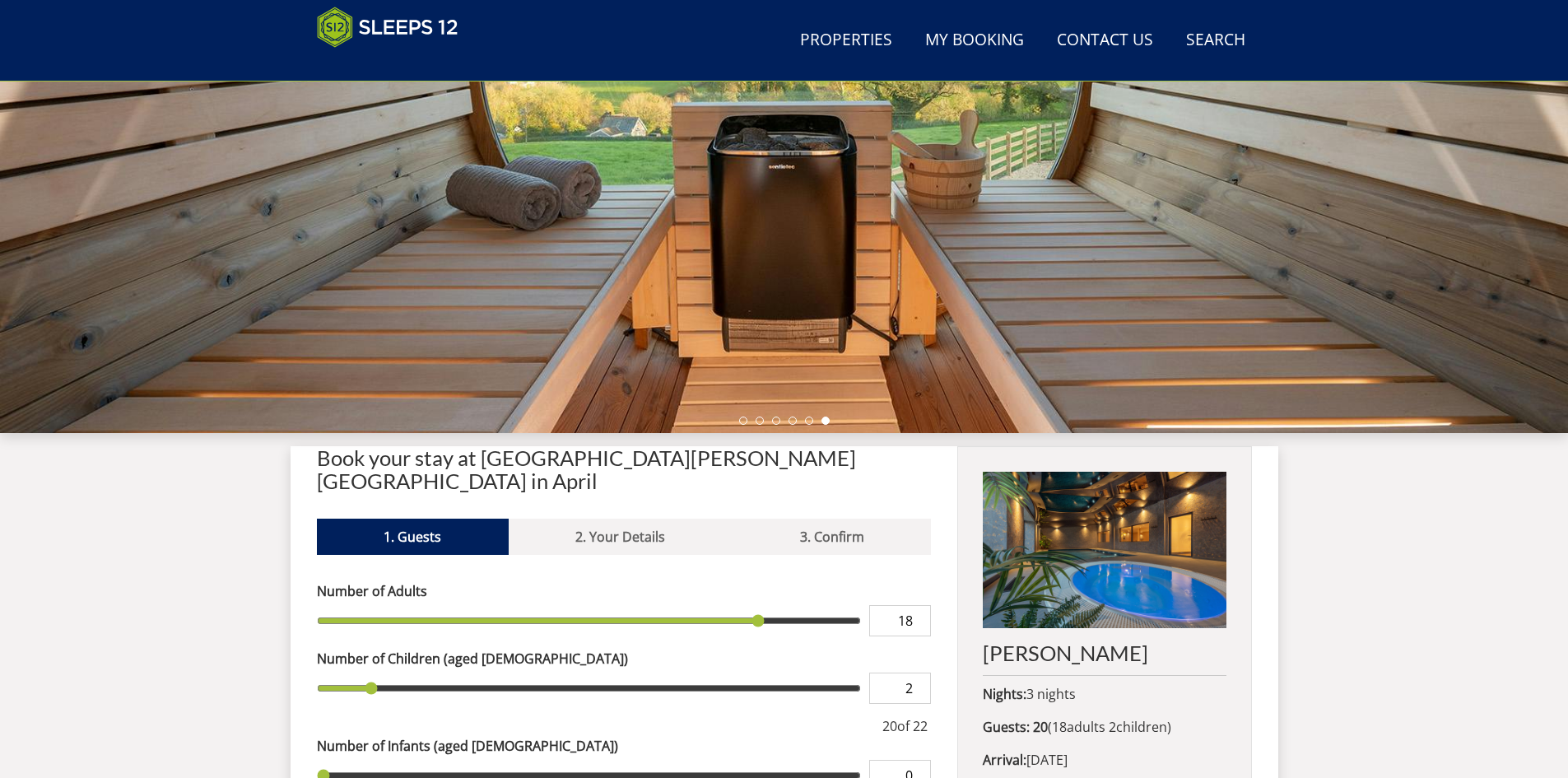
scroll to position [117, 0]
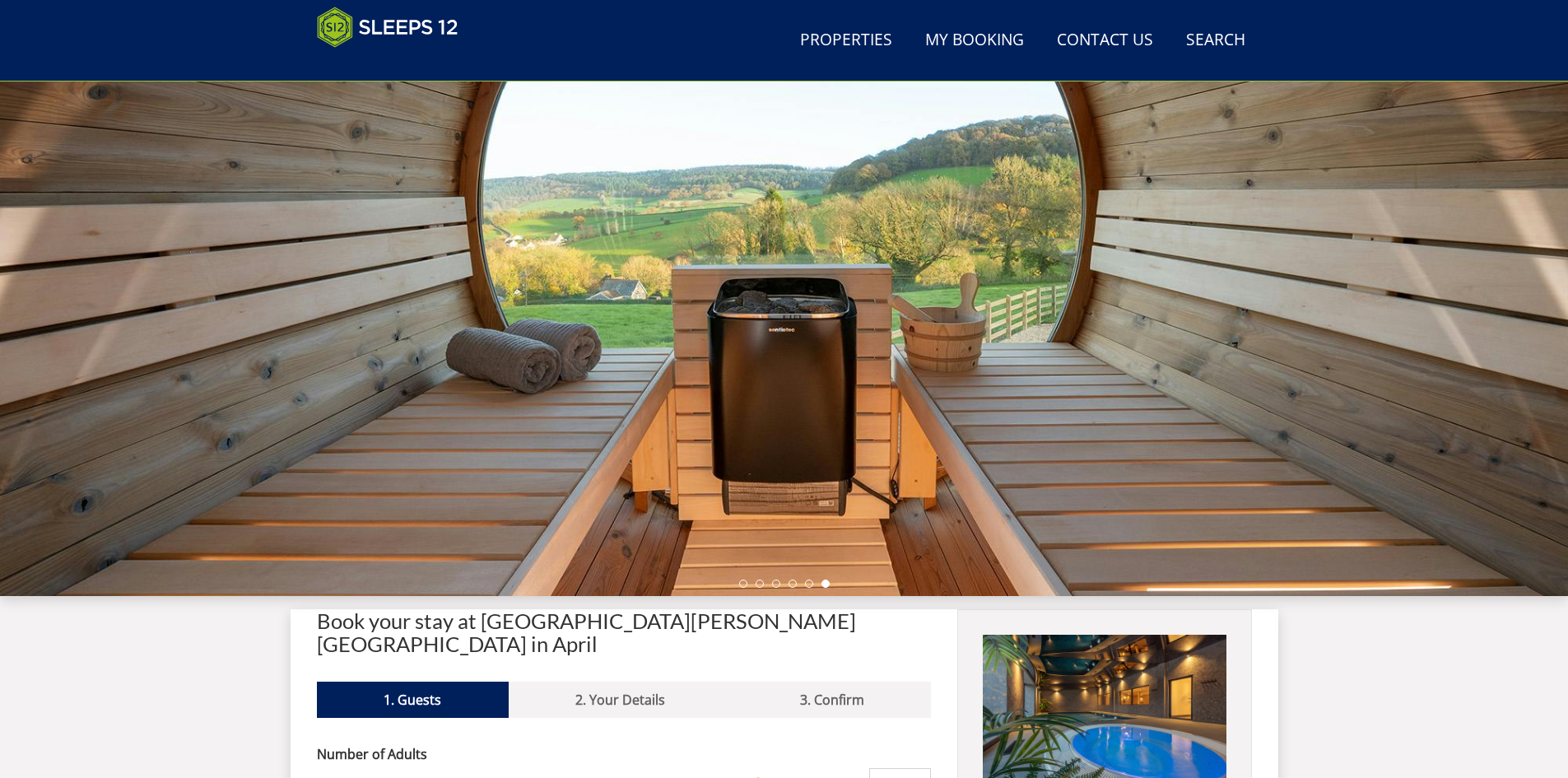
scroll to position [1521, 0]
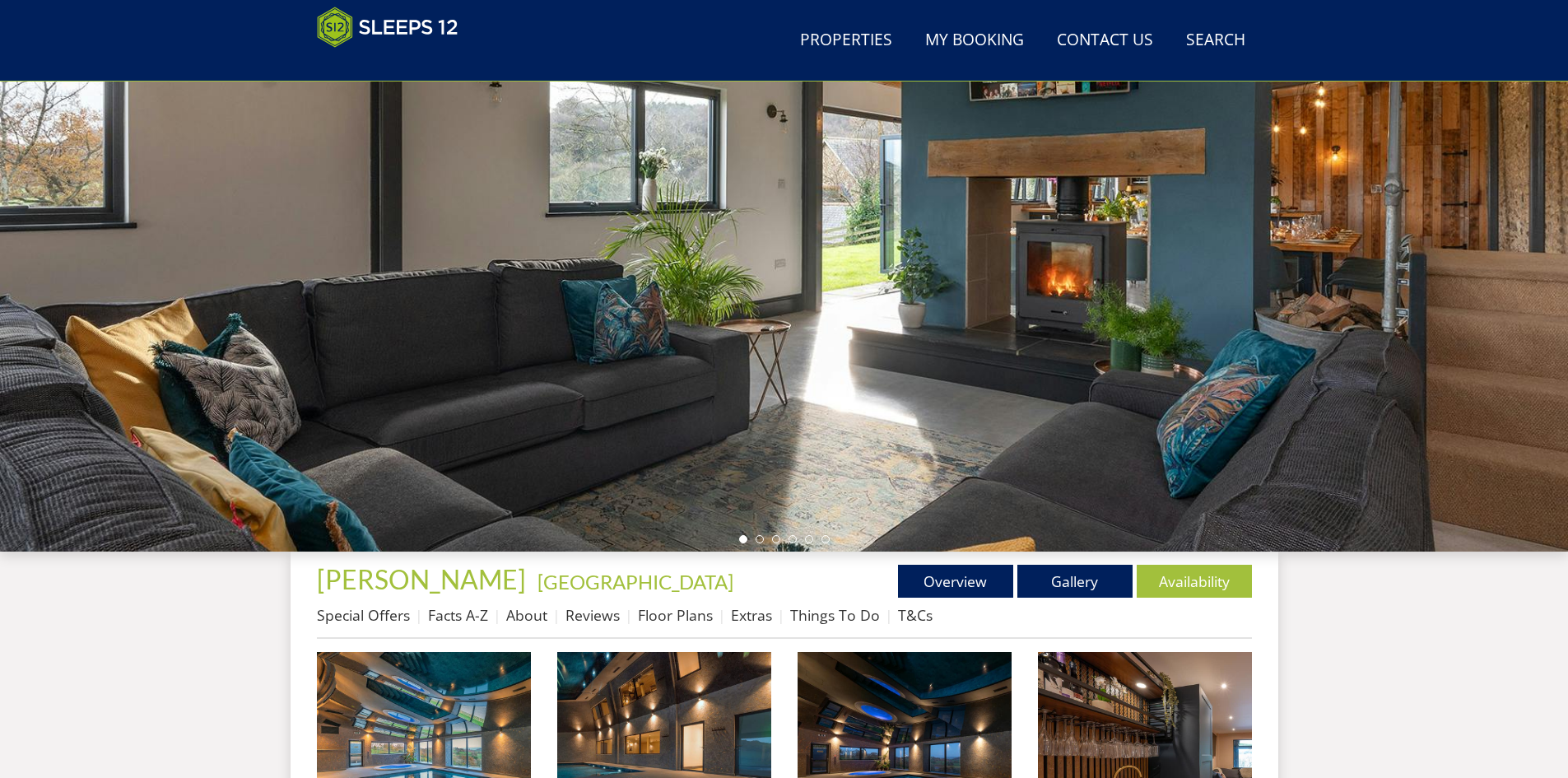
scroll to position [151, 0]
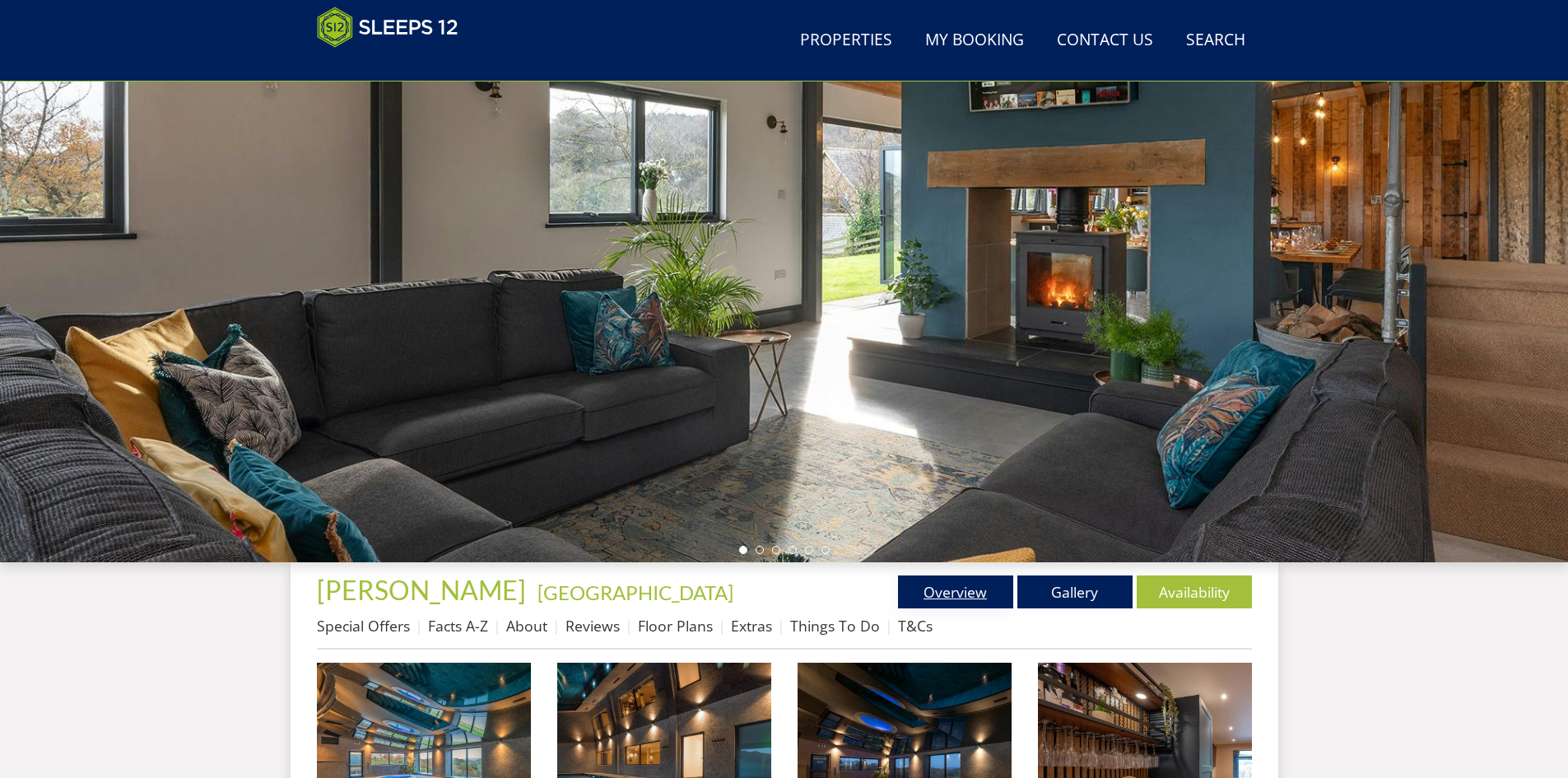
click at [967, 592] on link "Overview" at bounding box center [956, 591] width 115 height 33
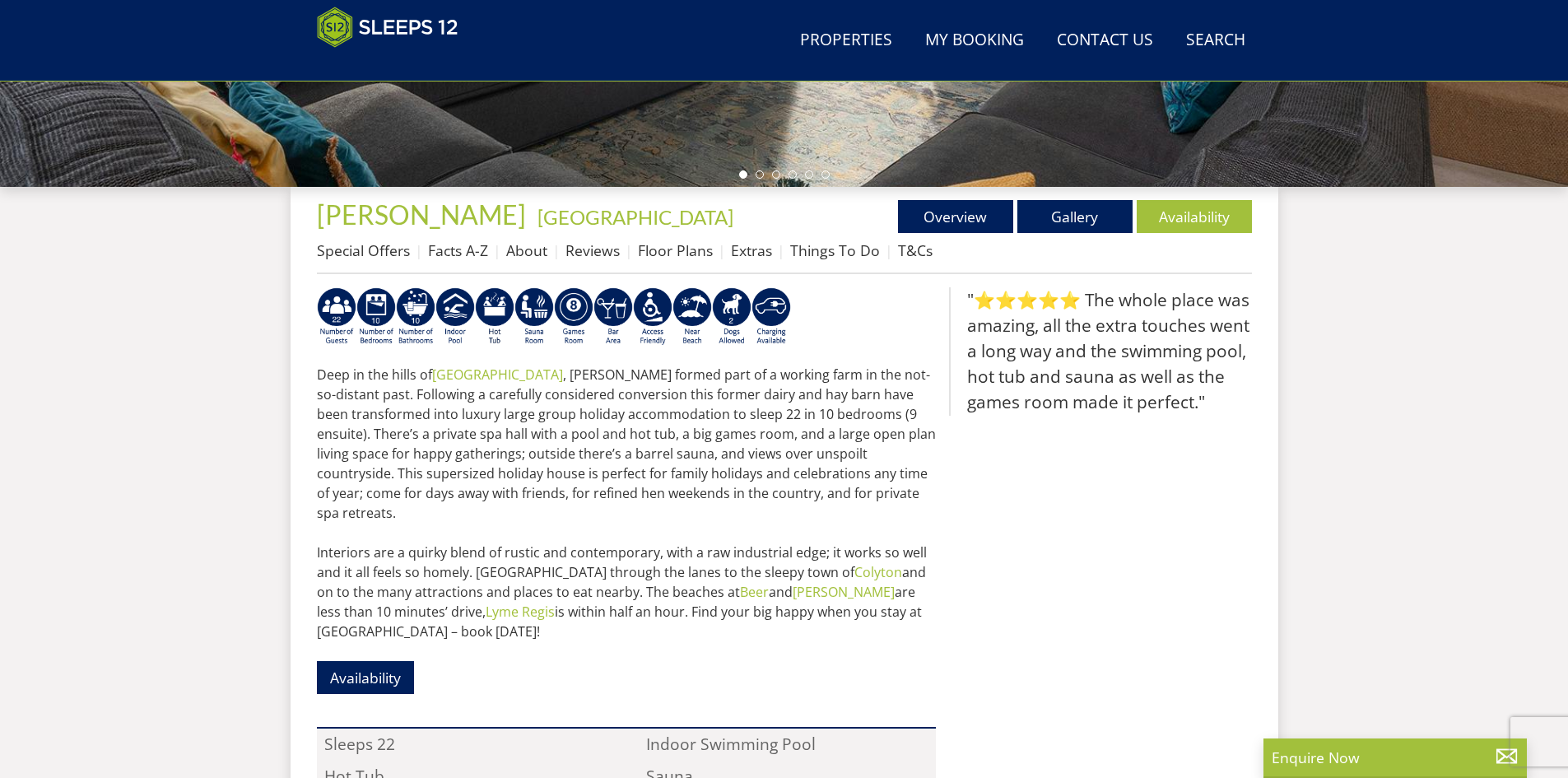
scroll to position [525, 0]
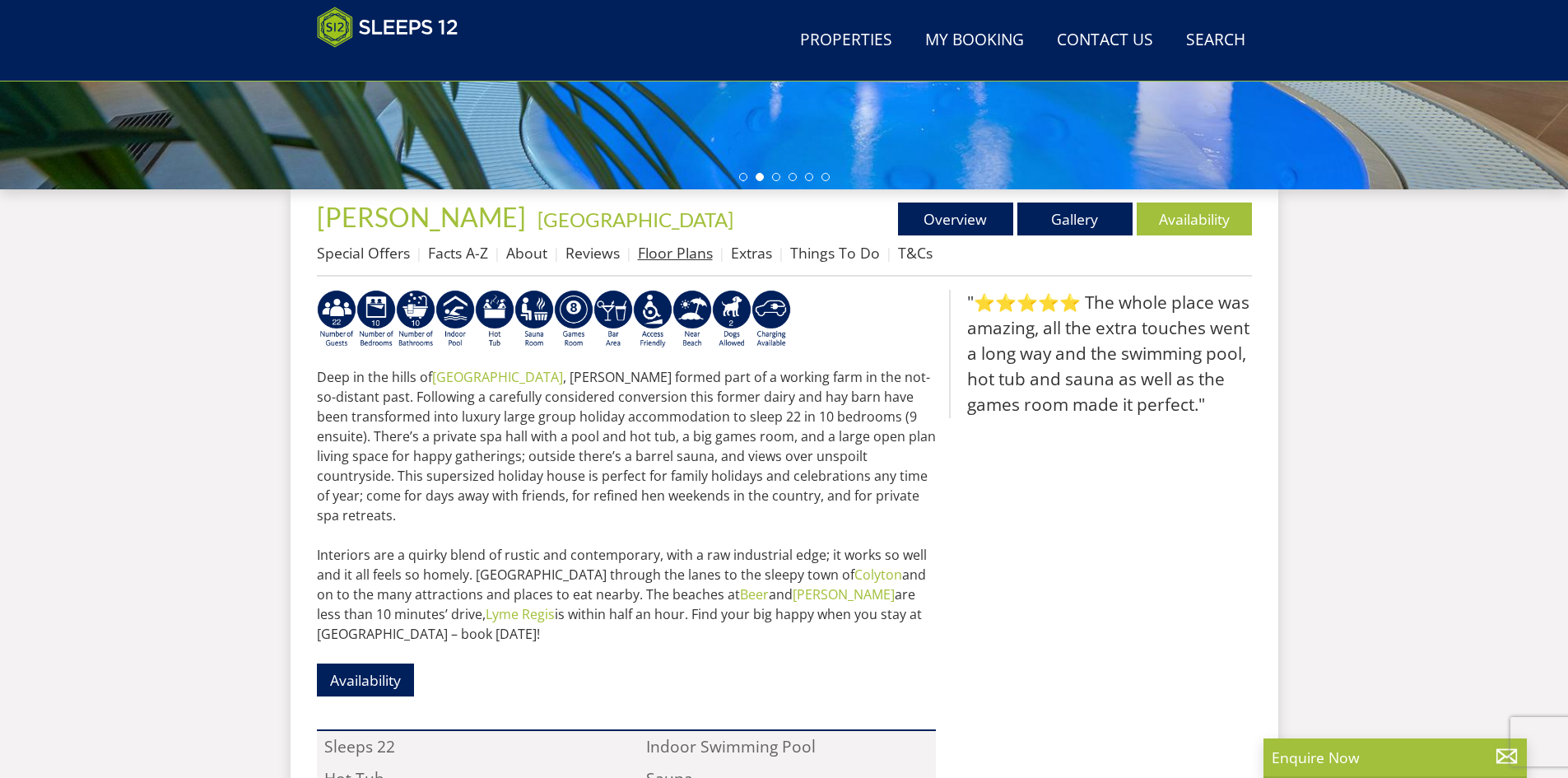
click at [683, 253] on link "Floor Plans" at bounding box center [675, 252] width 75 height 19
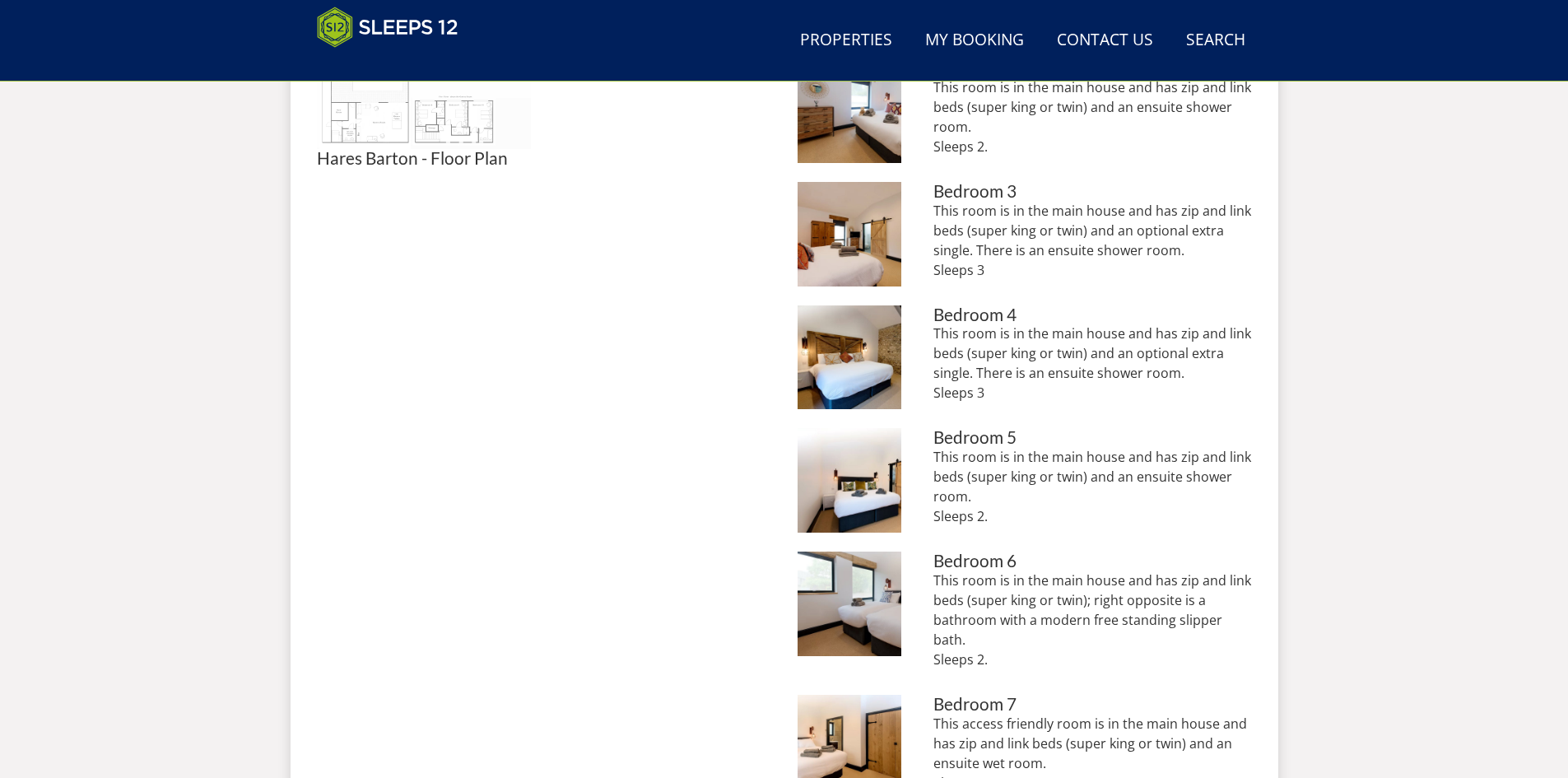
scroll to position [615, 0]
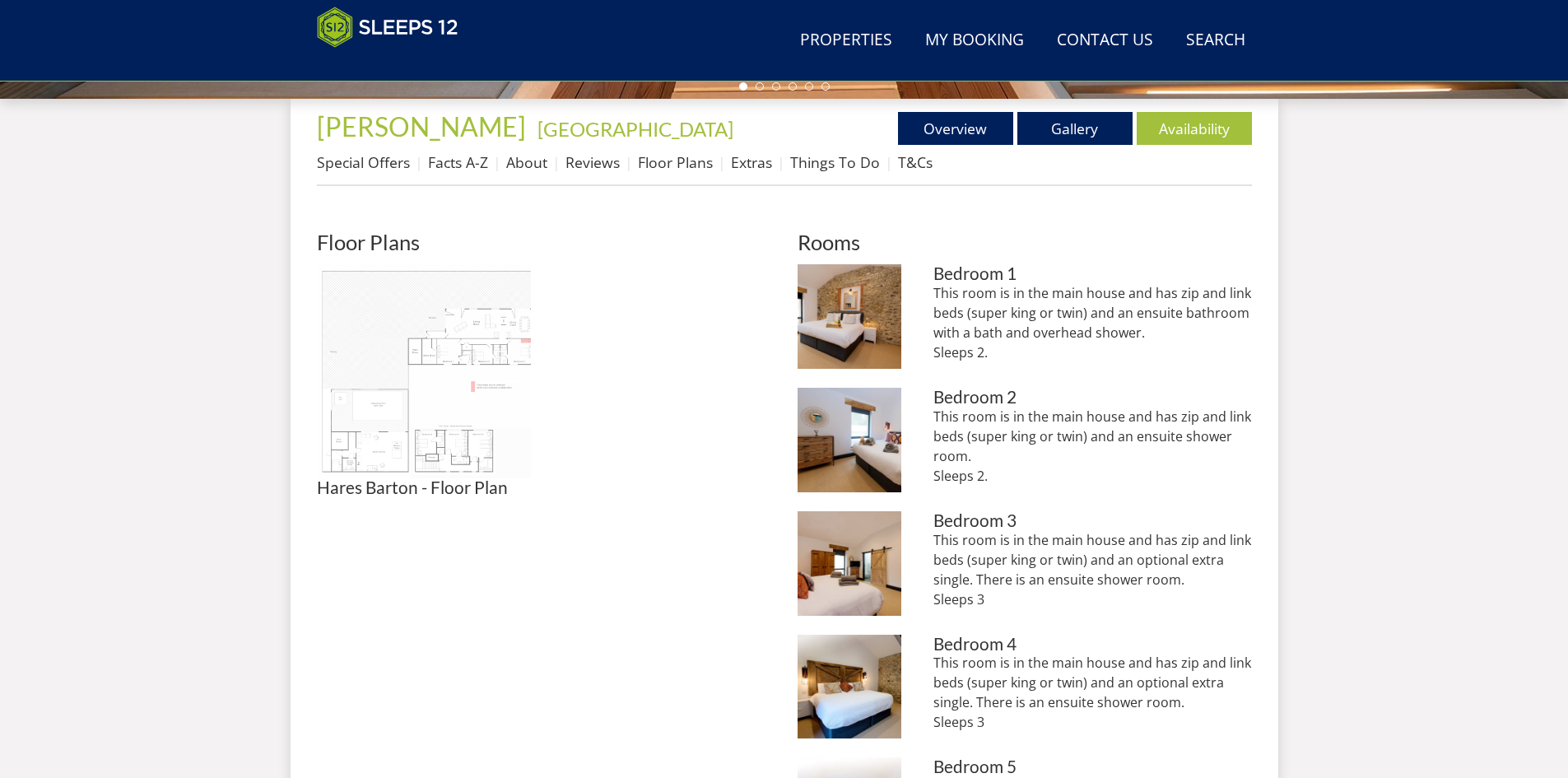
click at [438, 385] on img at bounding box center [423, 371] width 214 height 214
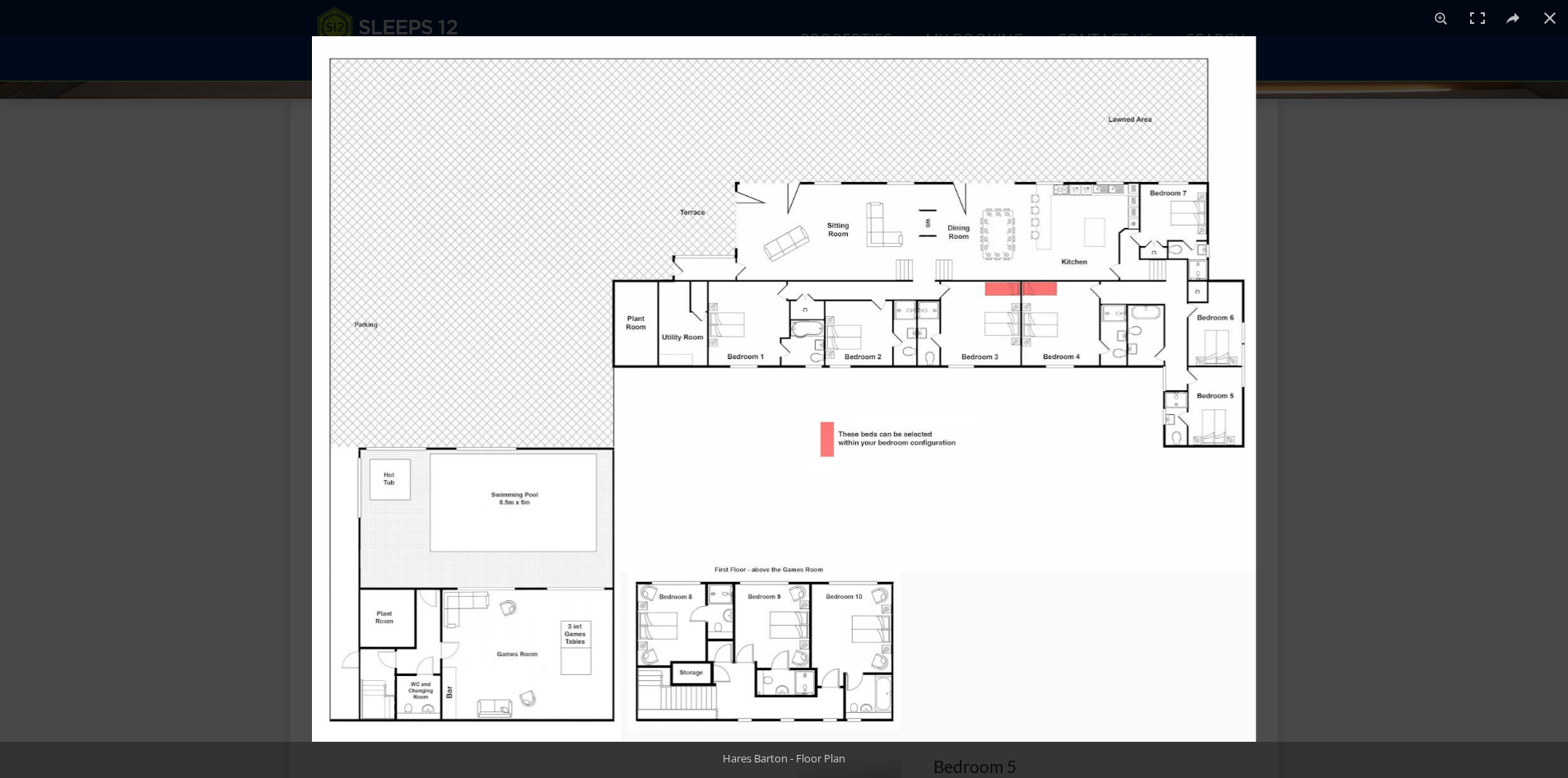
click at [501, 530] on img at bounding box center [783, 389] width 944 height 705
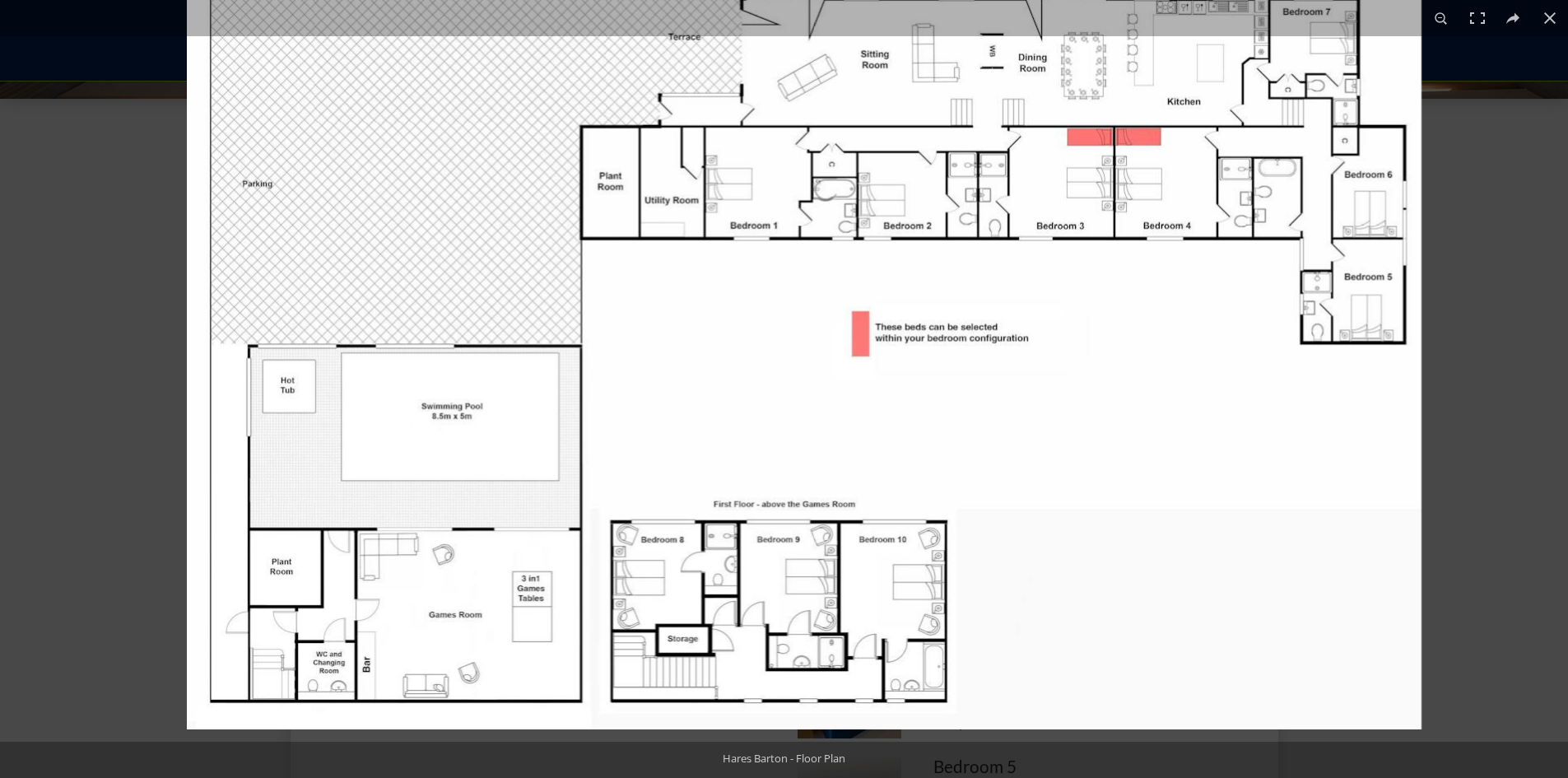
drag, startPoint x: 514, startPoint y: 605, endPoint x: 589, endPoint y: 469, distance: 155.3
click at [589, 469] on img at bounding box center [803, 268] width 1234 height 922
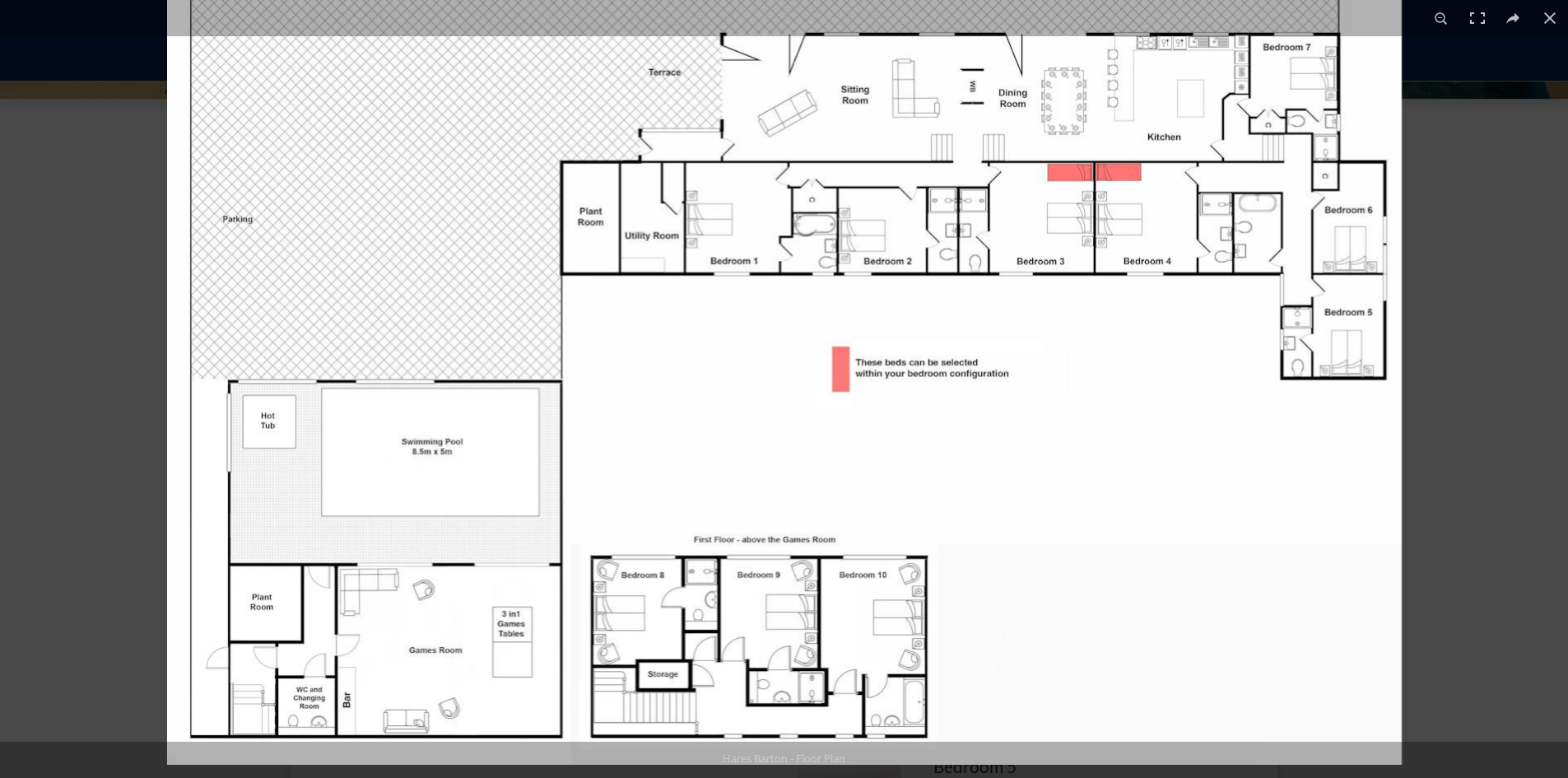
drag, startPoint x: 1007, startPoint y: 210, endPoint x: 989, endPoint y: 247, distance: 41.1
click at [989, 247] on img at bounding box center [784, 303] width 1234 height 922
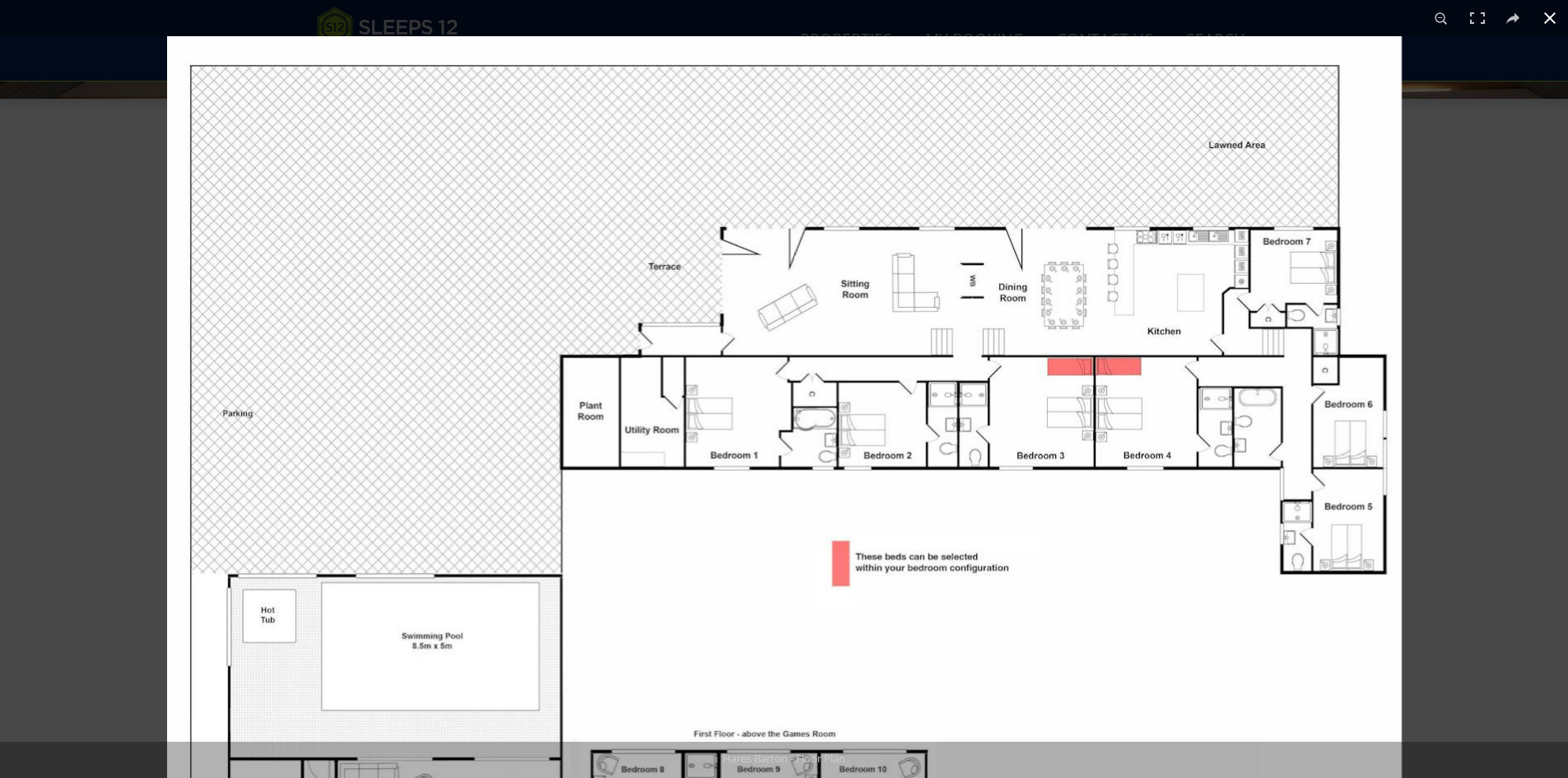
click at [51, 316] on div at bounding box center [784, 389] width 1568 height 778
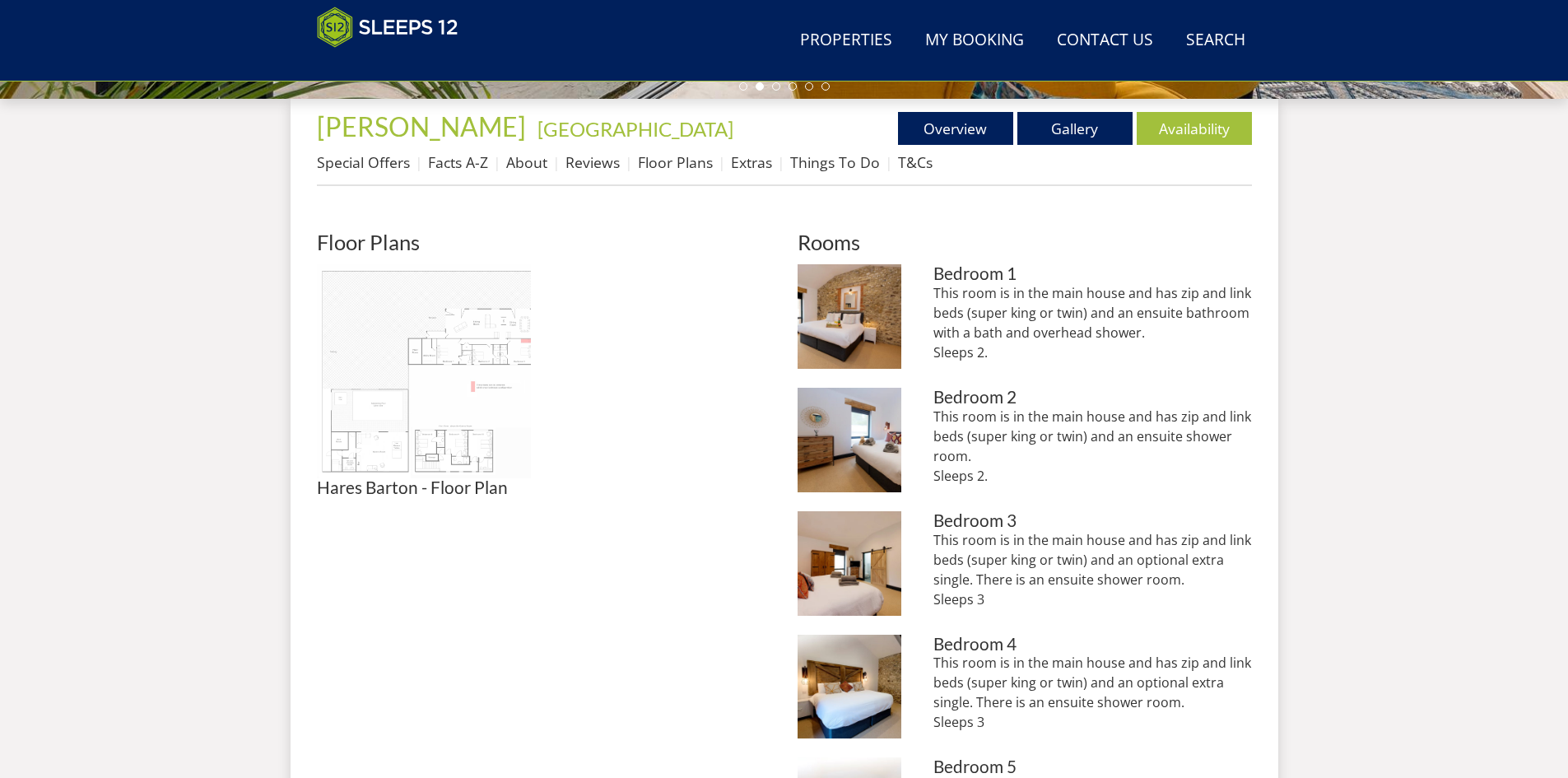
click at [440, 349] on img at bounding box center [423, 371] width 214 height 214
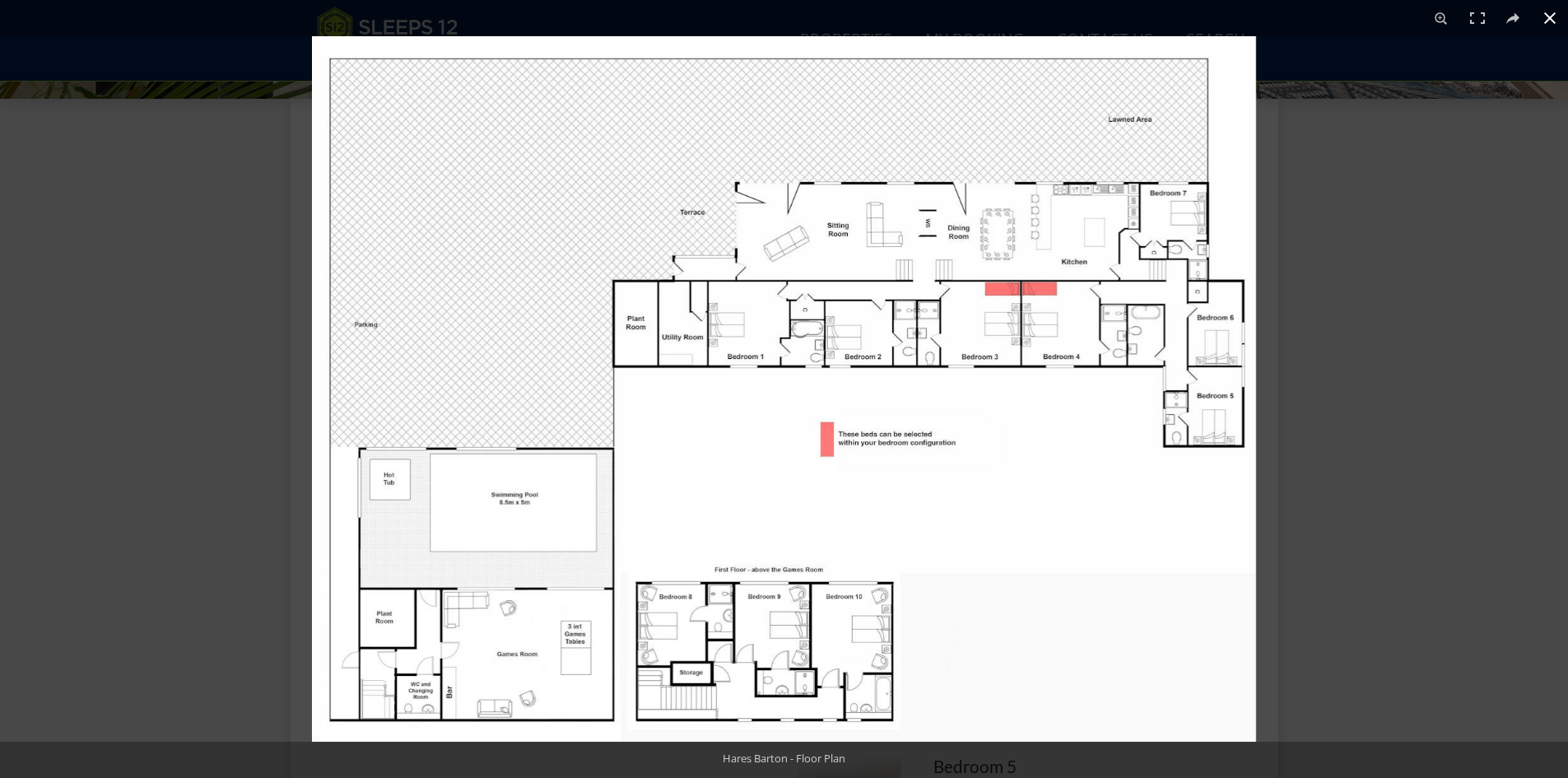
click at [1369, 487] on div at bounding box center [1096, 425] width 1568 height 778
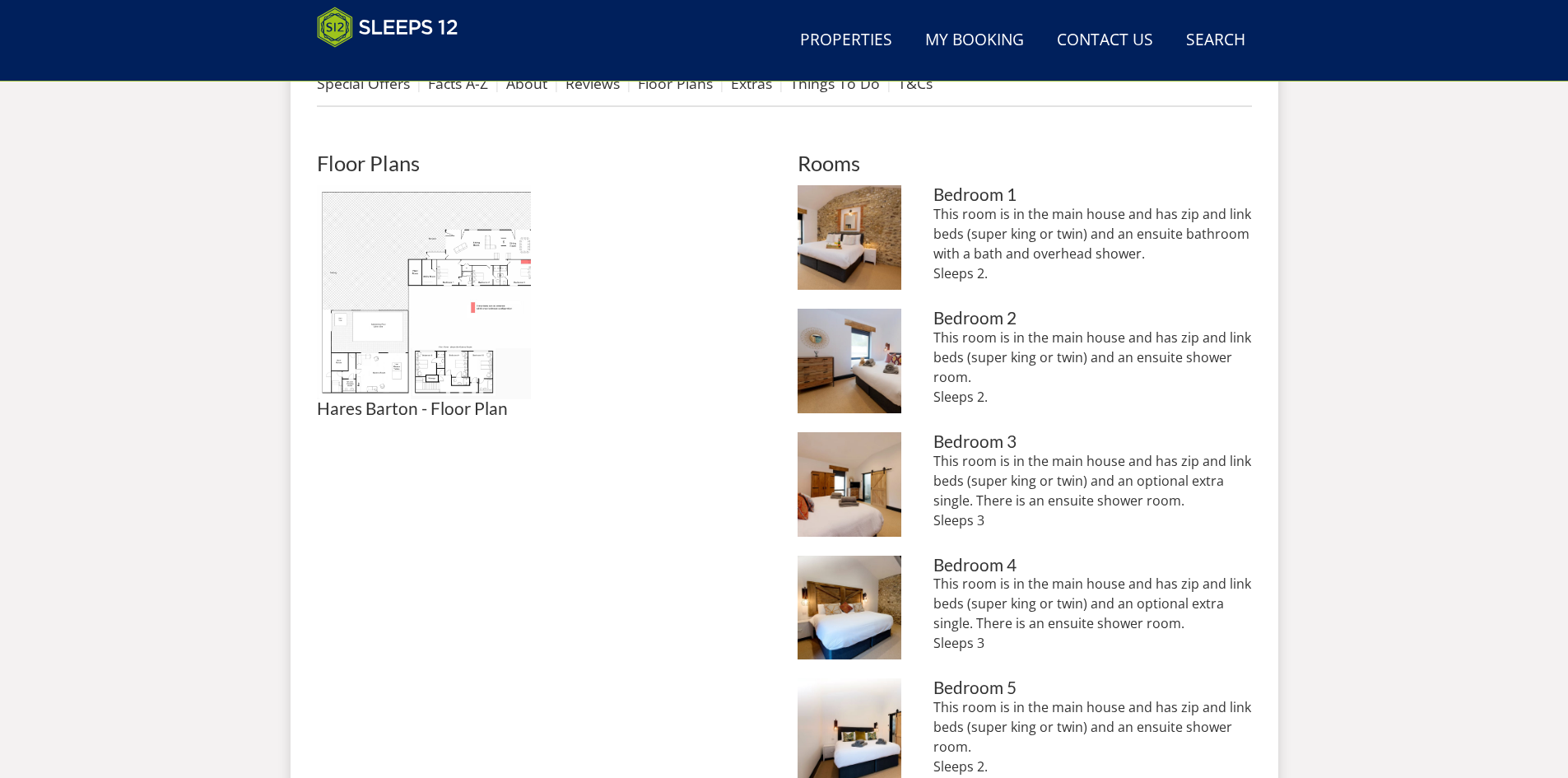
scroll to position [365, 0]
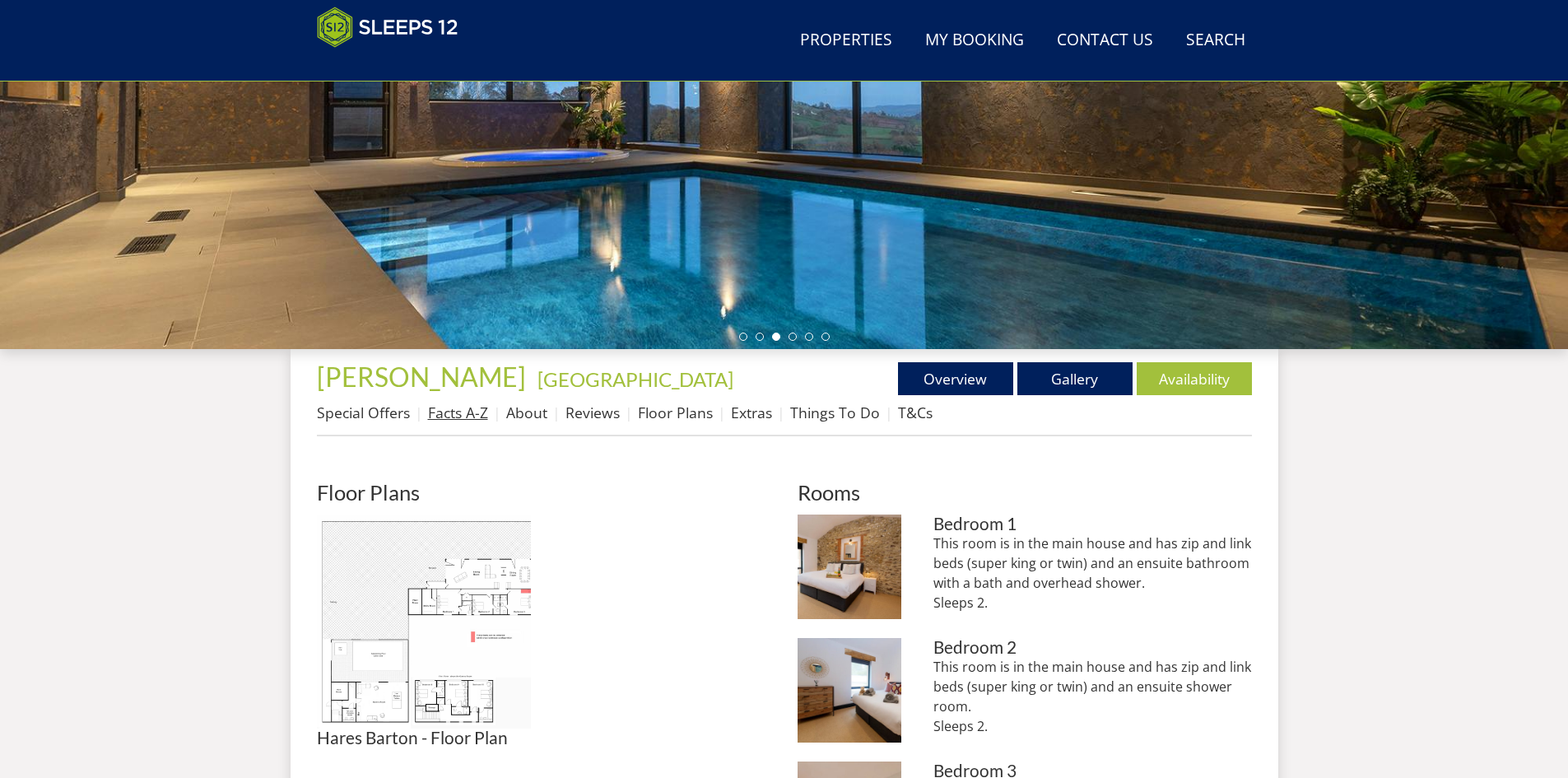
click at [455, 409] on link "Facts A-Z" at bounding box center [458, 411] width 60 height 19
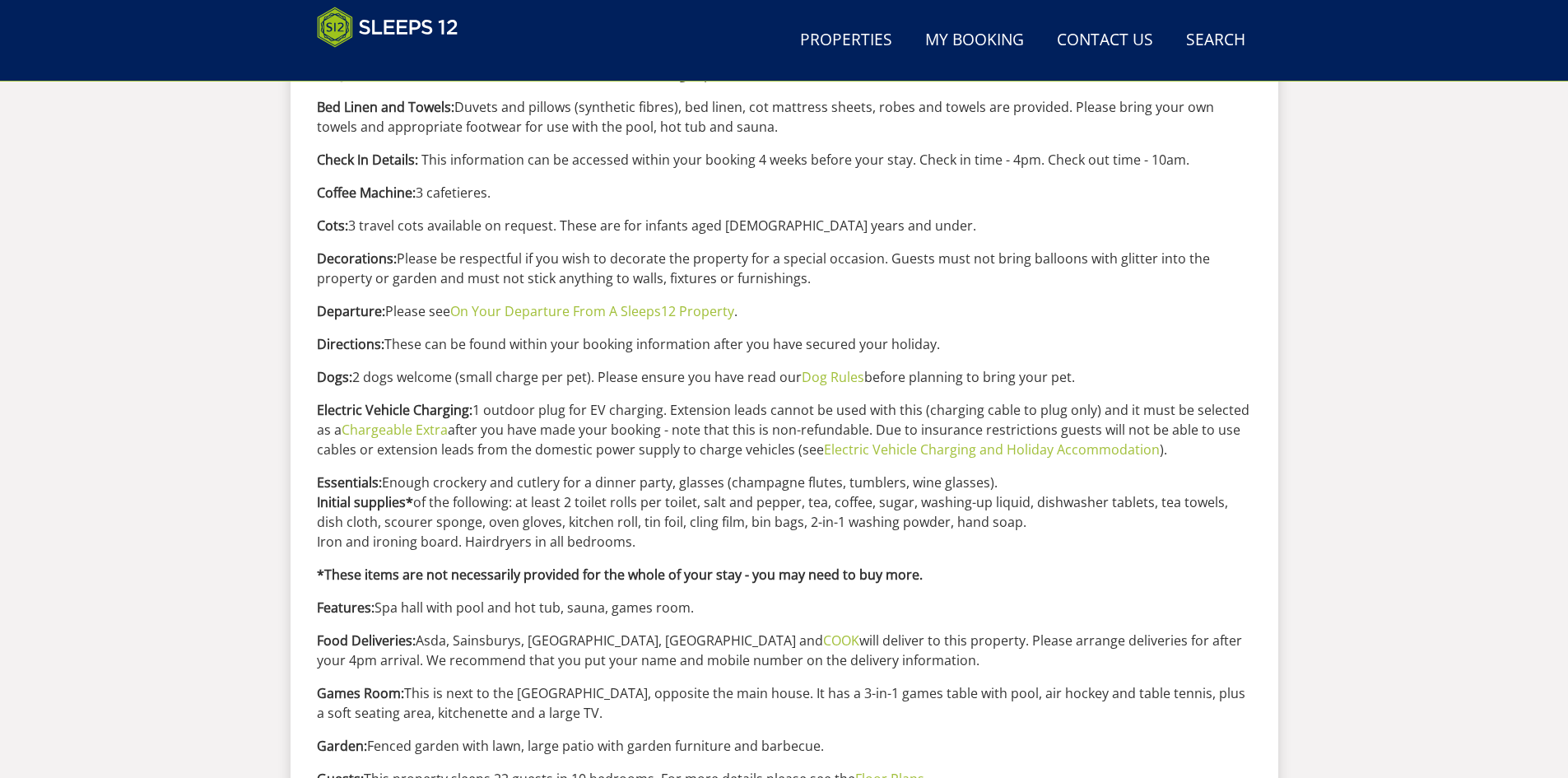
scroll to position [940, 0]
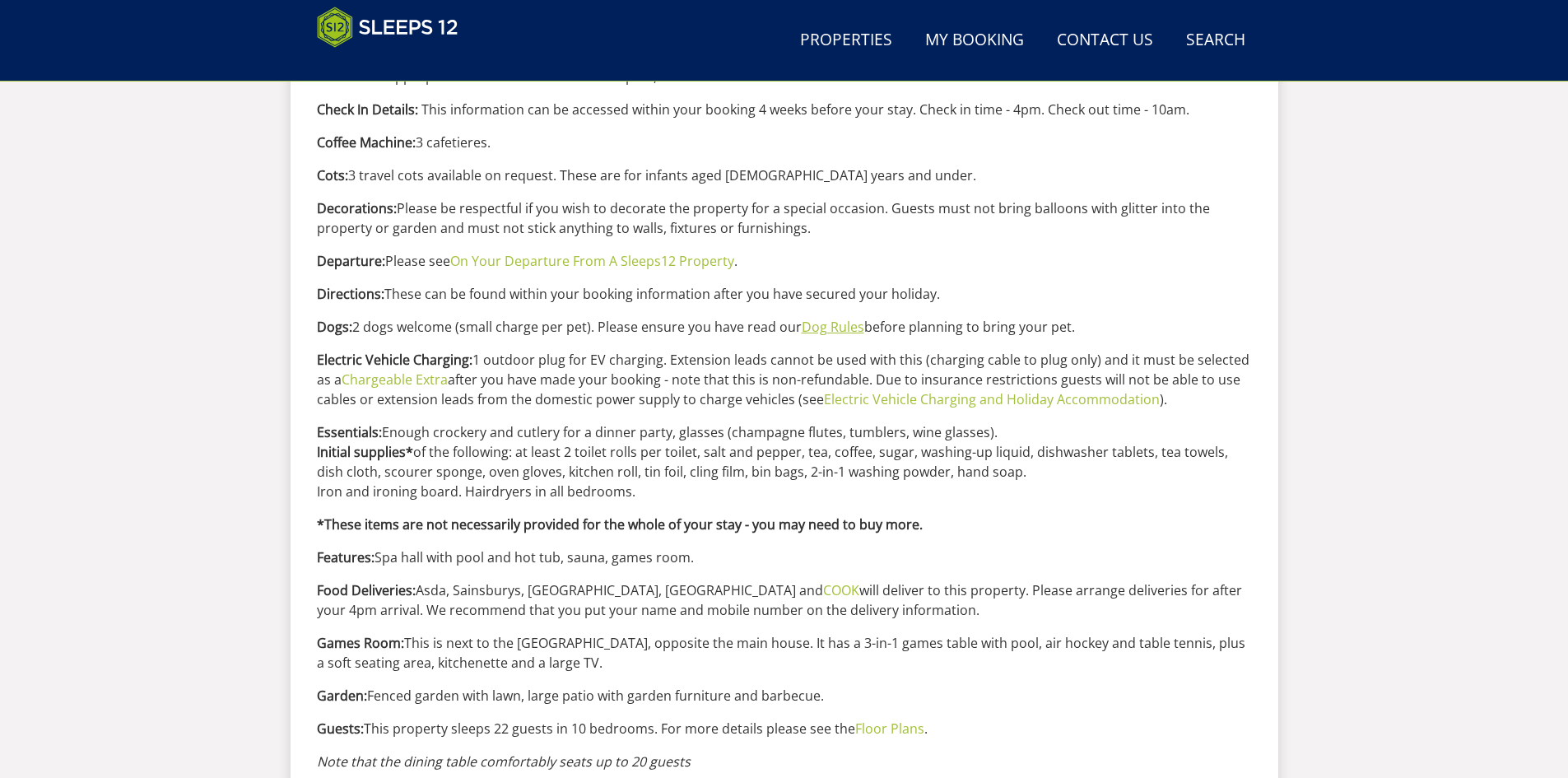
click at [836, 330] on link "Dog Rules" at bounding box center [833, 326] width 63 height 18
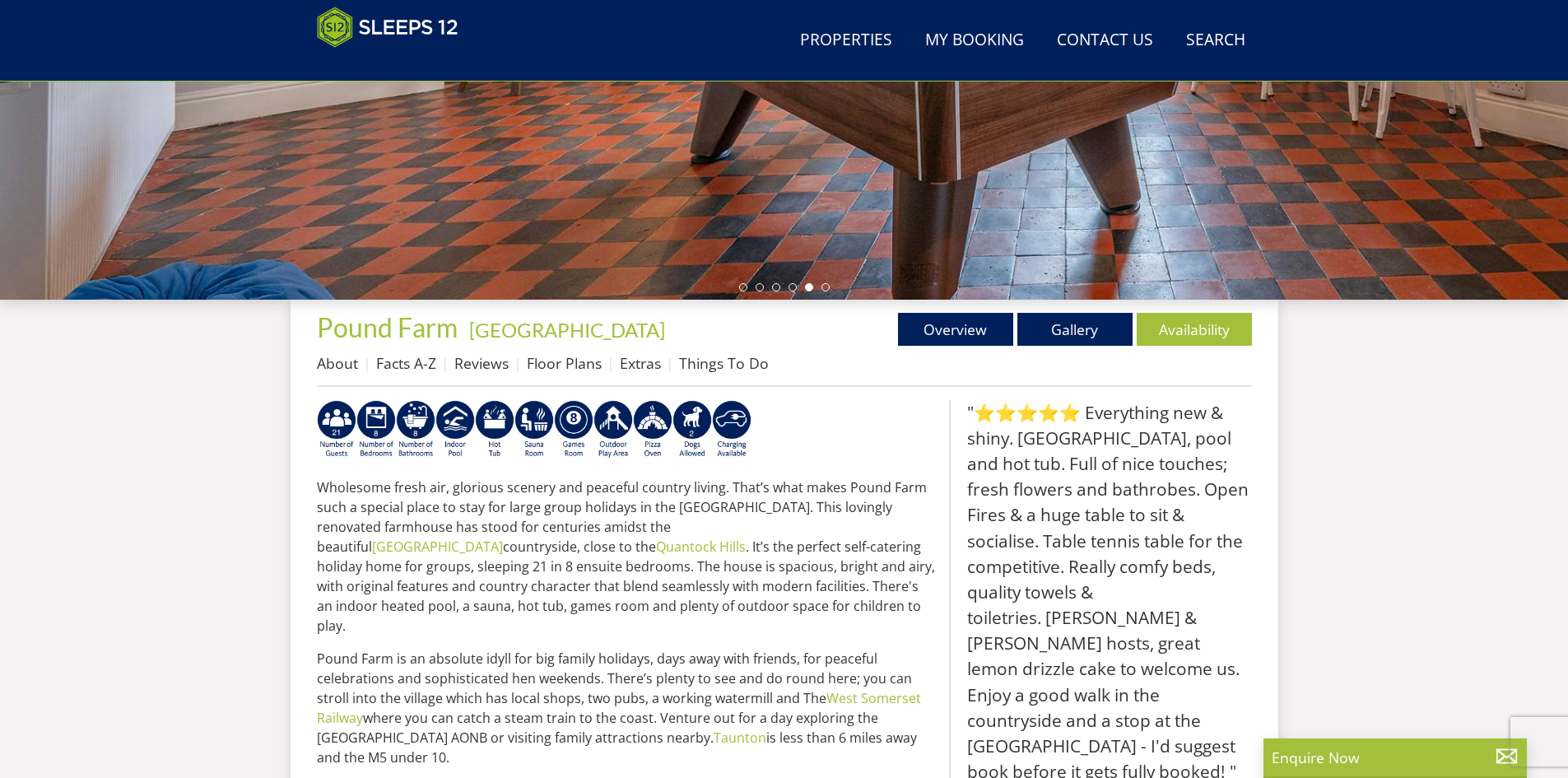
scroll to position [427, 0]
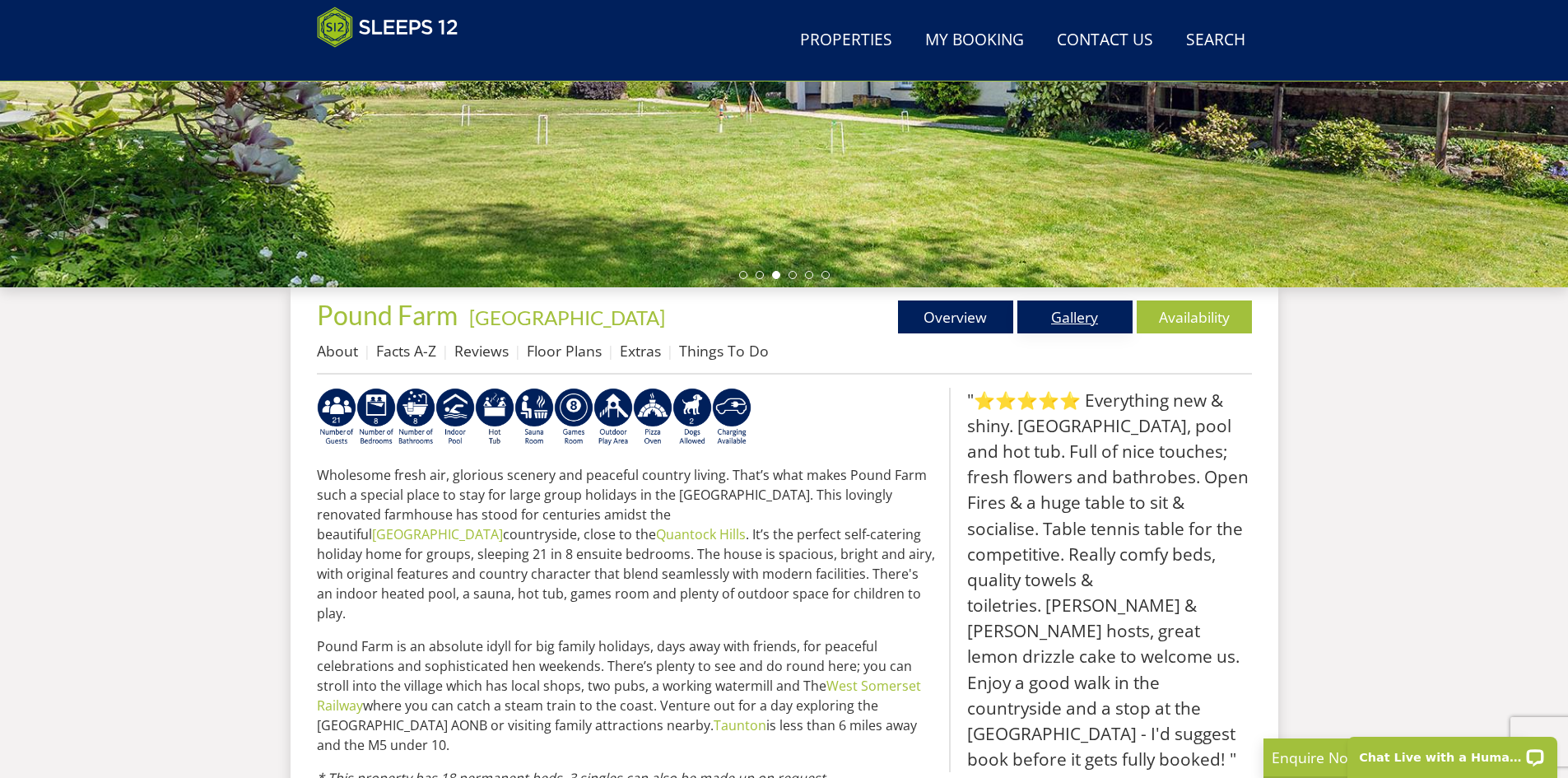
click at [1089, 318] on link "Gallery" at bounding box center [1075, 317] width 115 height 33
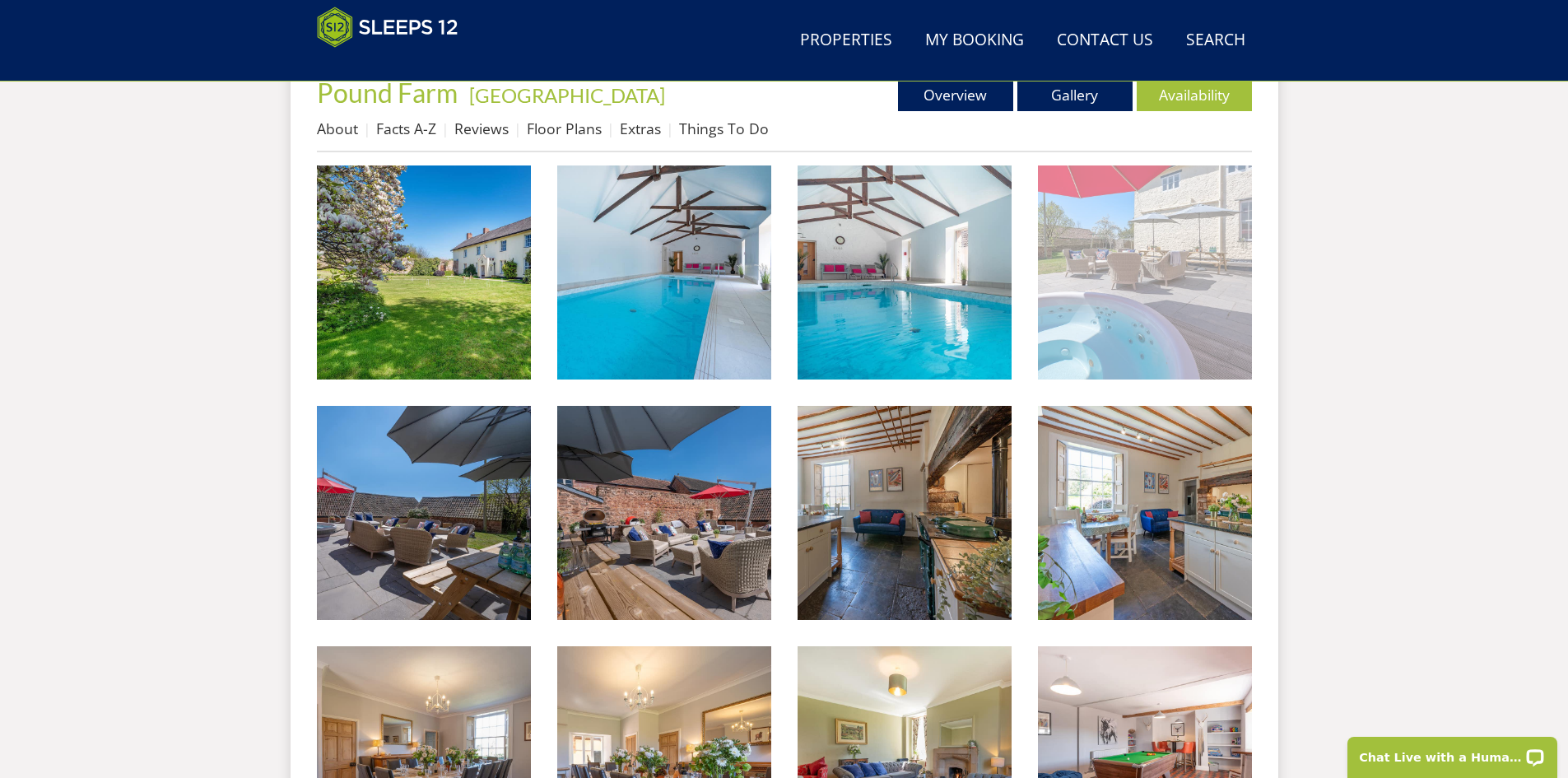
scroll to position [697, 0]
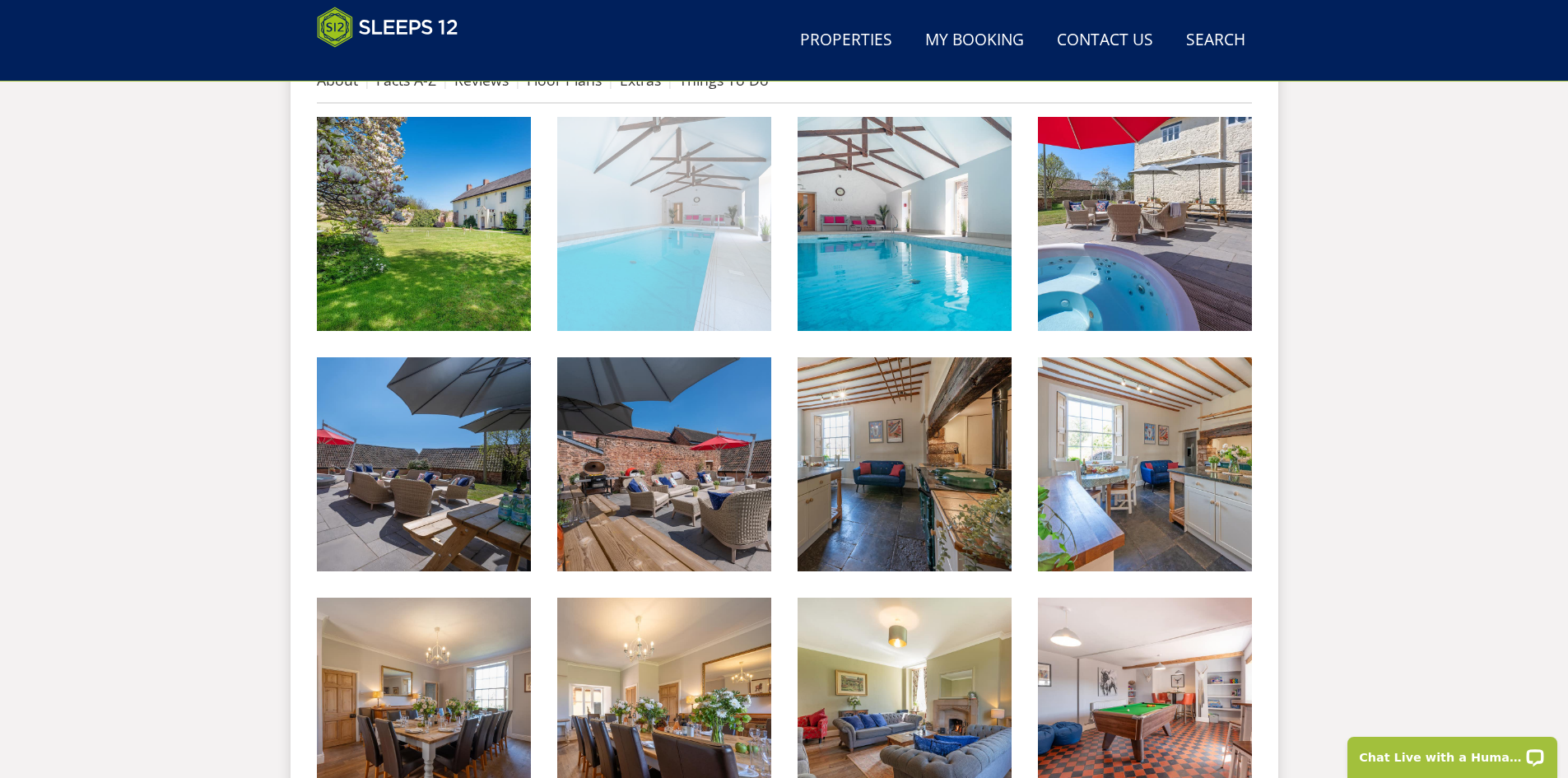
click at [667, 241] on img at bounding box center [663, 223] width 214 height 214
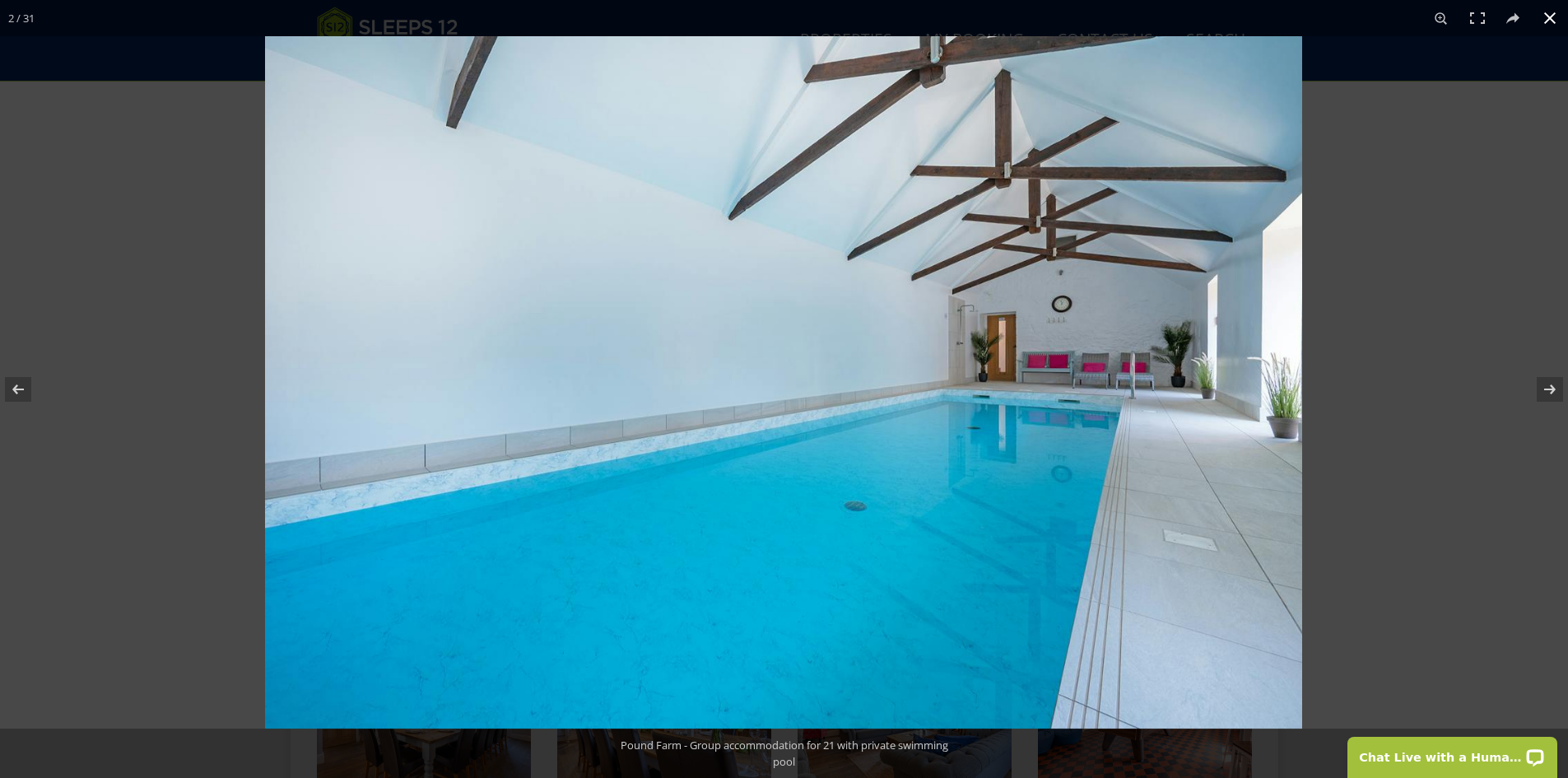
click at [1548, 19] on button at bounding box center [1549, 18] width 36 height 36
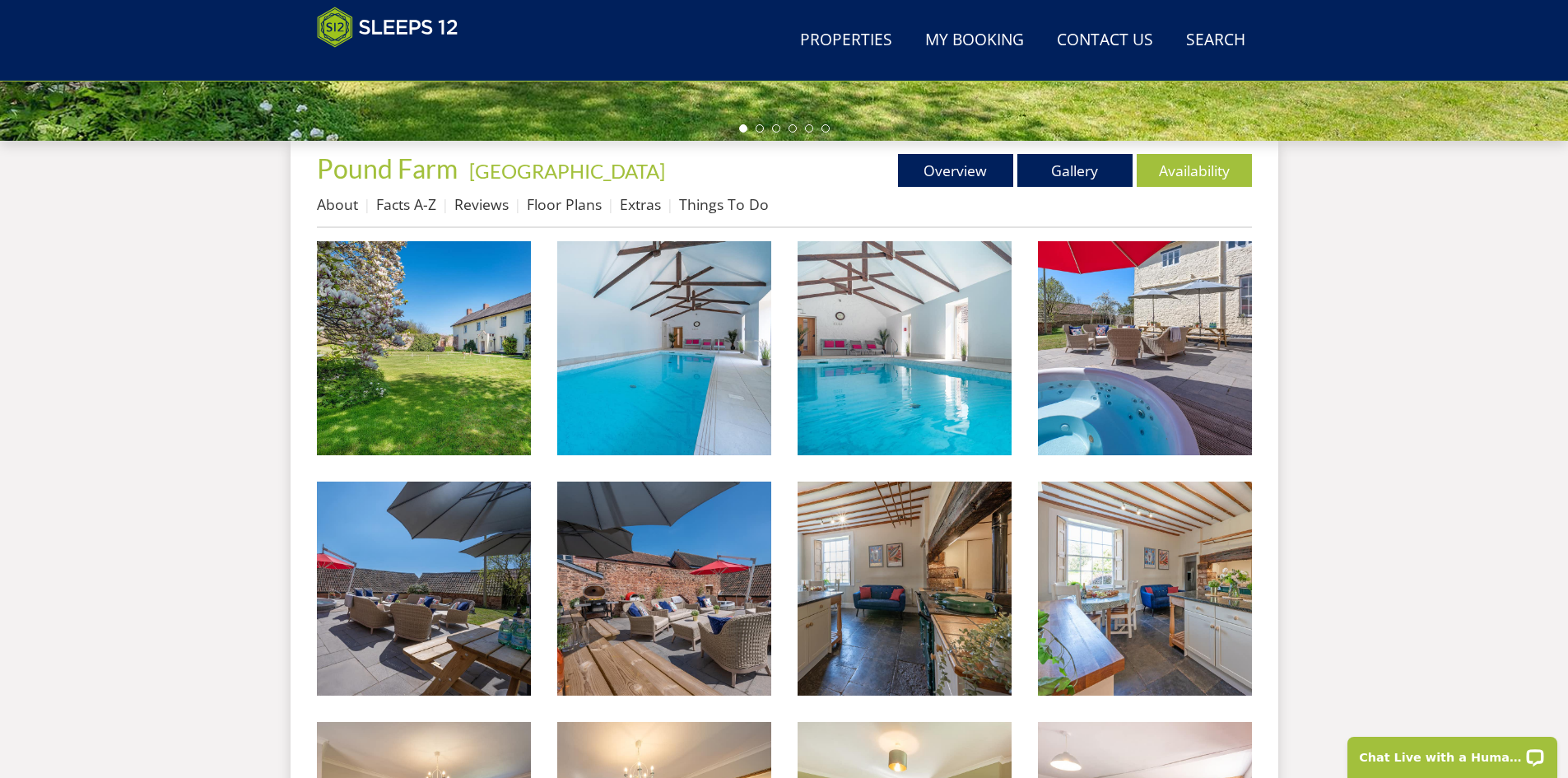
scroll to position [450, 0]
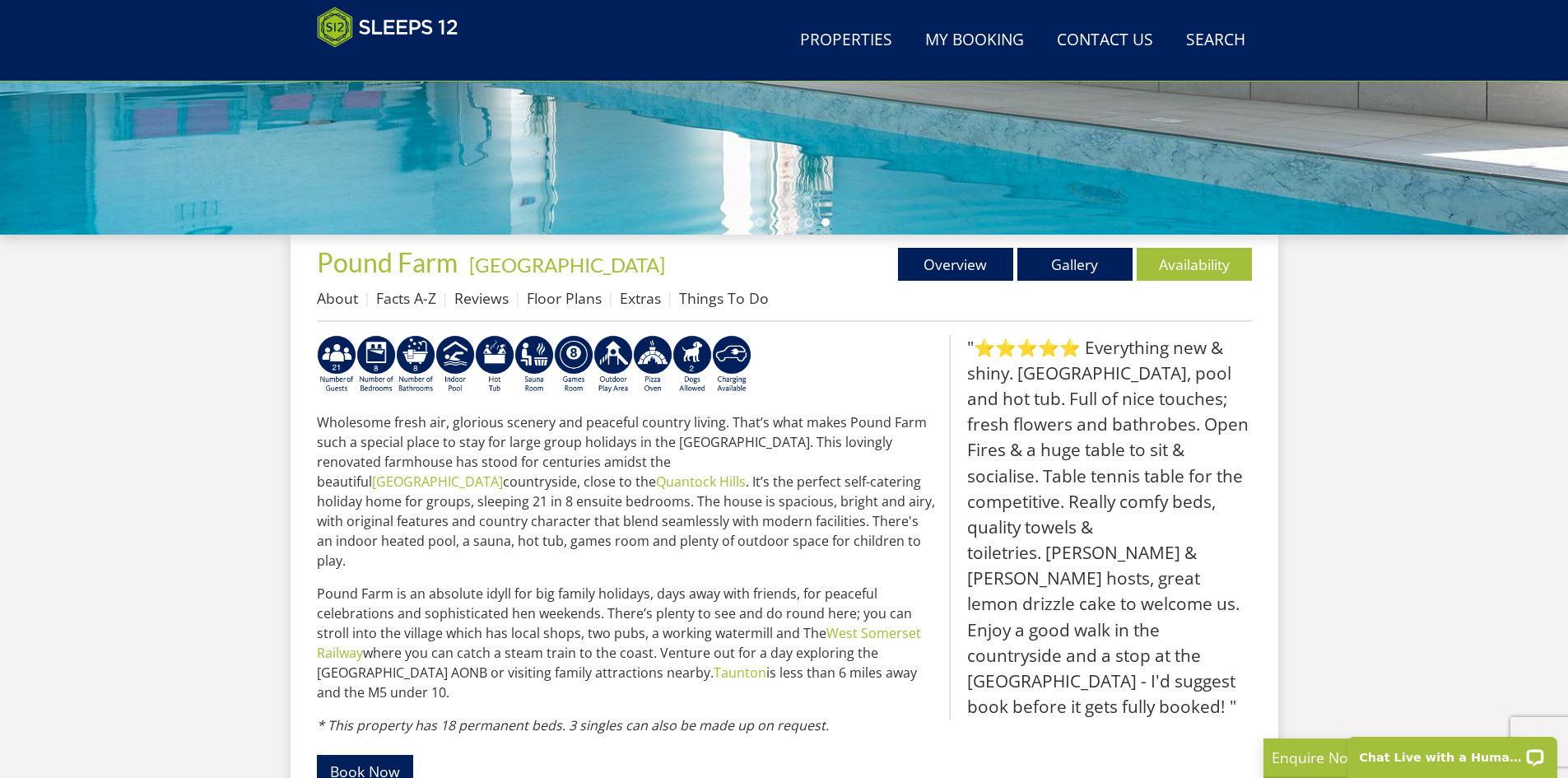
scroll to position [509, 0]
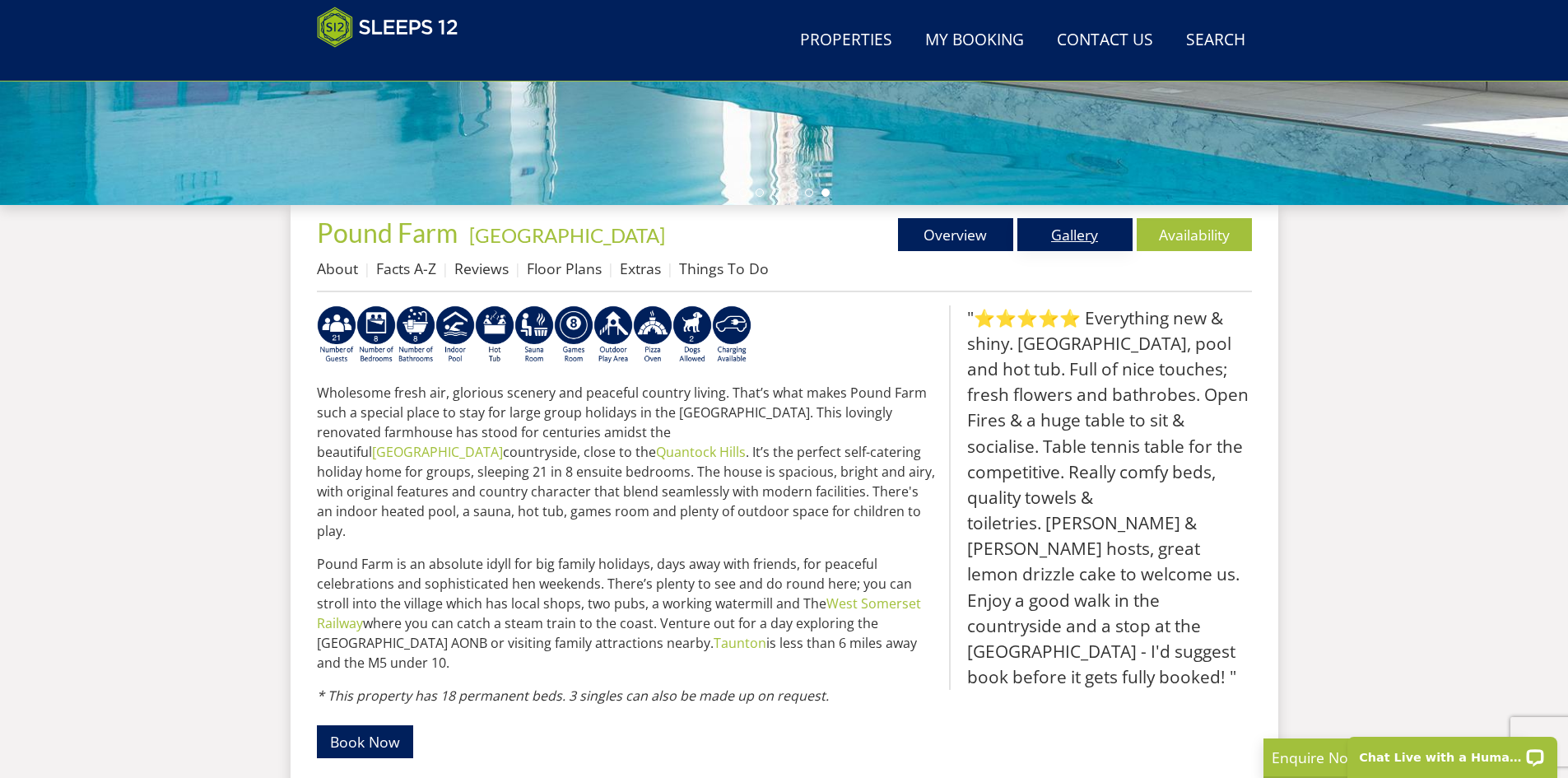
click at [1092, 237] on link "Gallery" at bounding box center [1075, 234] width 115 height 33
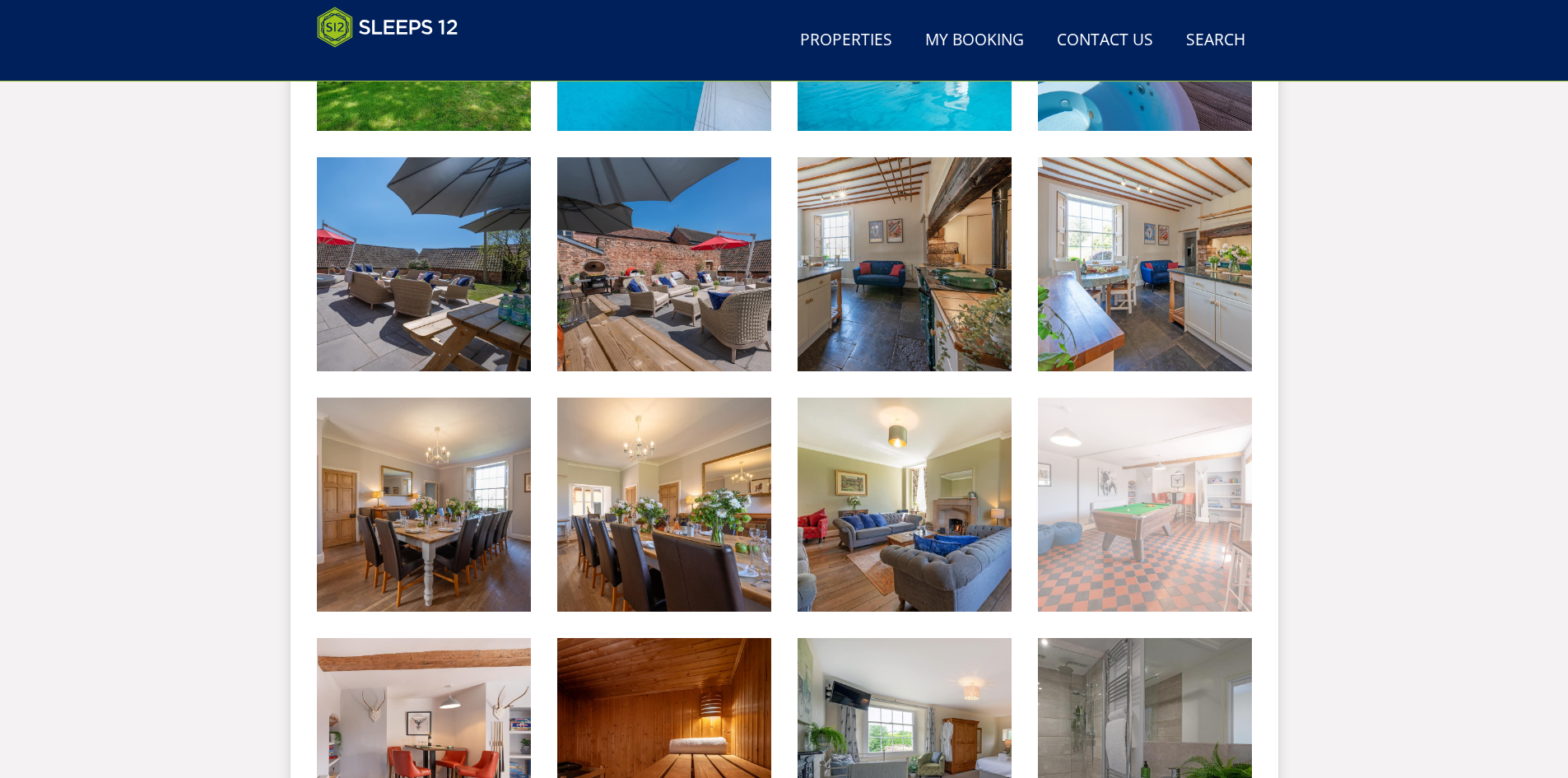
scroll to position [1108, 0]
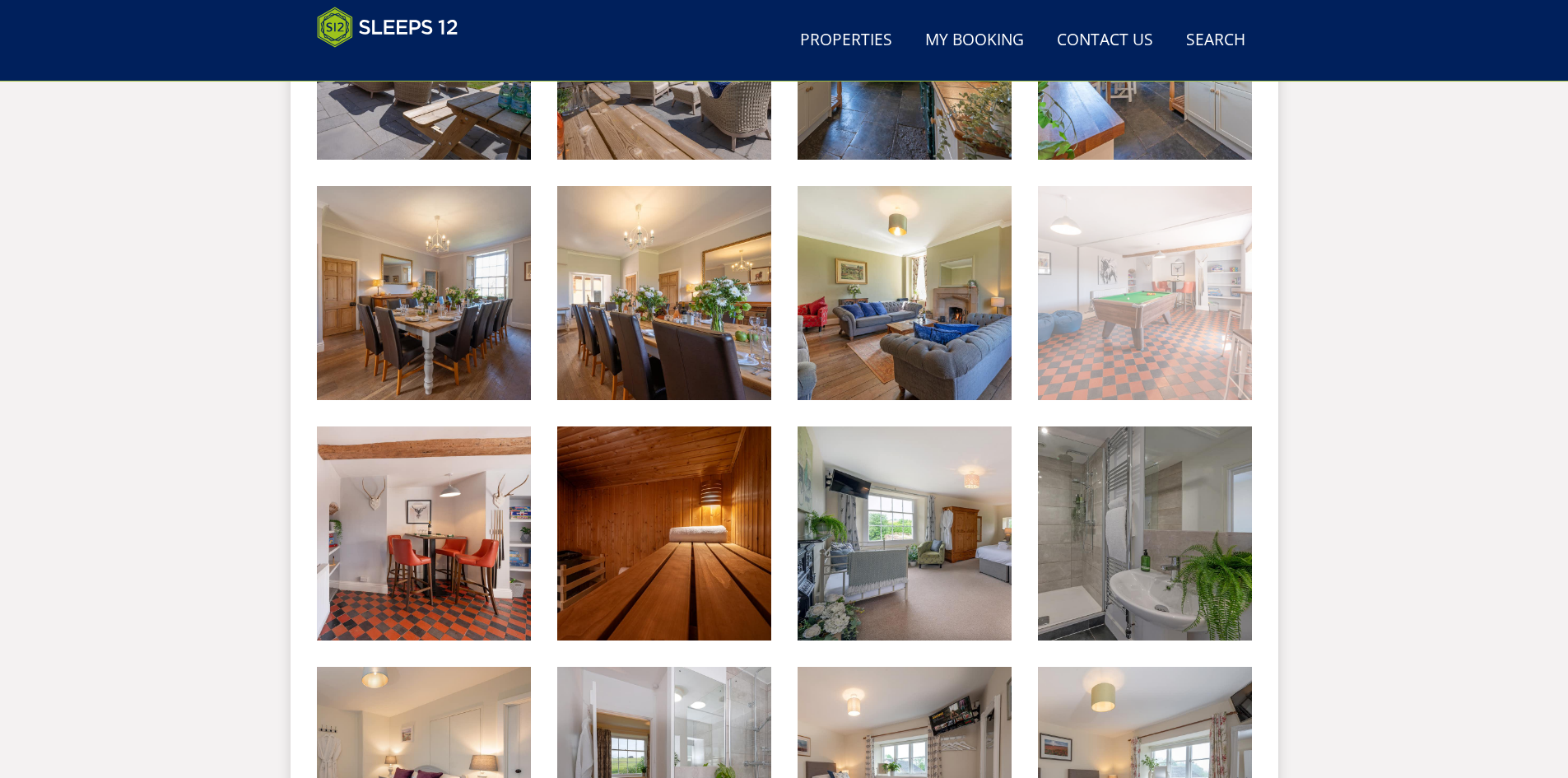
click at [1092, 318] on img at bounding box center [1144, 292] width 214 height 214
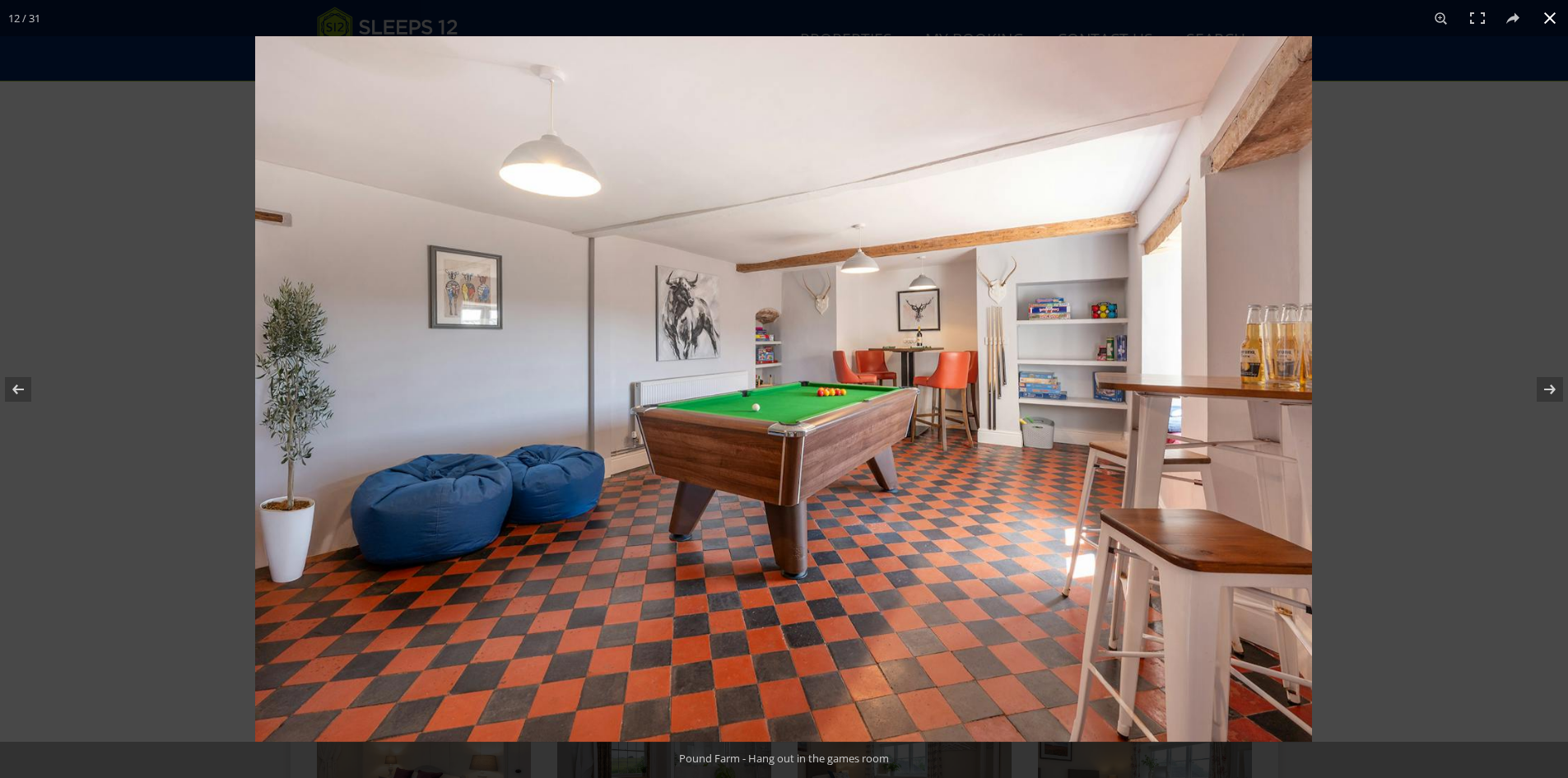
click at [1549, 19] on button at bounding box center [1549, 18] width 36 height 36
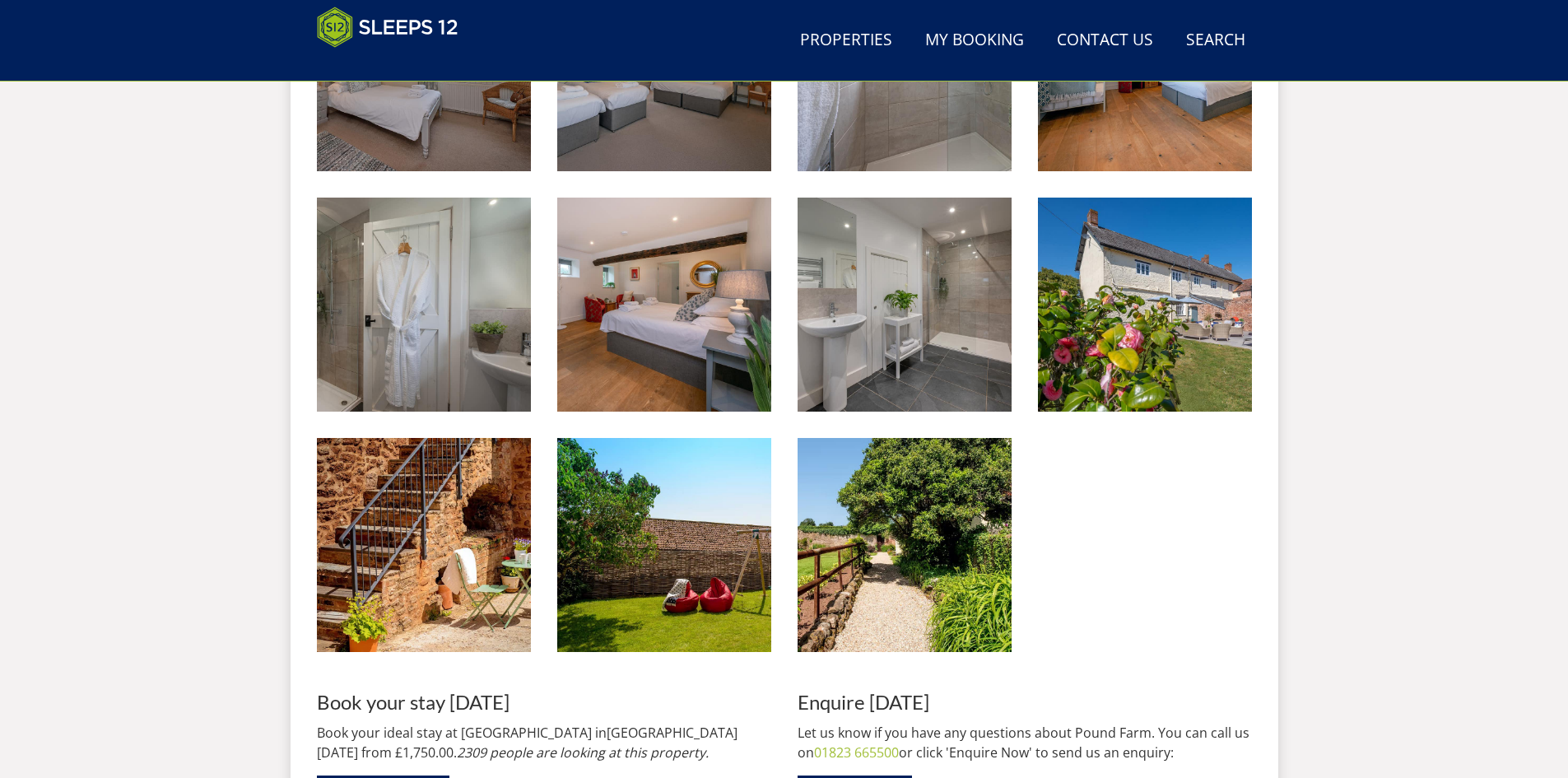
scroll to position [2096, 0]
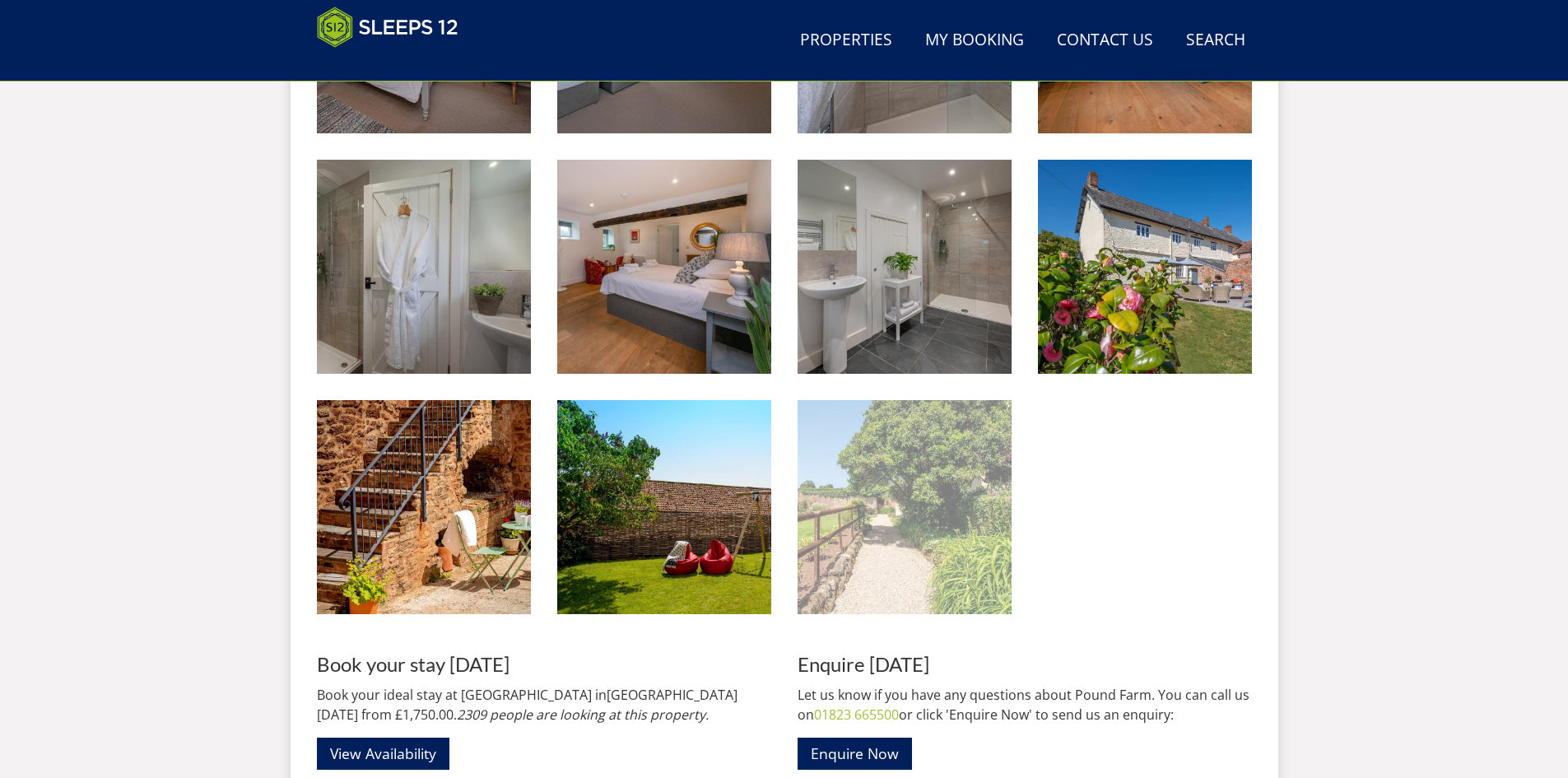
click at [878, 514] on img at bounding box center [904, 506] width 214 height 214
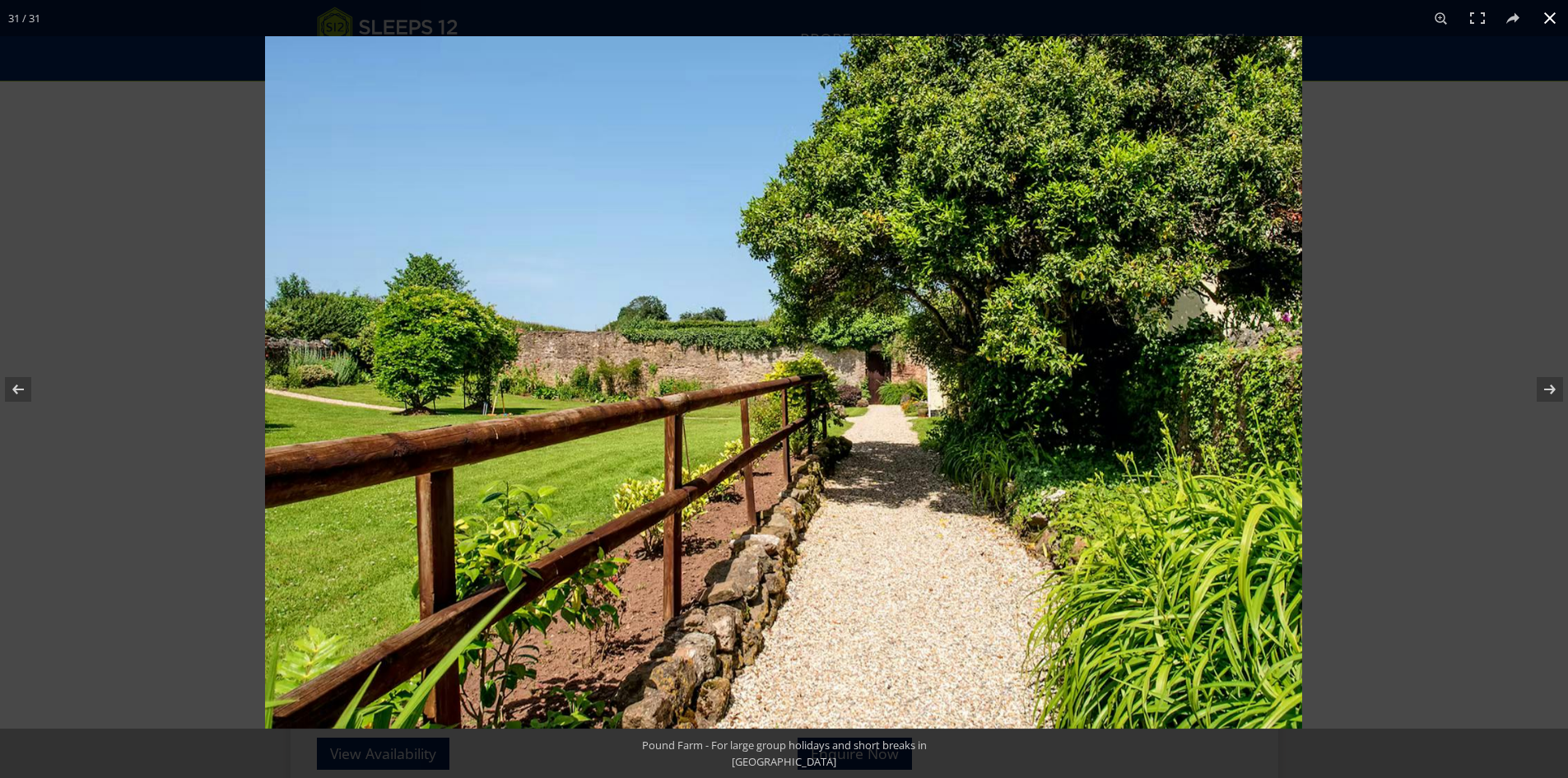
click at [1549, 17] on button at bounding box center [1549, 18] width 36 height 36
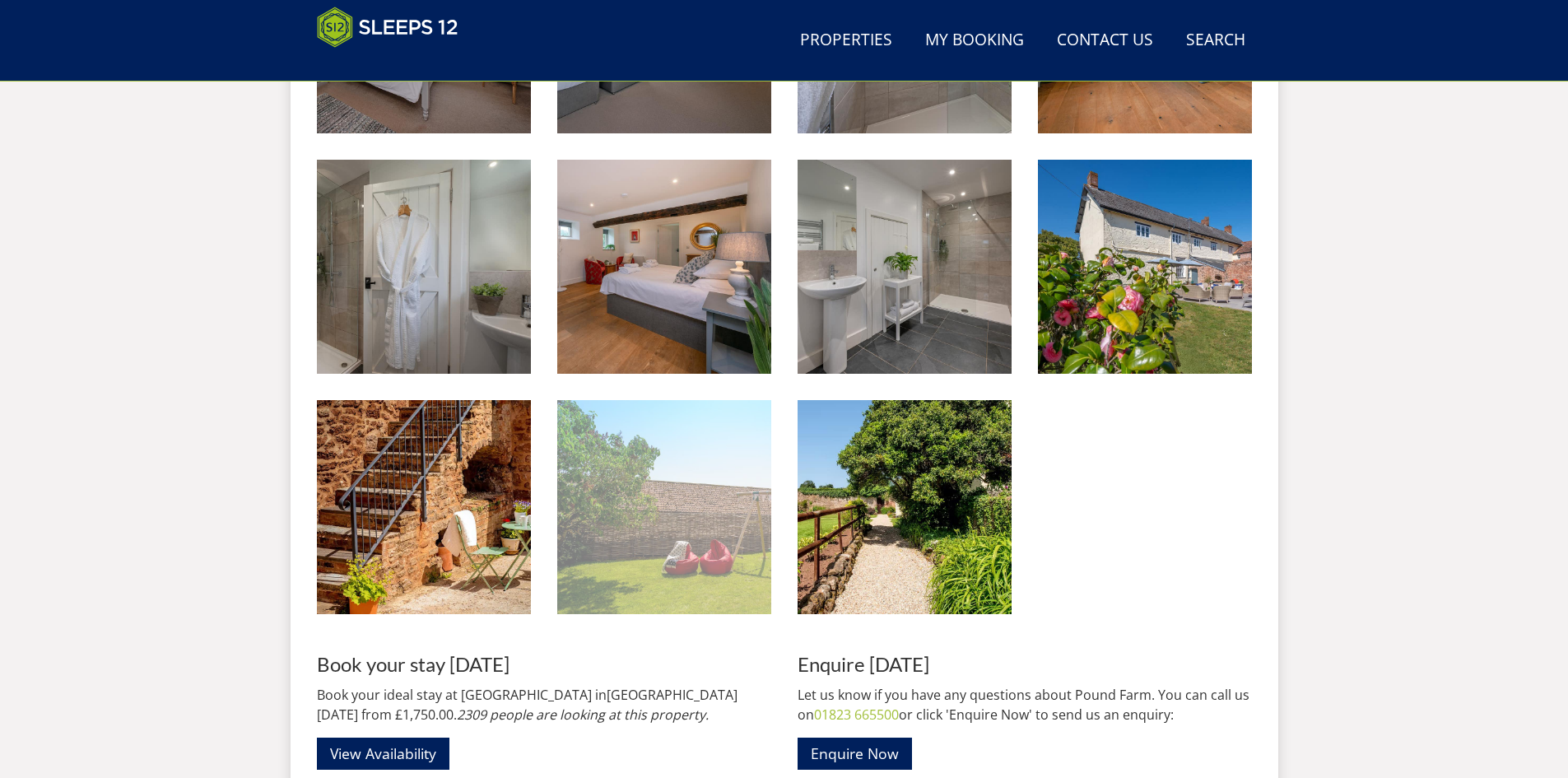
click at [705, 520] on img at bounding box center [663, 506] width 214 height 214
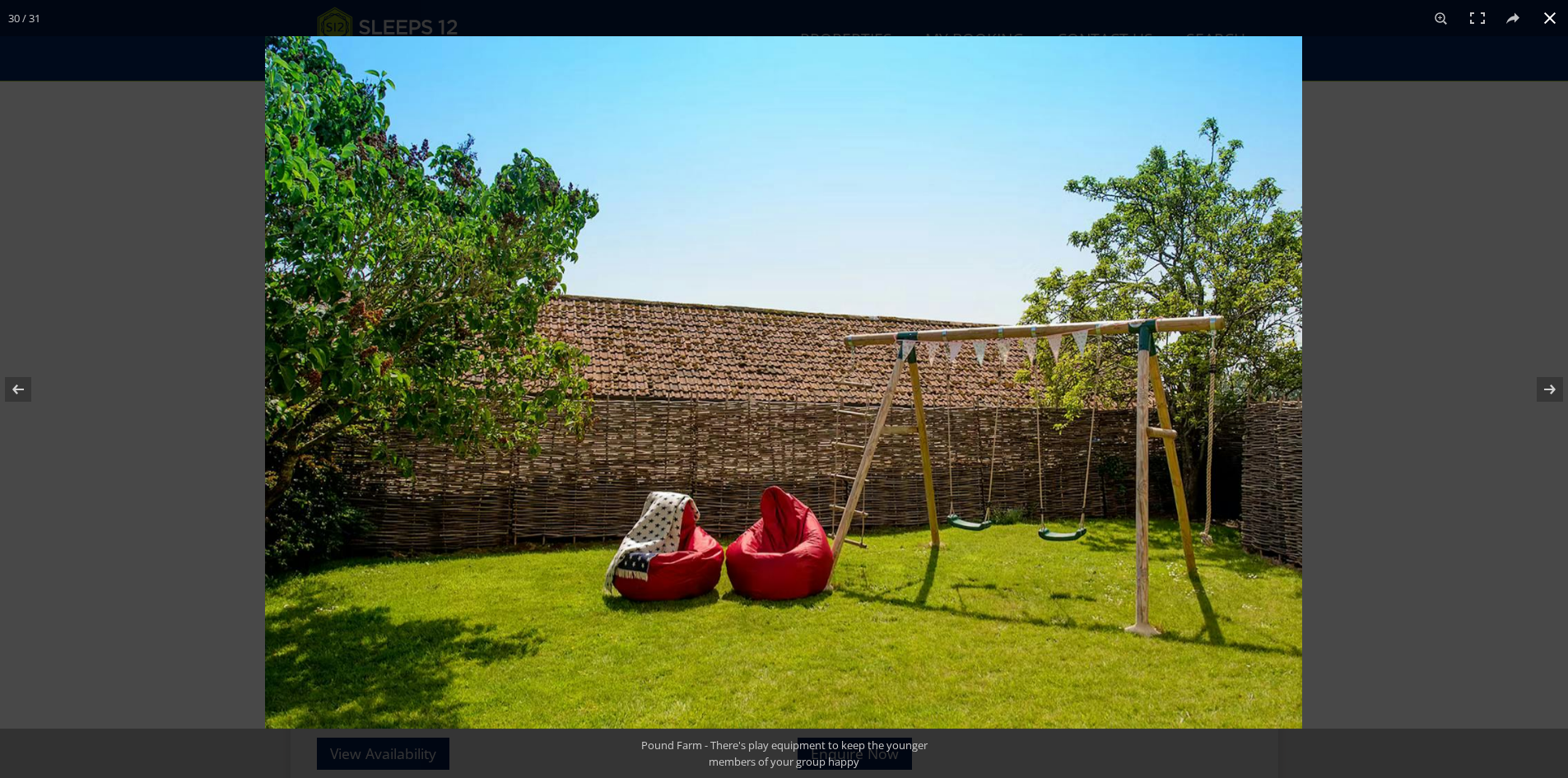
click at [1552, 23] on button at bounding box center [1549, 18] width 36 height 36
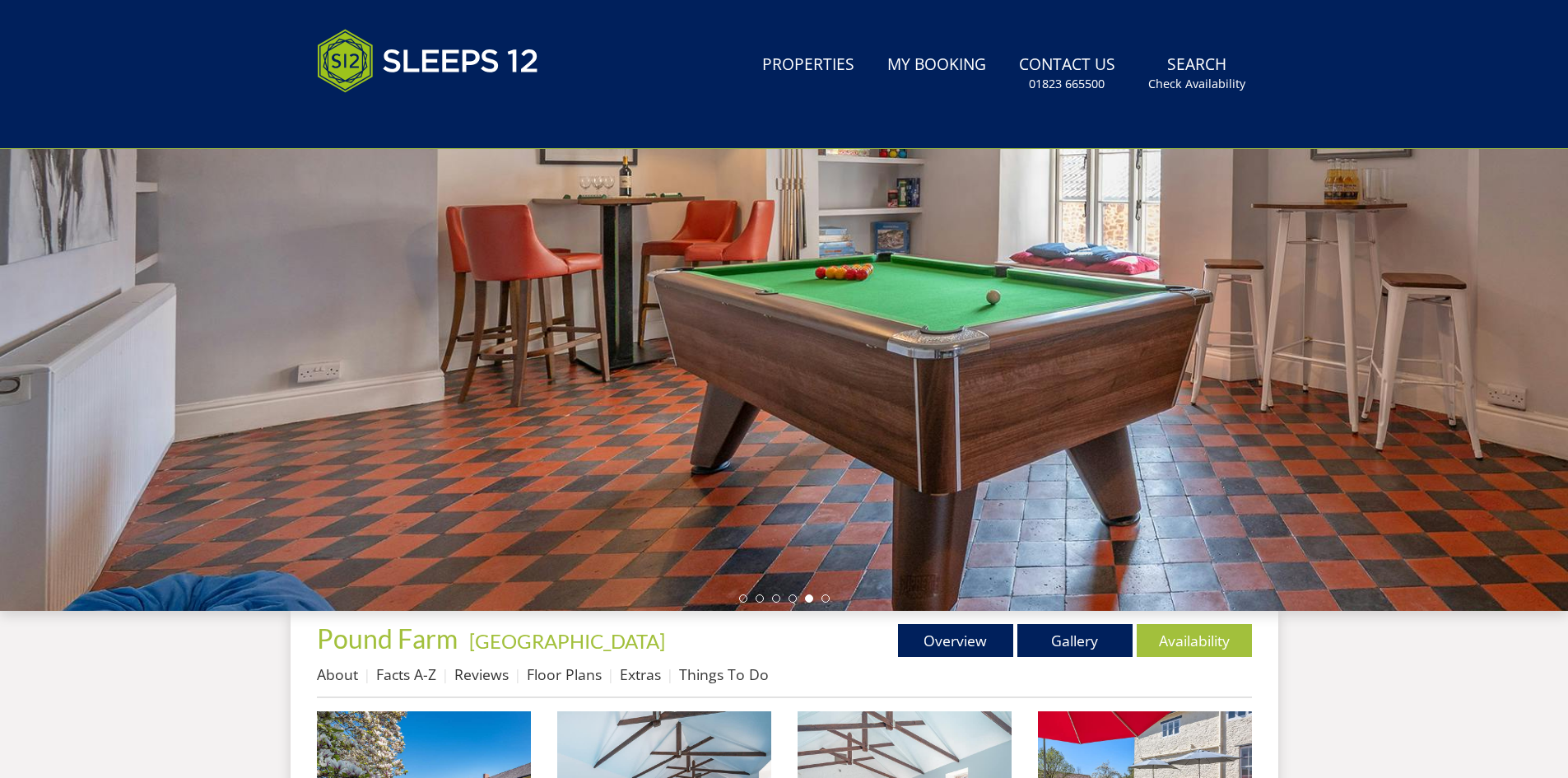
scroll to position [0, 0]
